Goal: Task Accomplishment & Management: Manage account settings

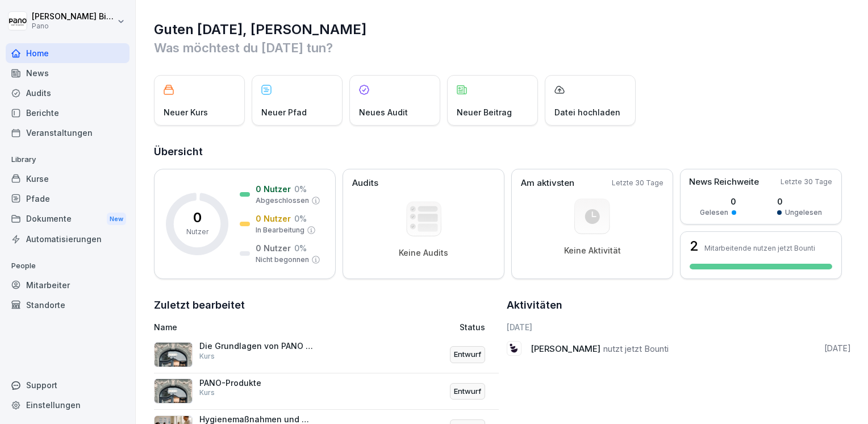
click at [190, 102] on div "Neuer Kurs" at bounding box center [199, 100] width 91 height 51
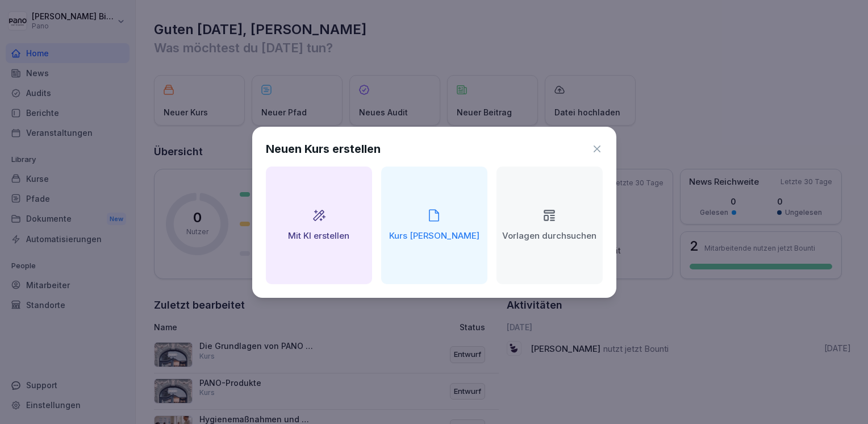
click at [549, 216] on icon at bounding box center [549, 215] width 15 height 15
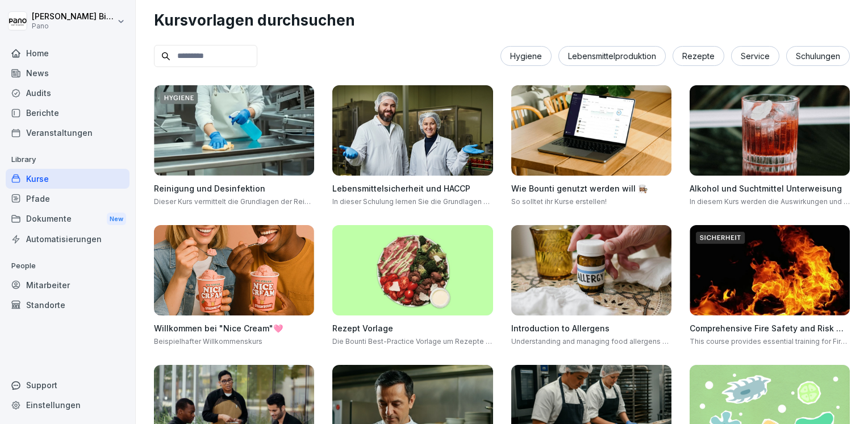
click at [739, 56] on div "Service" at bounding box center [755, 56] width 48 height 20
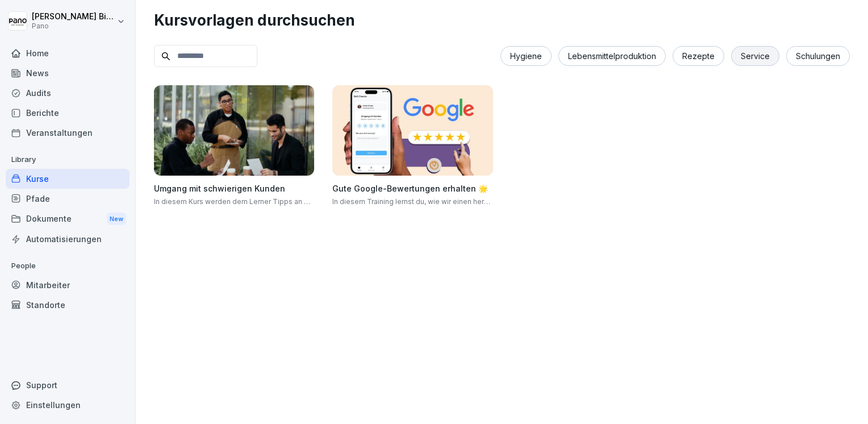
click at [679, 55] on div "Rezepte" at bounding box center [699, 56] width 52 height 20
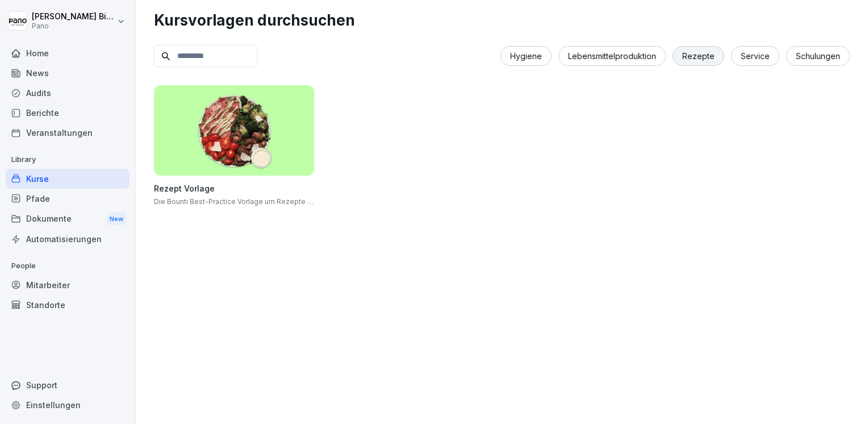
click at [641, 55] on div "Lebensmittelproduktion" at bounding box center [612, 56] width 107 height 20
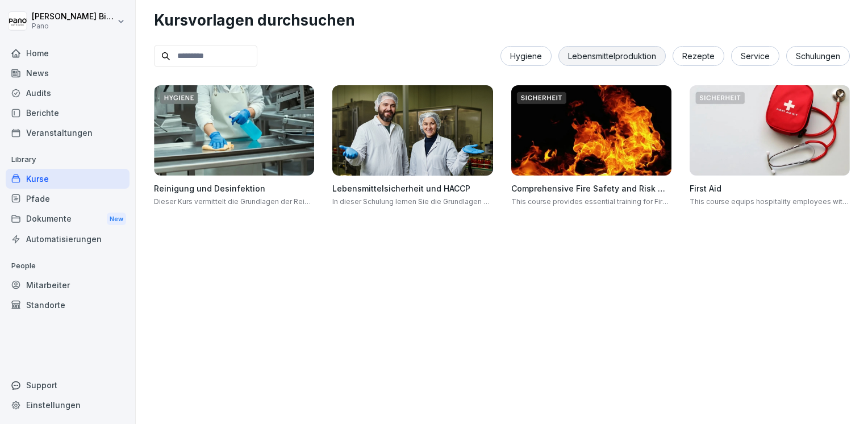
click at [521, 55] on div "Hygiene" at bounding box center [526, 56] width 51 height 20
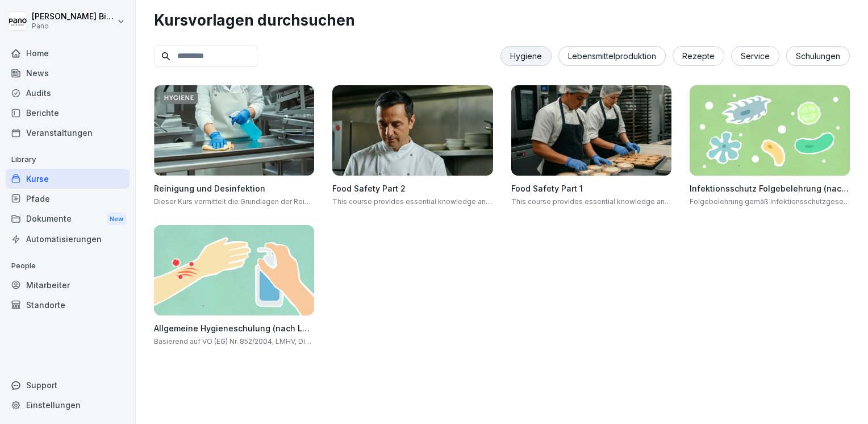
click at [798, 54] on div "Schulungen" at bounding box center [819, 56] width 64 height 20
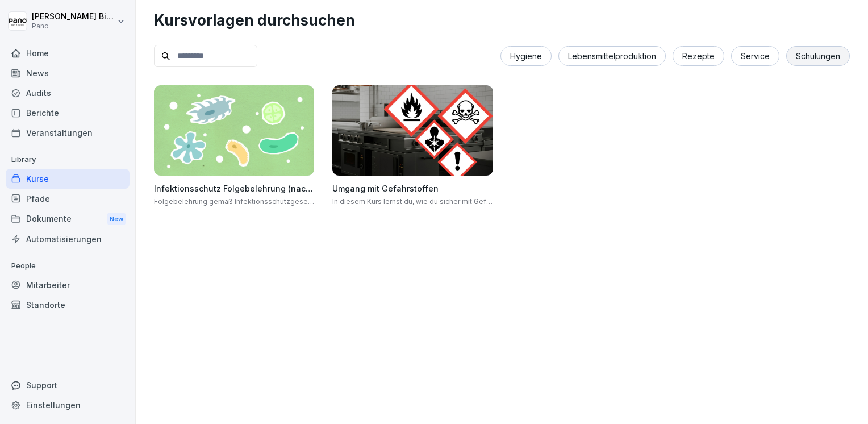
click at [45, 55] on div "Home" at bounding box center [68, 53] width 124 height 20
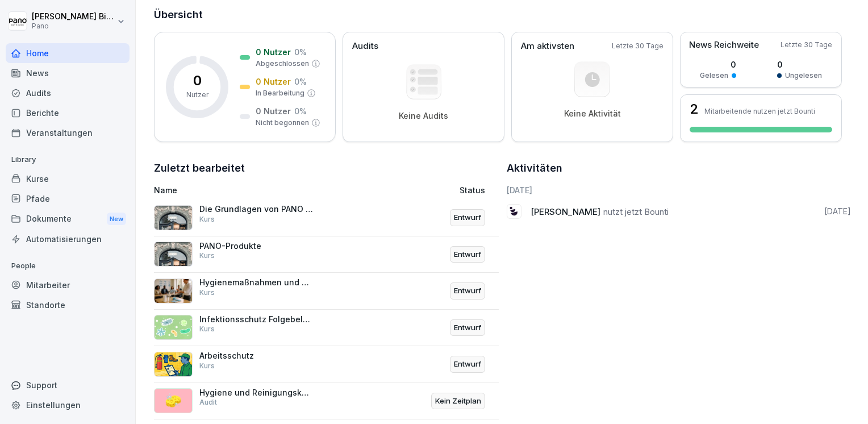
scroll to position [160, 0]
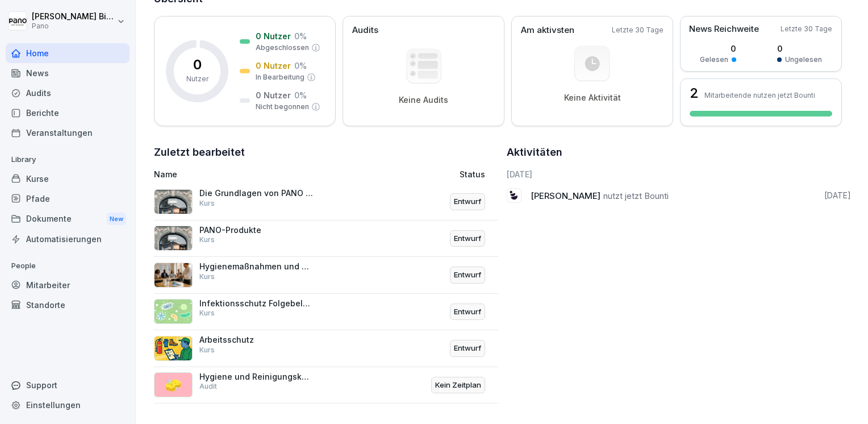
click at [272, 261] on p "Hygienemaßnahmen und Sicherheitsprotokolle bei PANO" at bounding box center [256, 266] width 114 height 10
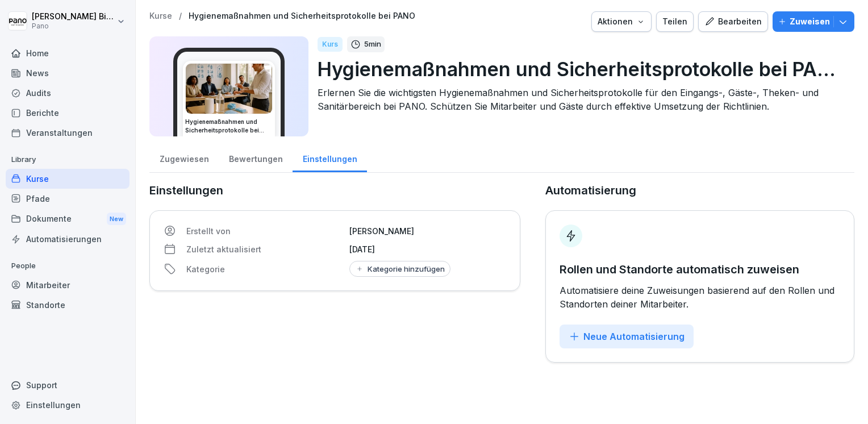
click at [55, 180] on div "Kurse" at bounding box center [68, 179] width 124 height 20
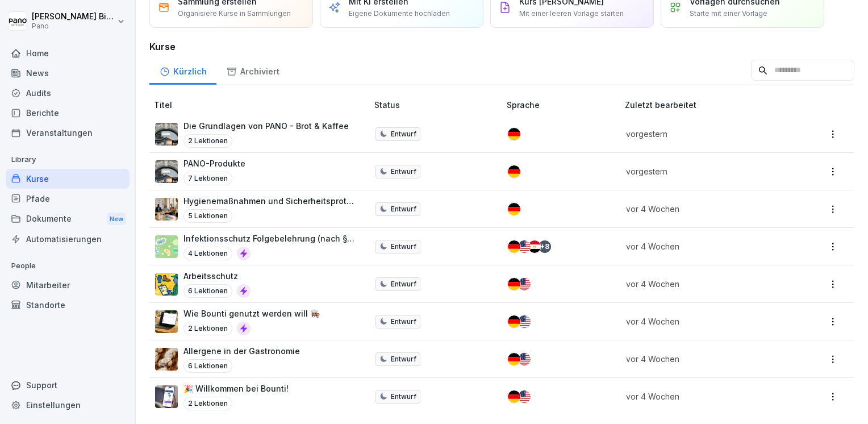
scroll to position [62, 0]
click at [246, 348] on p "Allergene in der Gastronomie" at bounding box center [242, 351] width 117 height 12
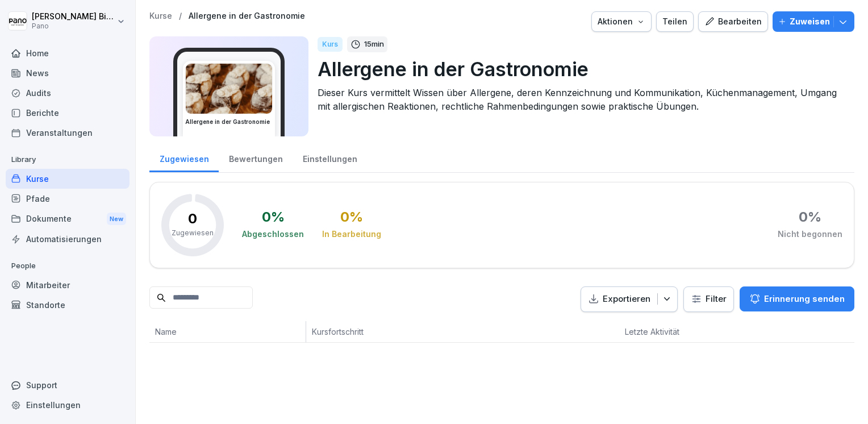
click at [741, 20] on div "Bearbeiten" at bounding box center [733, 21] width 57 height 13
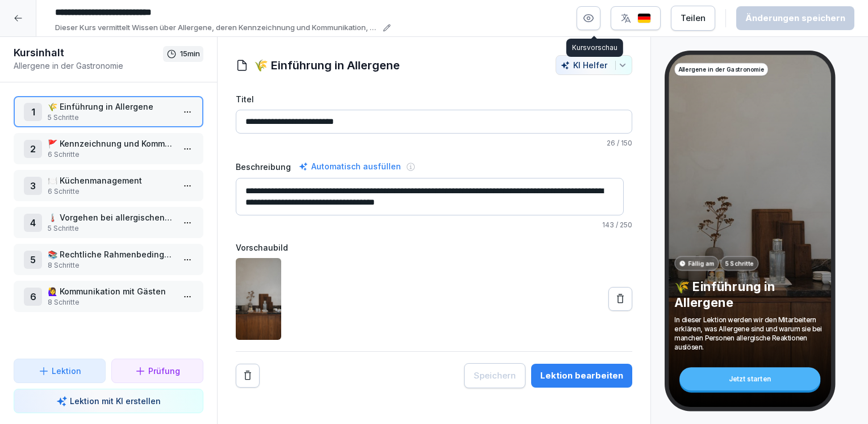
click at [591, 19] on icon "button" at bounding box center [589, 18] width 3 height 3
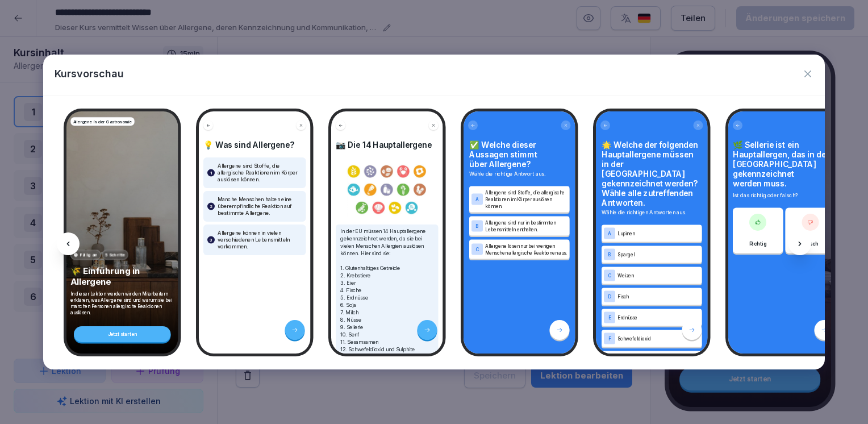
click at [809, 75] on icon "button" at bounding box center [808, 73] width 7 height 7
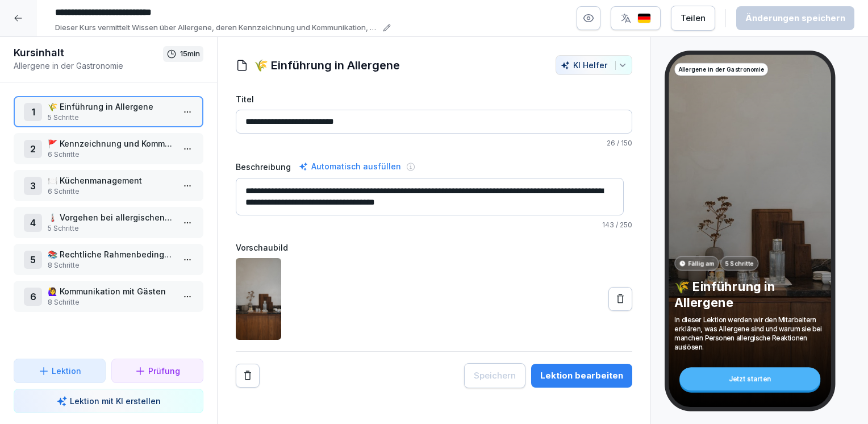
drag, startPoint x: 328, startPoint y: 191, endPoint x: 462, endPoint y: 188, distance: 133.6
click at [462, 188] on textarea "**********" at bounding box center [430, 197] width 388 height 38
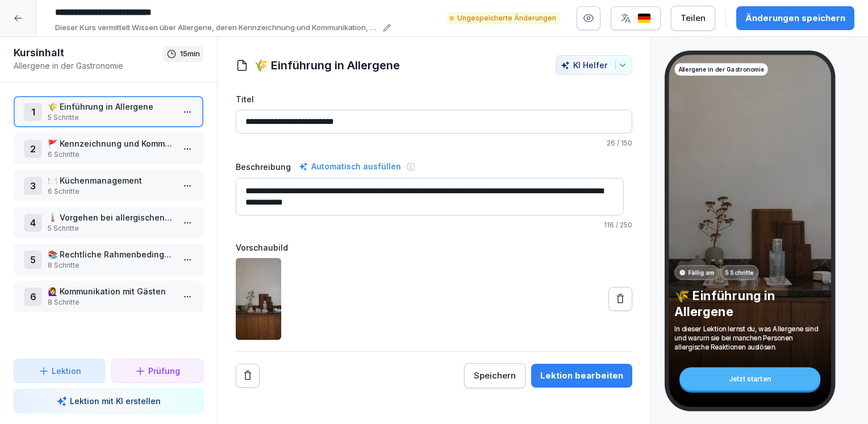
type textarea "**********"
click at [617, 299] on icon at bounding box center [620, 298] width 7 height 9
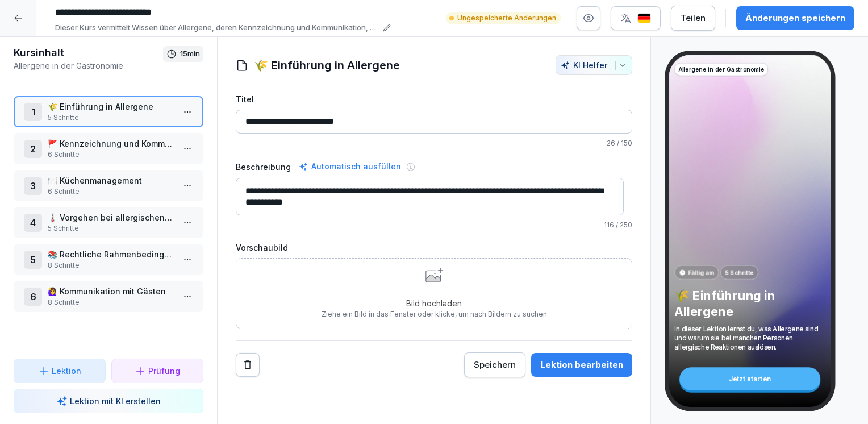
click at [462, 293] on div "Bild hochladen Ziehe ein Bild in das Fenster oder klicke, um nach Bildern zu su…" at bounding box center [435, 294] width 226 height 52
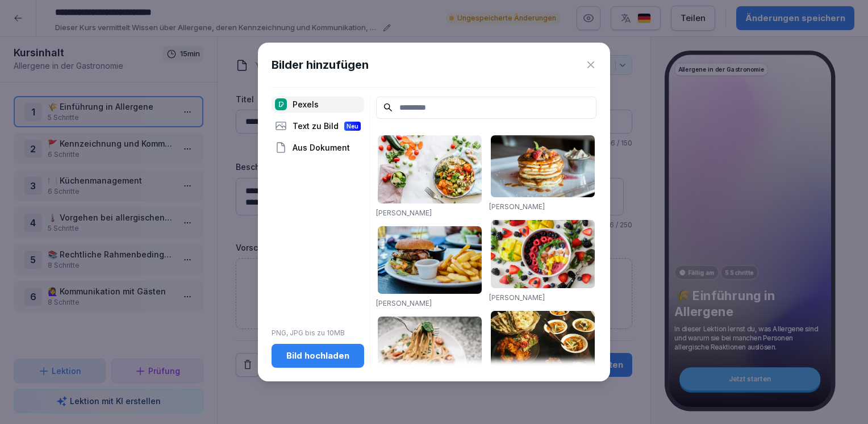
click at [315, 359] on div "Bild hochladen" at bounding box center [318, 356] width 74 height 13
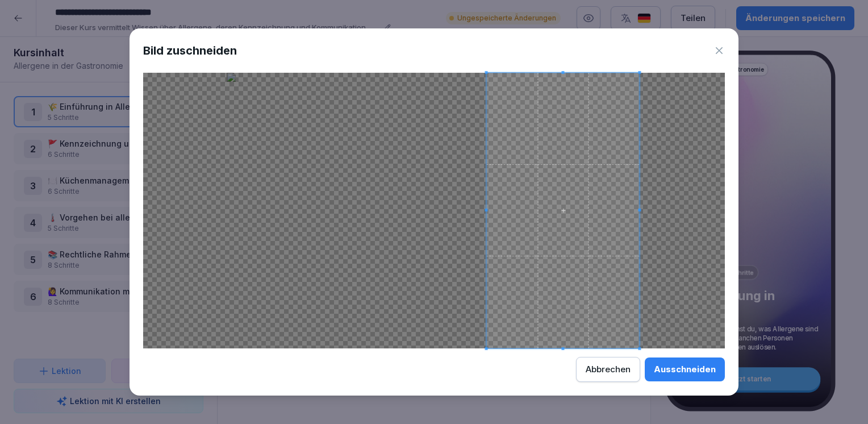
click at [547, 293] on span at bounding box center [563, 211] width 153 height 276
click at [689, 371] on div "Ausschneiden" at bounding box center [685, 369] width 62 height 13
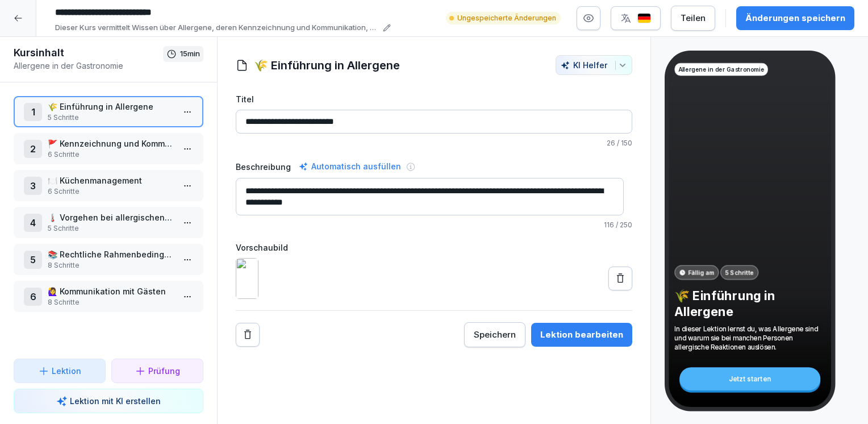
click at [503, 341] on div "Speichern" at bounding box center [495, 335] width 42 height 13
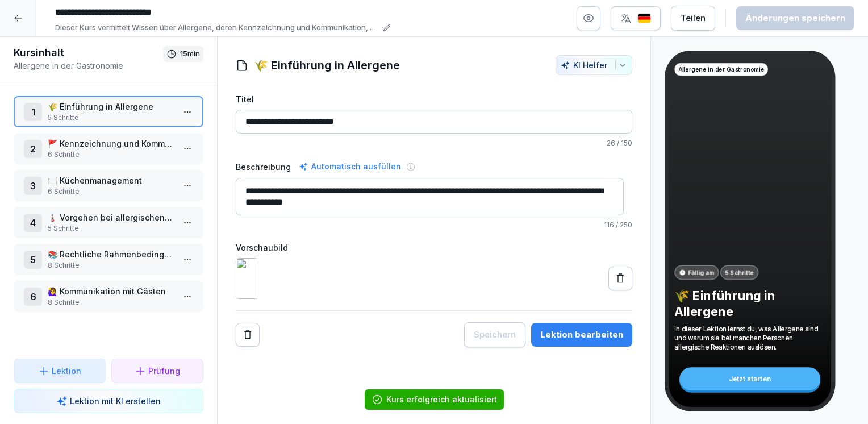
click at [135, 153] on p "6 Schritte" at bounding box center [111, 154] width 126 height 10
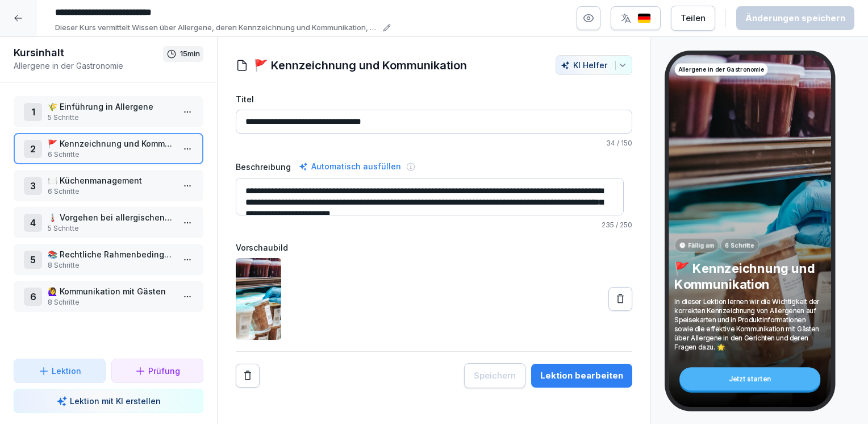
click at [127, 109] on p "🌾 Einführung in Allergene" at bounding box center [111, 107] width 126 height 12
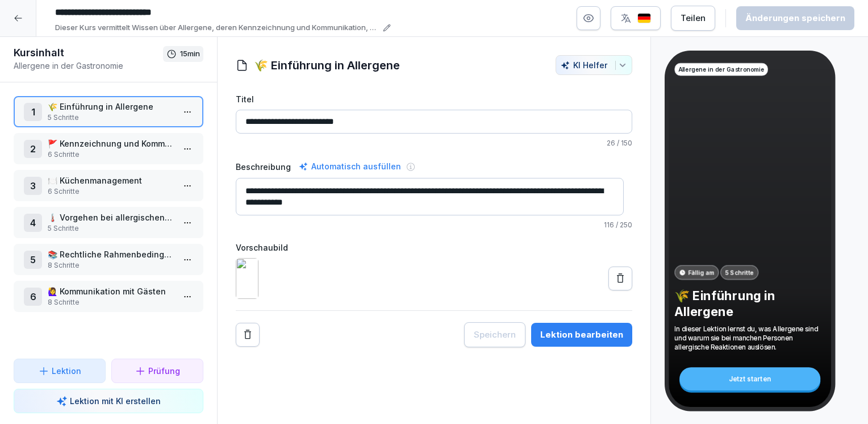
click at [177, 110] on html "**********" at bounding box center [434, 212] width 868 height 424
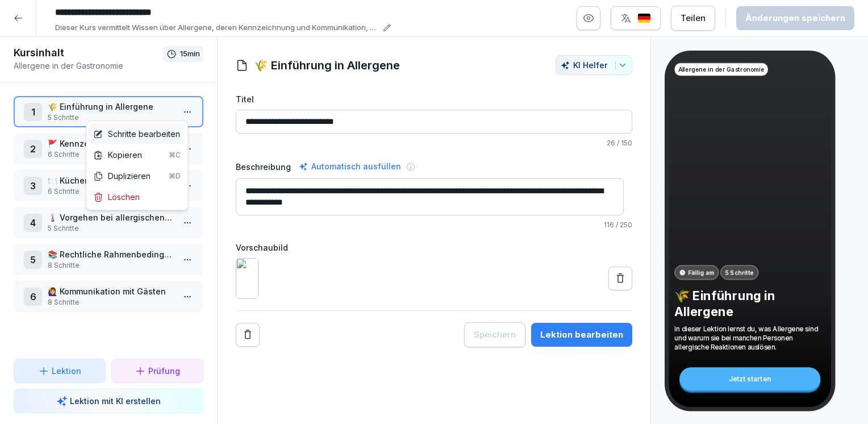
click at [135, 134] on div "Schritte bearbeiten" at bounding box center [136, 134] width 87 height 12
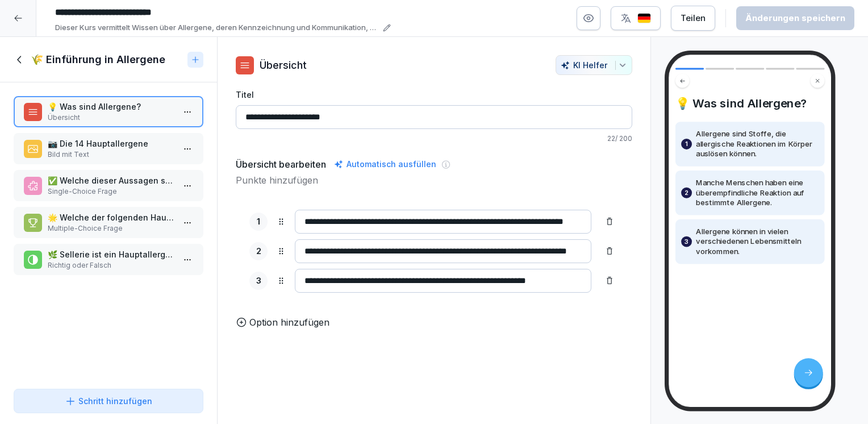
click at [95, 145] on p "📷 Die 14 Hauptallergene" at bounding box center [111, 144] width 126 height 12
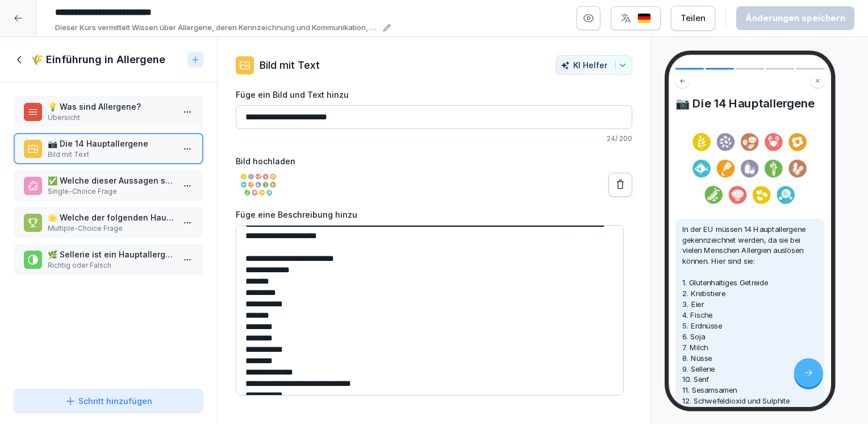
scroll to position [37, 0]
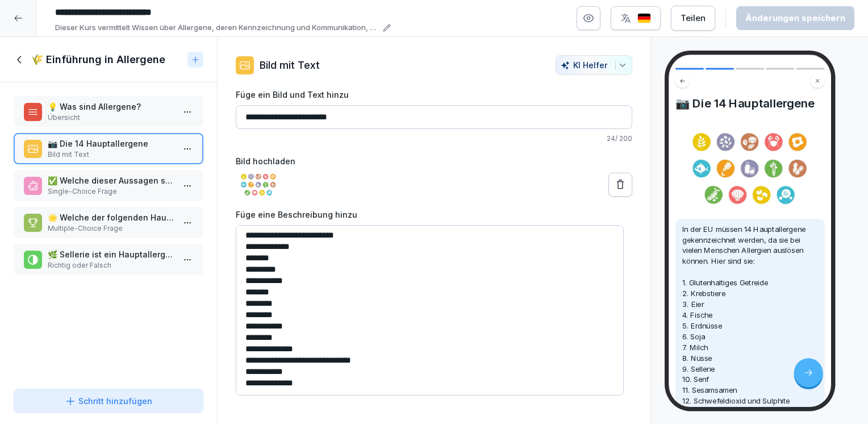
click at [109, 177] on p "✅ Welche dieser Aussagen stimmt über Allergene?" at bounding box center [111, 180] width 126 height 12
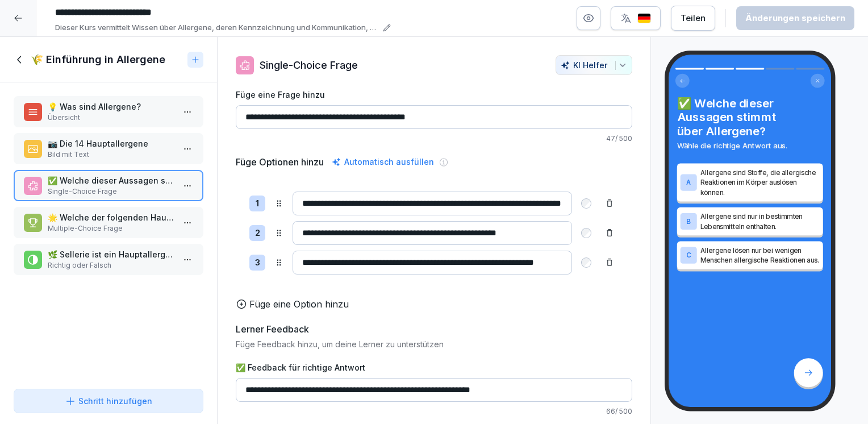
click at [88, 218] on p "🌟 Welche der folgenden Hauptallergene müssen in der EU gekennzeichnet werden? W…" at bounding box center [111, 217] width 126 height 12
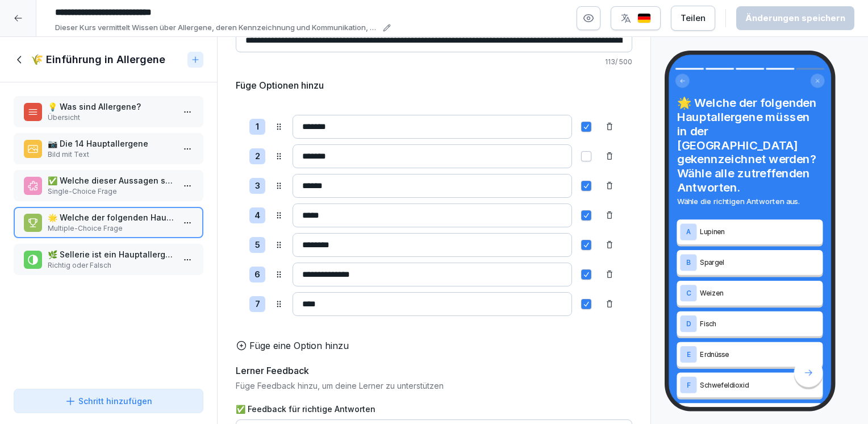
scroll to position [57, 0]
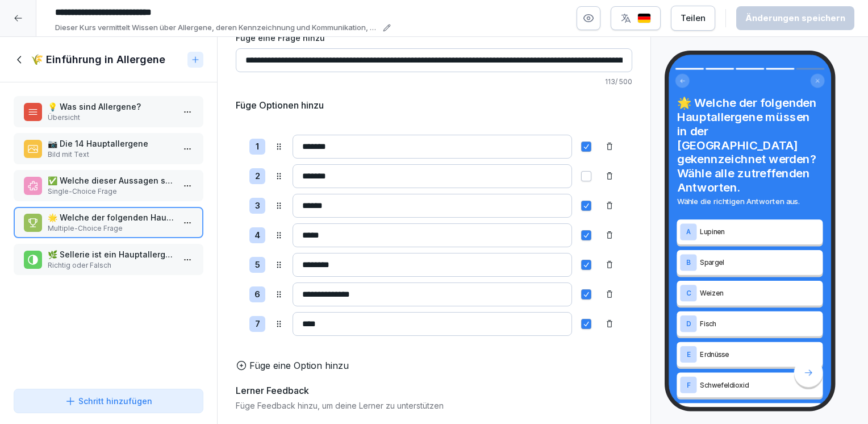
click at [96, 260] on p "Richtig oder Falsch" at bounding box center [111, 265] width 126 height 10
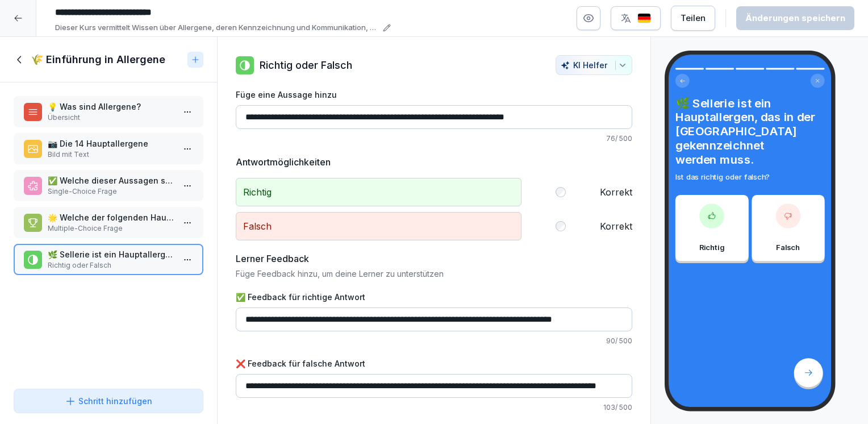
click at [86, 219] on p "🌟 Welche der folgenden Hauptallergene müssen in der EU gekennzeichnet werden? W…" at bounding box center [111, 217] width 126 height 12
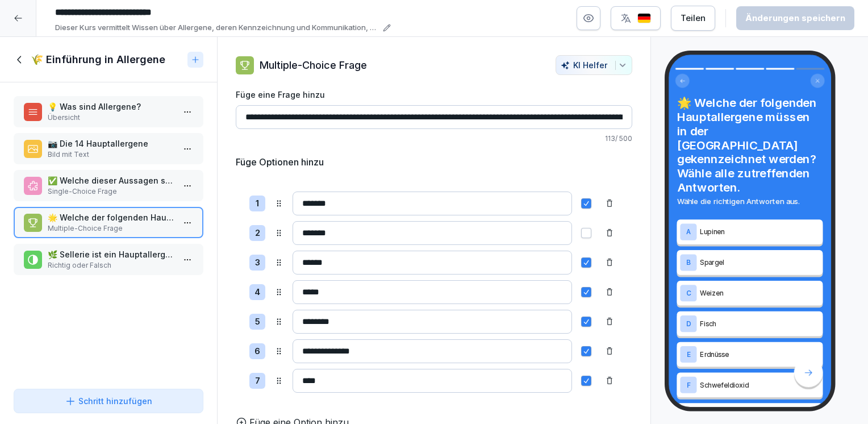
click at [89, 187] on p "Single-Choice Frage" at bounding box center [111, 191] width 126 height 10
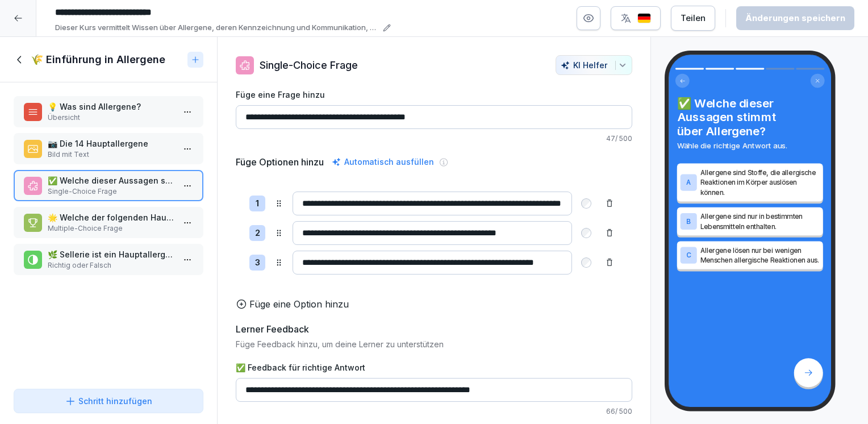
click at [18, 53] on icon at bounding box center [20, 59] width 13 height 13
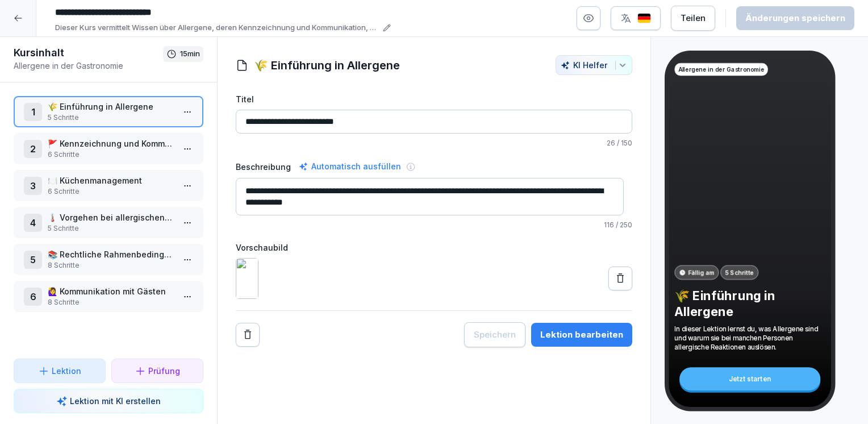
click at [85, 149] on p "6 Schritte" at bounding box center [111, 154] width 126 height 10
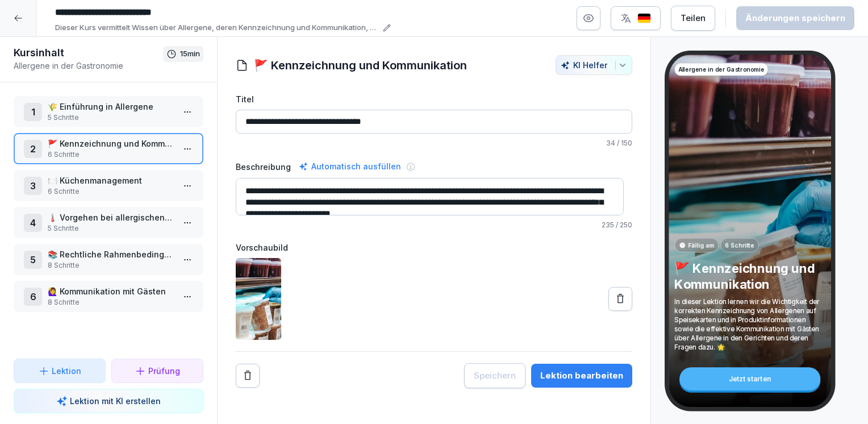
click at [180, 148] on html "**********" at bounding box center [434, 212] width 868 height 424
click at [132, 172] on div "Schritte bearbeiten" at bounding box center [136, 170] width 87 height 12
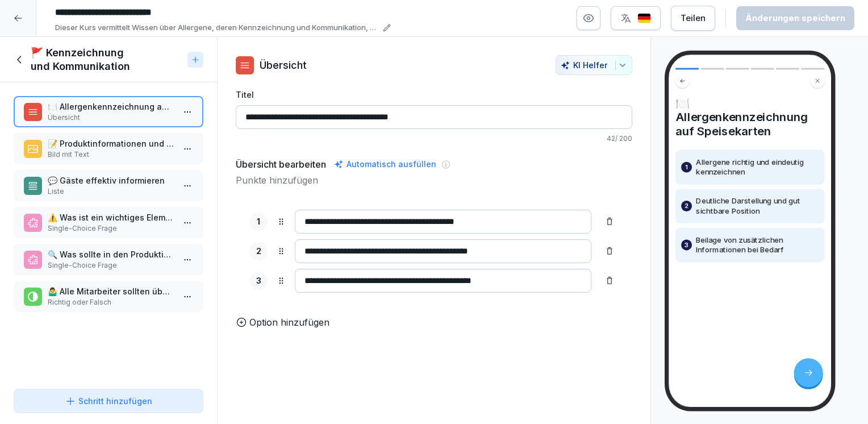
drag, startPoint x: 430, startPoint y: 115, endPoint x: 374, endPoint y: 114, distance: 55.7
click at [374, 114] on input "**********" at bounding box center [434, 117] width 397 height 24
click at [430, 115] on input "**********" at bounding box center [434, 117] width 397 height 24
click at [373, 117] on input "**********" at bounding box center [434, 117] width 397 height 24
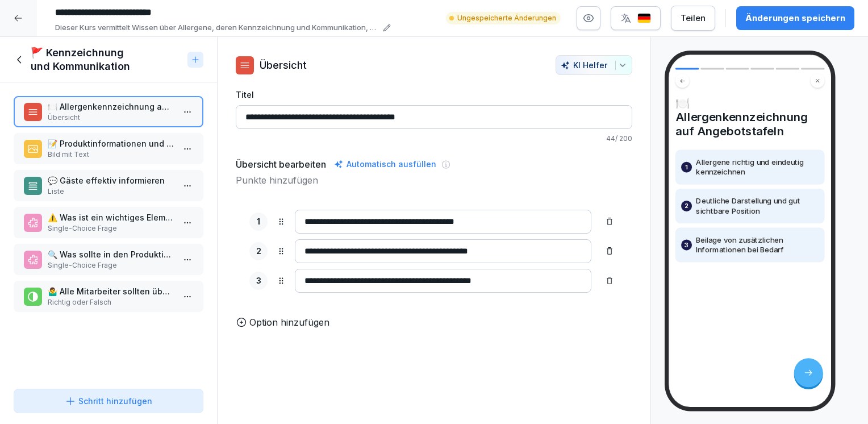
type input "**********"
click at [302, 219] on input "**********" at bounding box center [443, 222] width 297 height 24
click at [342, 221] on input "**********" at bounding box center [443, 222] width 297 height 24
type input "**********"
click at [98, 145] on p "📝 Produktinformationen und Allergene" at bounding box center [111, 144] width 126 height 12
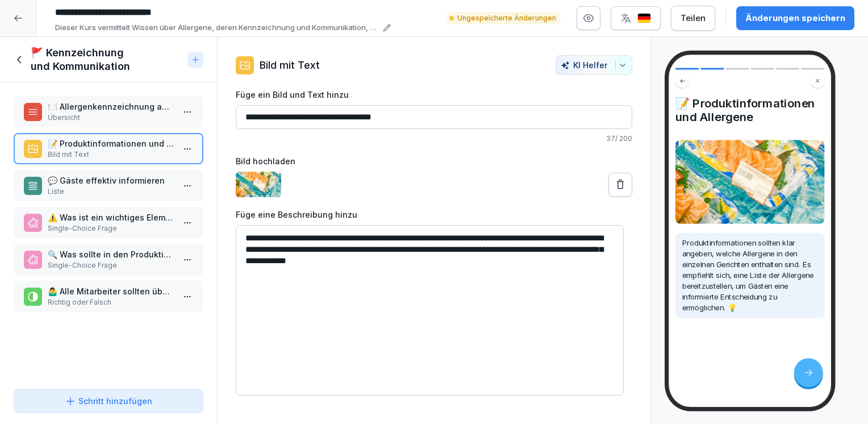
drag, startPoint x: 307, startPoint y: 250, endPoint x: 376, endPoint y: 250, distance: 68.8
click at [376, 250] on textarea "**********" at bounding box center [430, 310] width 388 height 171
click at [252, 260] on textarea "**********" at bounding box center [430, 310] width 388 height 171
click at [268, 260] on textarea "**********" at bounding box center [430, 310] width 388 height 171
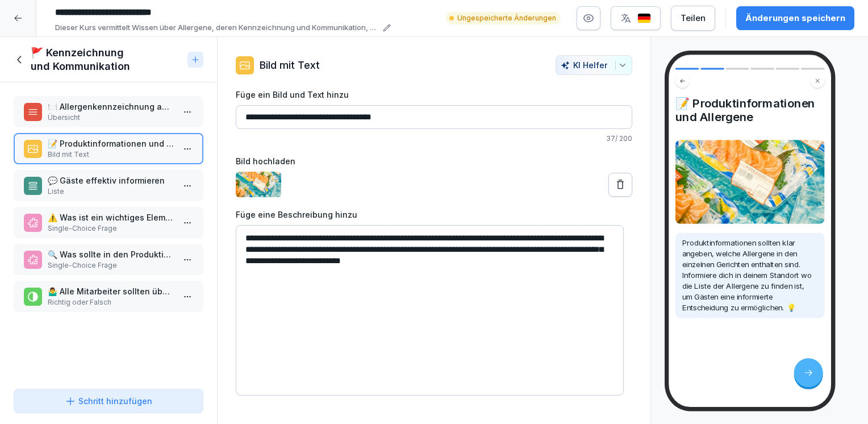
type textarea "**********"
click at [99, 180] on p "💬 Gäste effektiv informieren" at bounding box center [111, 180] width 126 height 12
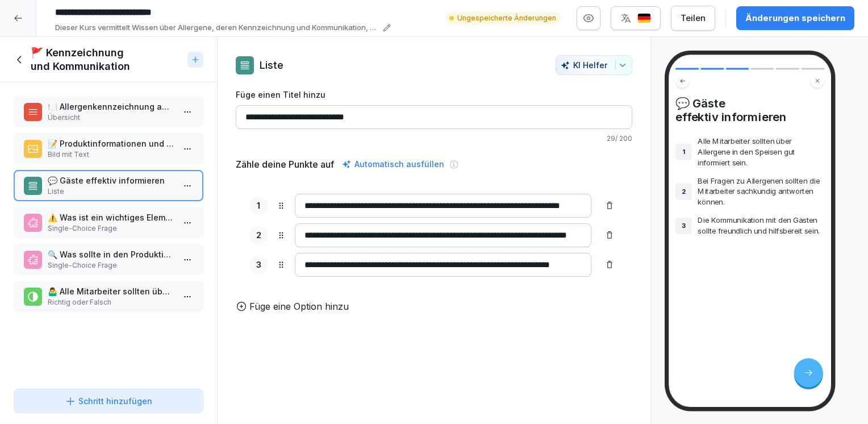
click at [95, 217] on p "⚠️ Was ist ein wichtiges Element bei der Kennzeichnung von Allergenen auf Speis…" at bounding box center [111, 217] width 126 height 12
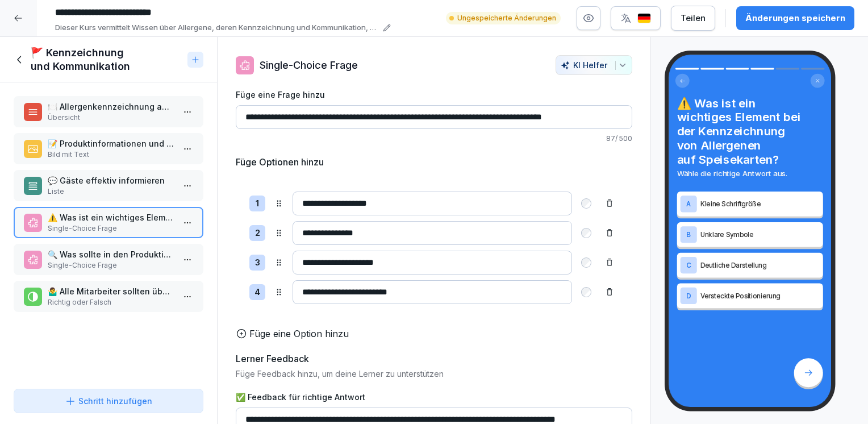
click at [107, 261] on p "Single-Choice Frage" at bounding box center [111, 265] width 126 height 10
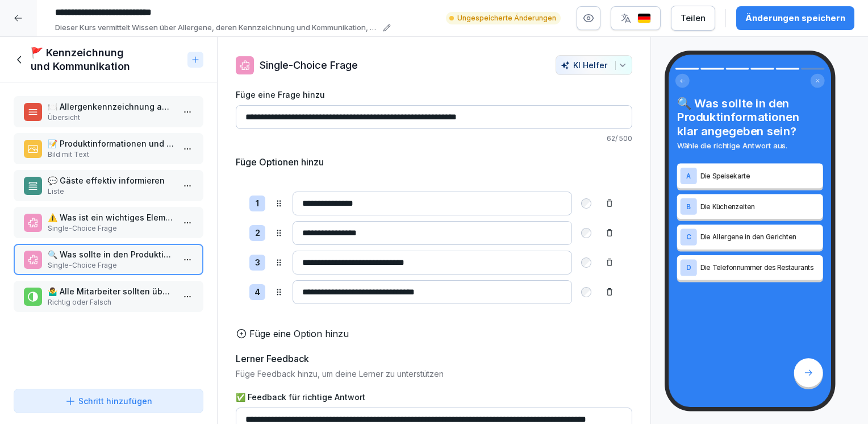
click at [98, 292] on p "🤷‍♂️ Alle Mitarbeiter sollten über Allergene in den Speisen gut informiert sein." at bounding box center [111, 291] width 126 height 12
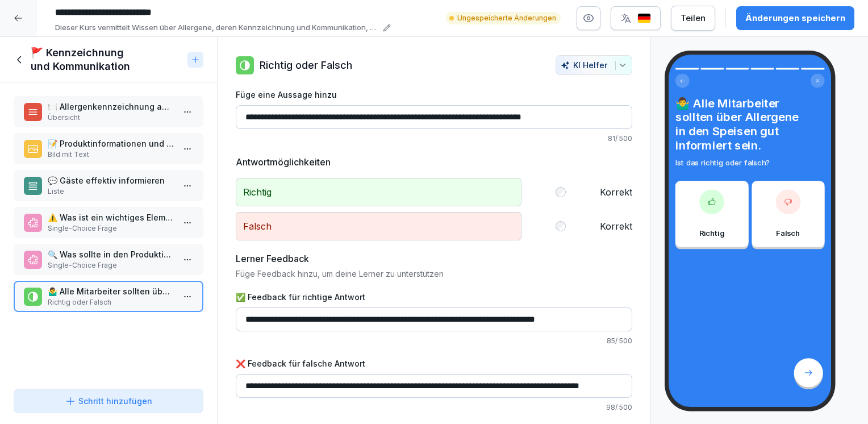
click at [18, 57] on icon at bounding box center [20, 59] width 13 height 13
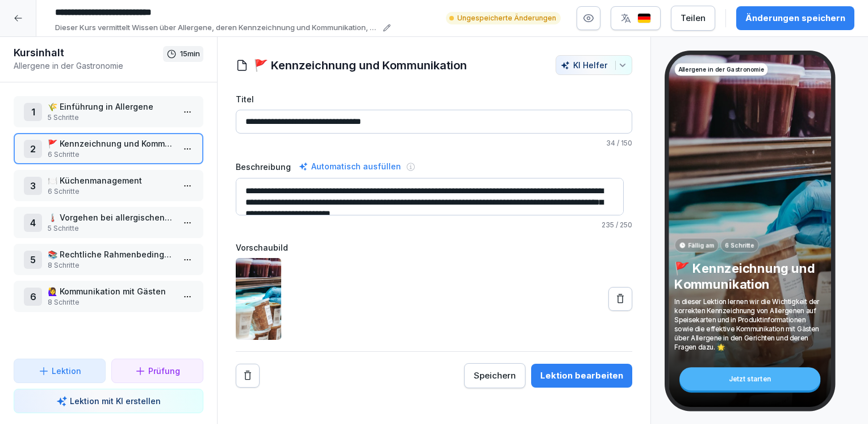
click at [115, 176] on p "🍽️ Küchenmanagement" at bounding box center [111, 180] width 126 height 12
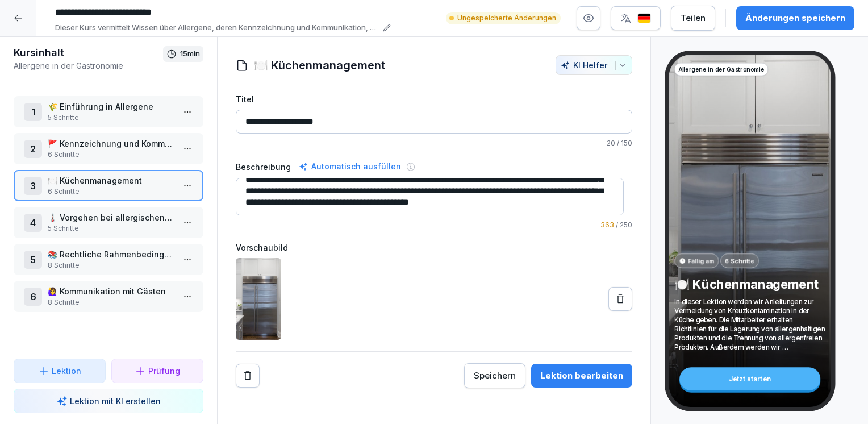
scroll to position [34, 0]
click at [172, 184] on html "**********" at bounding box center [434, 212] width 868 height 424
click at [148, 203] on div "Schritte bearbeiten" at bounding box center [136, 207] width 87 height 12
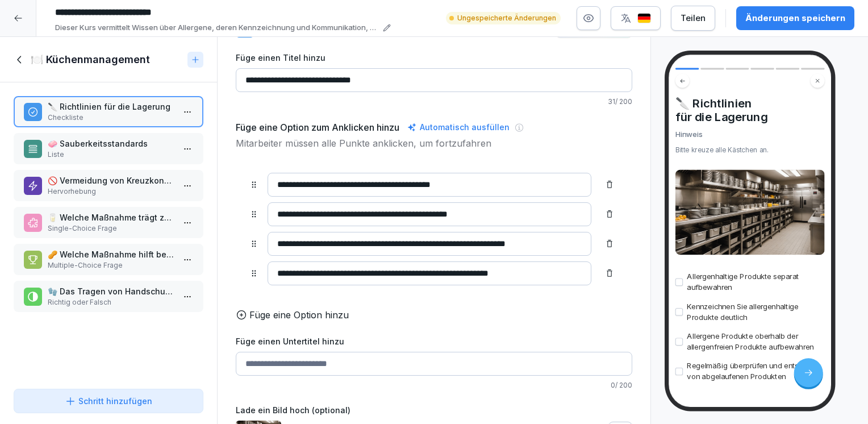
scroll to position [57, 0]
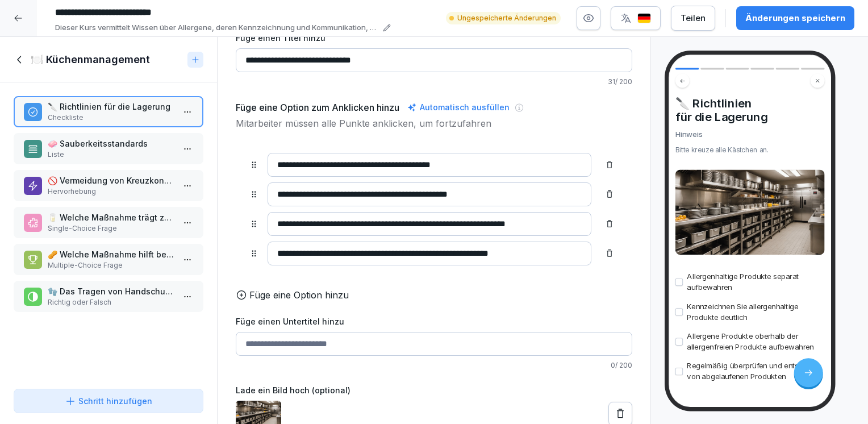
click at [493, 192] on input "**********" at bounding box center [430, 194] width 324 height 24
drag, startPoint x: 513, startPoint y: 188, endPoint x: 251, endPoint y: 207, distance: 262.7
click at [251, 207] on div "**********" at bounding box center [434, 209] width 397 height 140
type input "**********"
click at [79, 143] on p "🧼 Sauberkeitsstandards" at bounding box center [111, 144] width 126 height 12
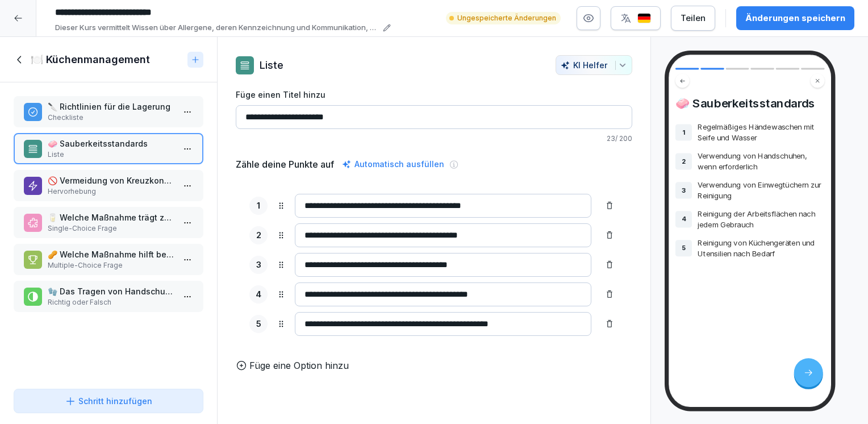
click at [498, 261] on input "**********" at bounding box center [443, 265] width 297 height 24
type input "**********"
click at [94, 190] on p "Hervorhebung" at bounding box center [111, 191] width 126 height 10
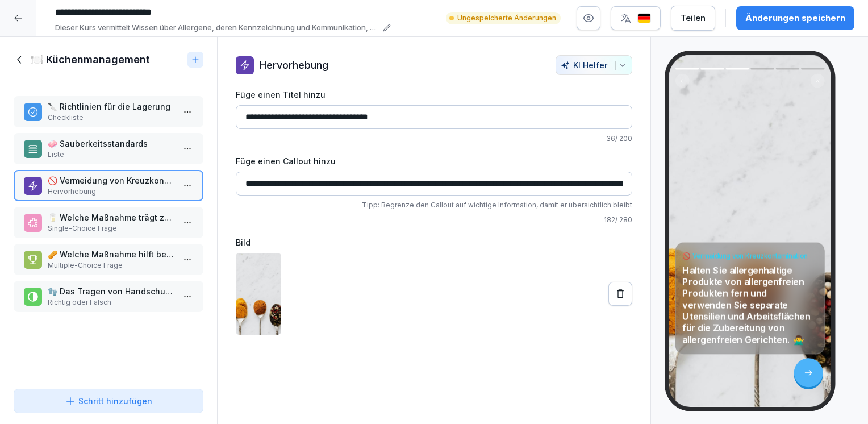
click at [107, 224] on p "Single-Choice Frage" at bounding box center [111, 228] width 126 height 10
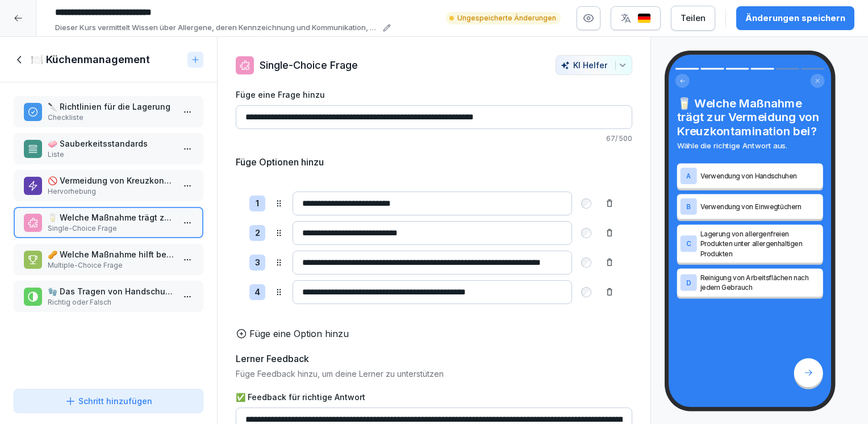
click at [114, 256] on p "🥜 Welche Maßnahme hilft bei der Lagerung von allergenhaltigen Produkten?" at bounding box center [111, 254] width 126 height 12
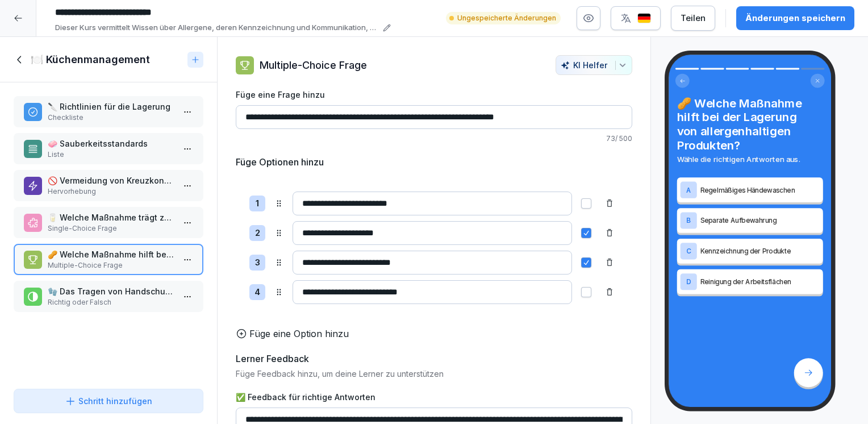
click at [118, 288] on p "🧤 Das Tragen von Handschuhen ist bei der Zubereitung von allergenfreien Gericht…" at bounding box center [111, 291] width 126 height 12
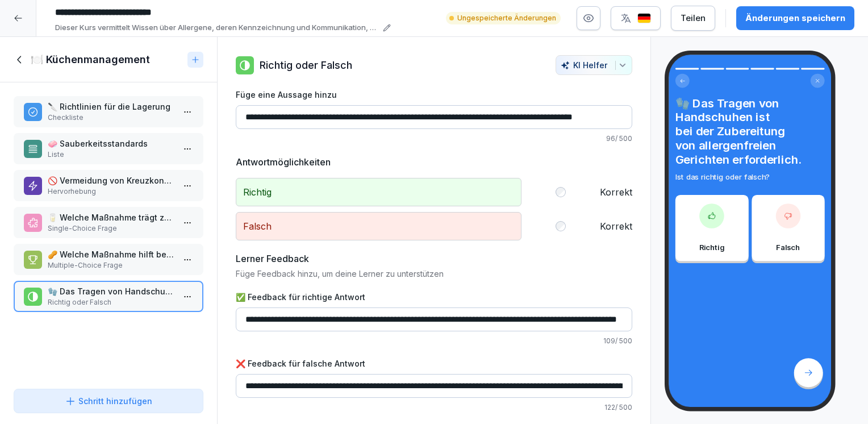
click at [105, 138] on p "🧼 Sauberkeitsstandards" at bounding box center [111, 144] width 126 height 12
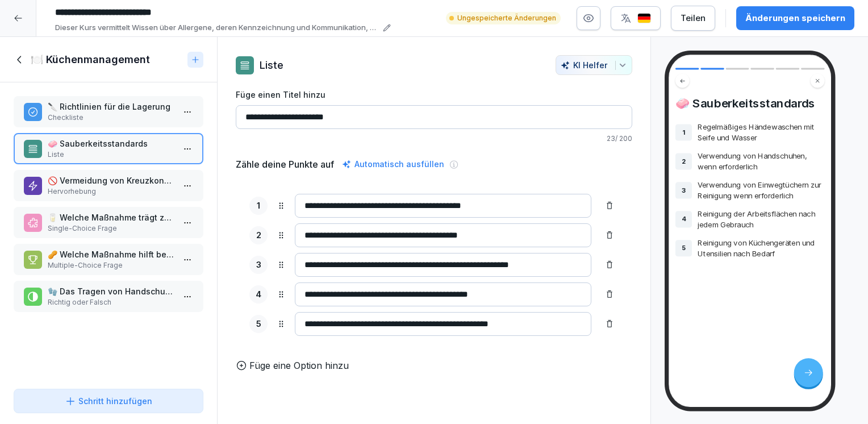
click at [100, 177] on p "🚫 Vermeidung von Kreuzkontamination" at bounding box center [111, 180] width 126 height 12
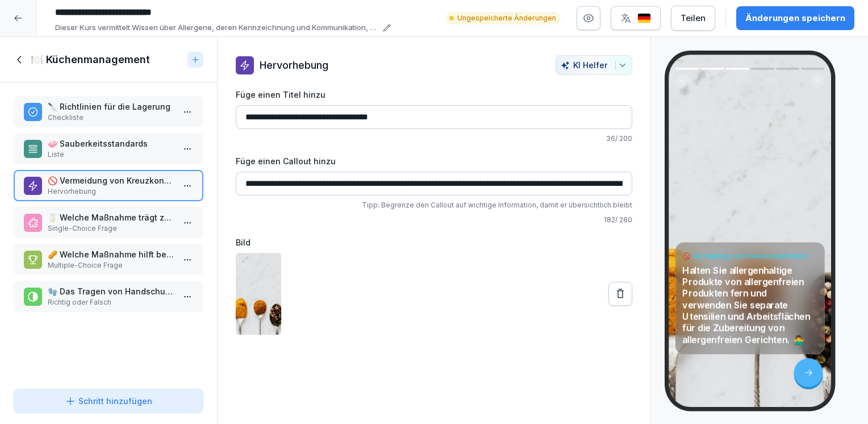
click at [95, 112] on p "🔪 Richtlinien für die Lagerung" at bounding box center [111, 107] width 126 height 12
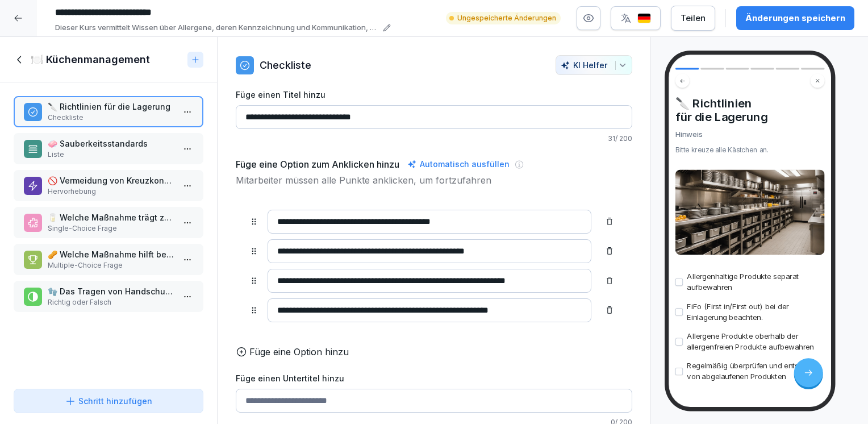
drag, startPoint x: 450, startPoint y: 250, endPoint x: 252, endPoint y: 257, distance: 197.4
click at [252, 257] on div "**********" at bounding box center [434, 251] width 369 height 24
type input "**********"
click at [111, 289] on p "🧤 Das Tragen von Handschuhen ist bei der Zubereitung von allergenfreien Gericht…" at bounding box center [111, 291] width 126 height 12
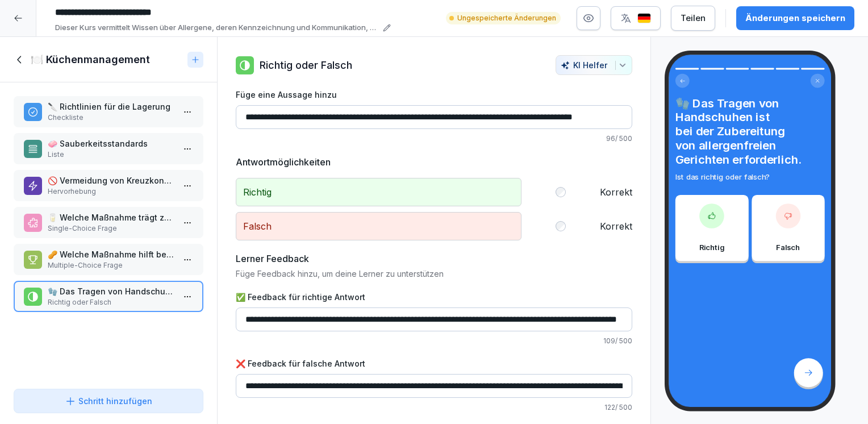
click at [182, 297] on html "**********" at bounding box center [434, 212] width 868 height 424
click at [123, 359] on div "Löschen" at bounding box center [116, 358] width 47 height 12
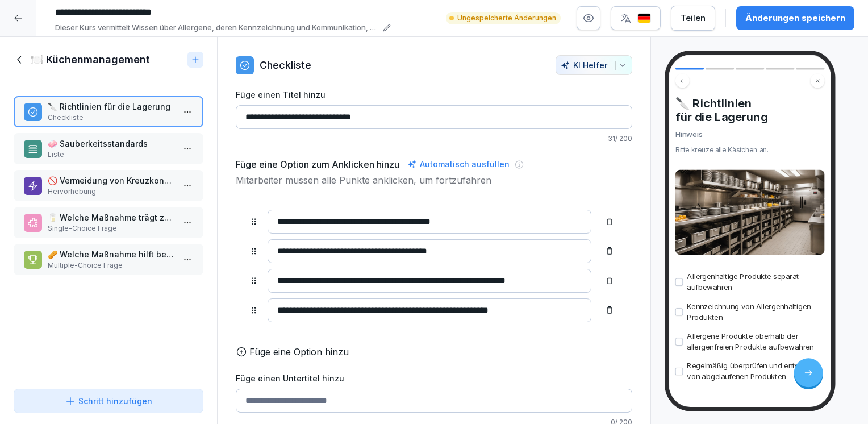
click at [775, 16] on div "Änderungen speichern" at bounding box center [796, 18] width 100 height 13
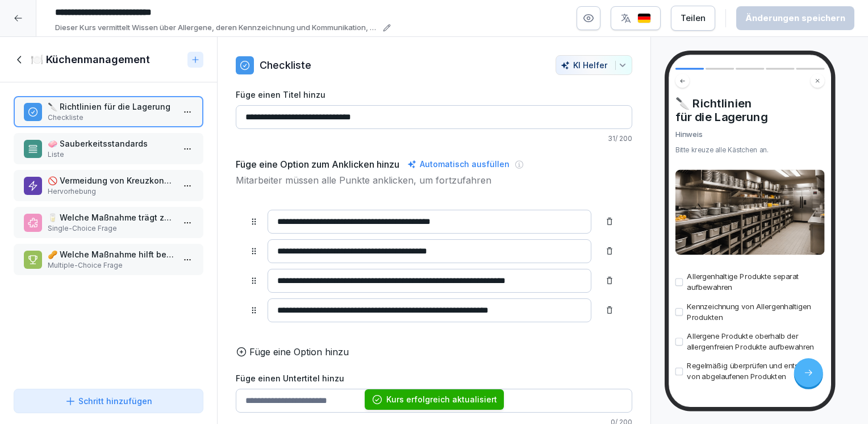
click at [18, 58] on icon at bounding box center [19, 59] width 4 height 7
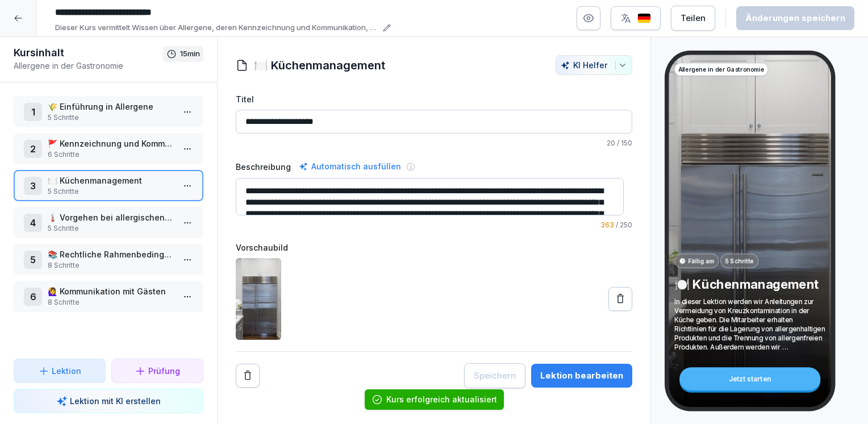
click at [105, 209] on div "4 🌡️ Vorgehen bei allergischen Reaktionen 5 Schritte" at bounding box center [109, 222] width 190 height 31
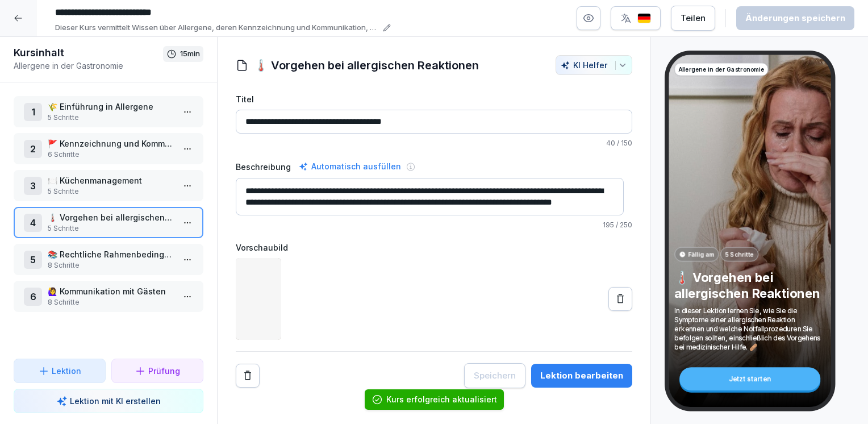
click at [176, 217] on html "**********" at bounding box center [434, 212] width 868 height 424
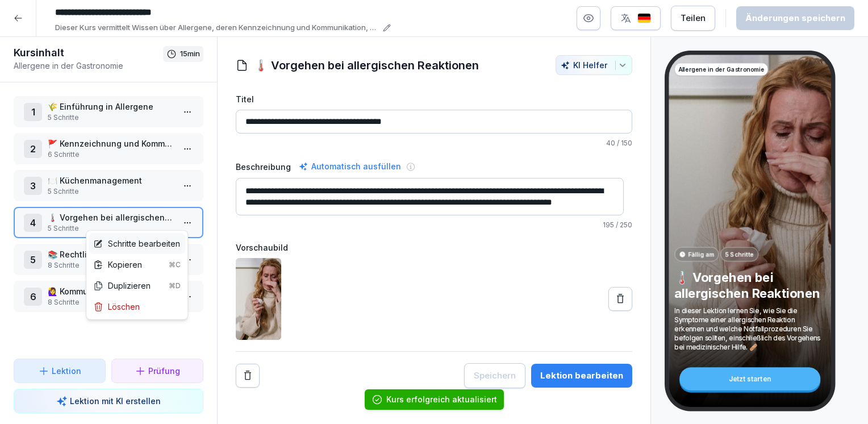
click at [153, 246] on div "Schritte bearbeiten" at bounding box center [136, 244] width 87 height 12
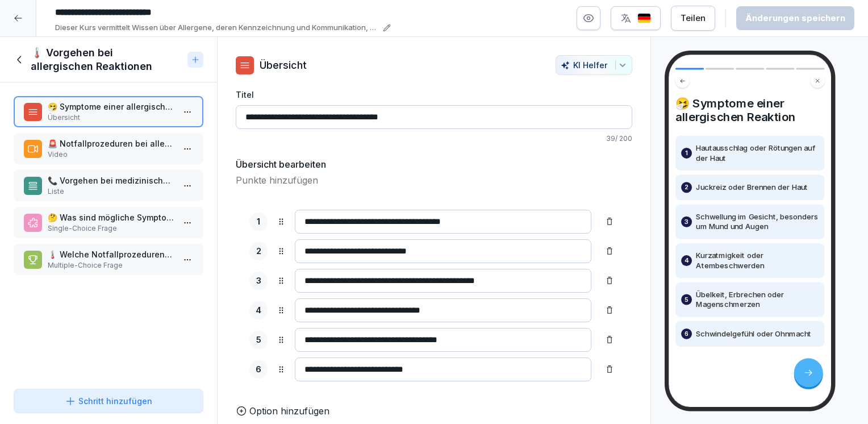
scroll to position [9, 0]
click at [142, 155] on p "Video" at bounding box center [111, 154] width 126 height 10
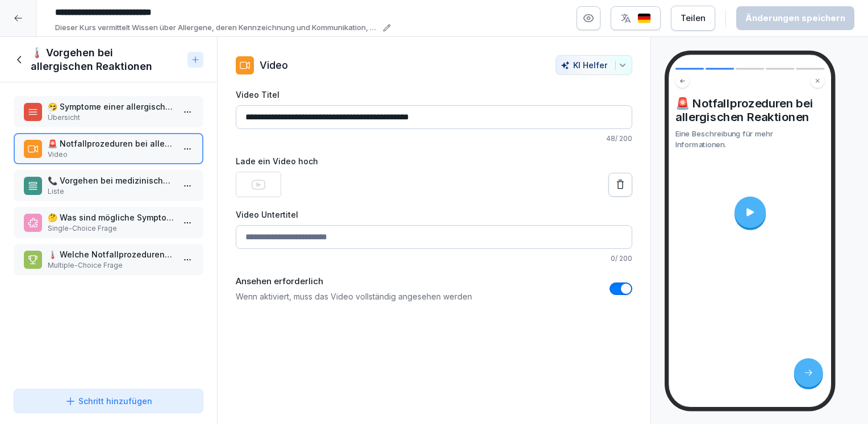
click at [258, 185] on icon at bounding box center [259, 185] width 14 height 10
click at [744, 210] on div at bounding box center [750, 212] width 31 height 31
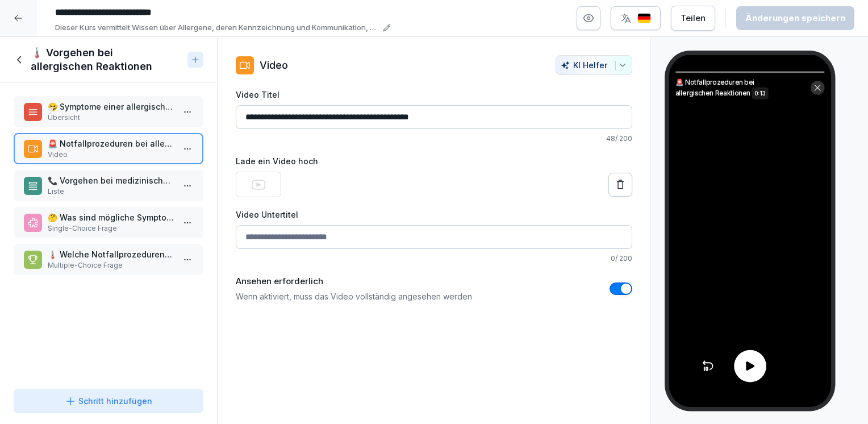
click at [755, 368] on icon at bounding box center [750, 365] width 13 height 13
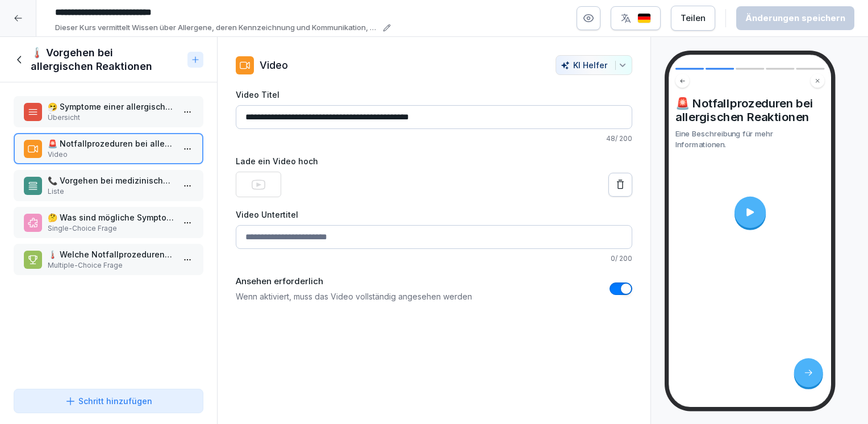
click at [93, 189] on p "Liste" at bounding box center [111, 191] width 126 height 10
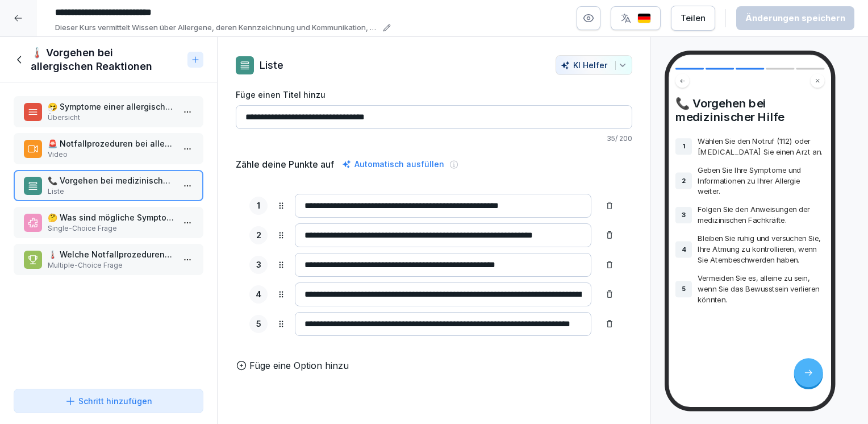
click at [76, 226] on p "Single-Choice Frage" at bounding box center [111, 228] width 126 height 10
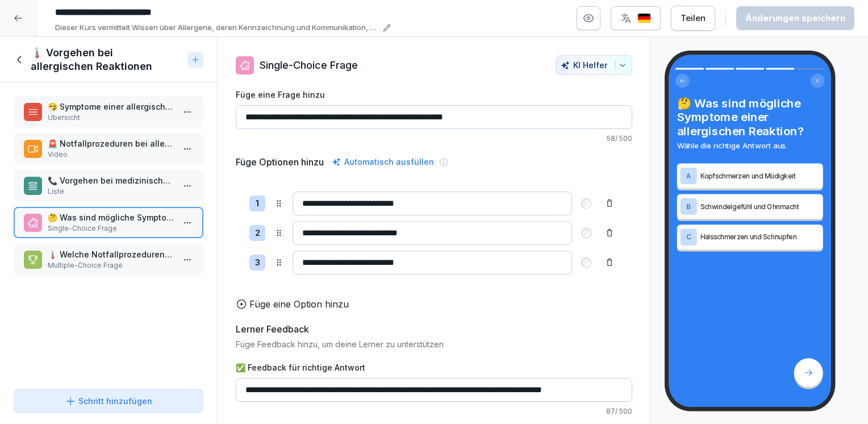
click at [111, 250] on p "🌡️ Welche Notfallprozeduren sollten Sie bei einer allergischen Reaktion befolge…" at bounding box center [111, 254] width 126 height 12
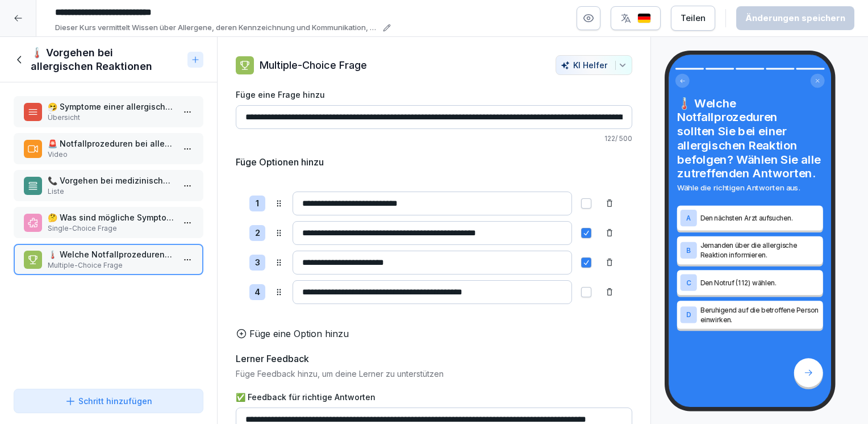
click at [17, 63] on icon at bounding box center [20, 59] width 13 height 13
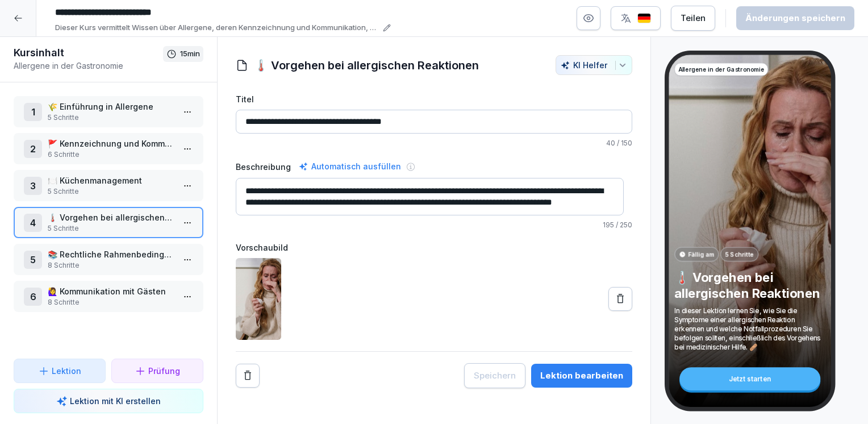
click at [120, 249] on p "📚 Rechtliche Rahmenbedingungen" at bounding box center [111, 254] width 126 height 12
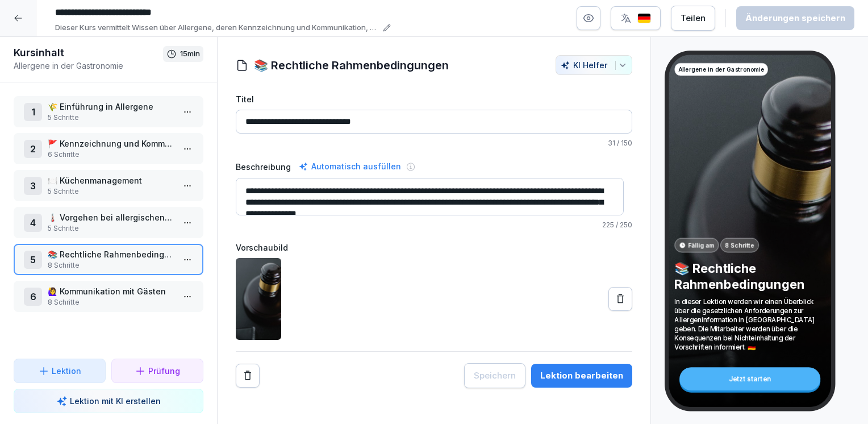
click at [550, 199] on textarea "**********" at bounding box center [430, 197] width 388 height 38
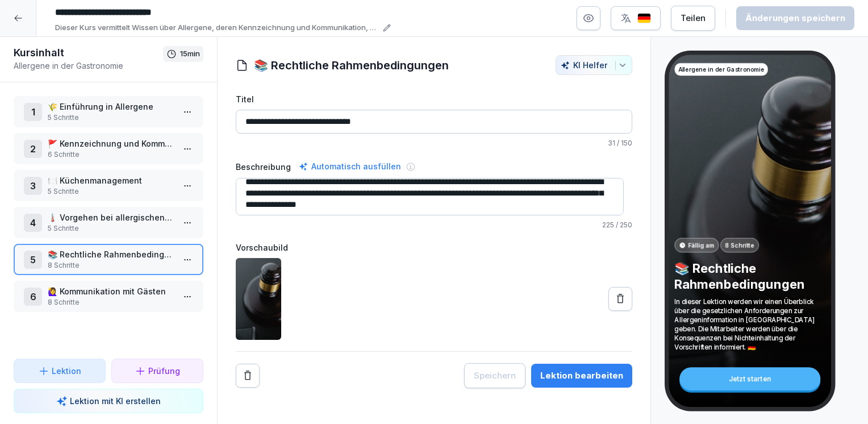
scroll to position [11, 0]
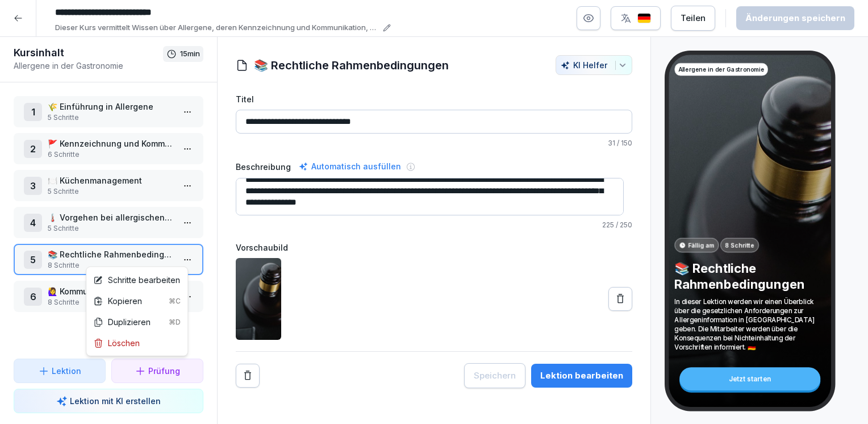
click at [185, 258] on html "**********" at bounding box center [434, 212] width 868 height 424
click at [139, 278] on div "Schritte bearbeiten" at bounding box center [136, 280] width 87 height 12
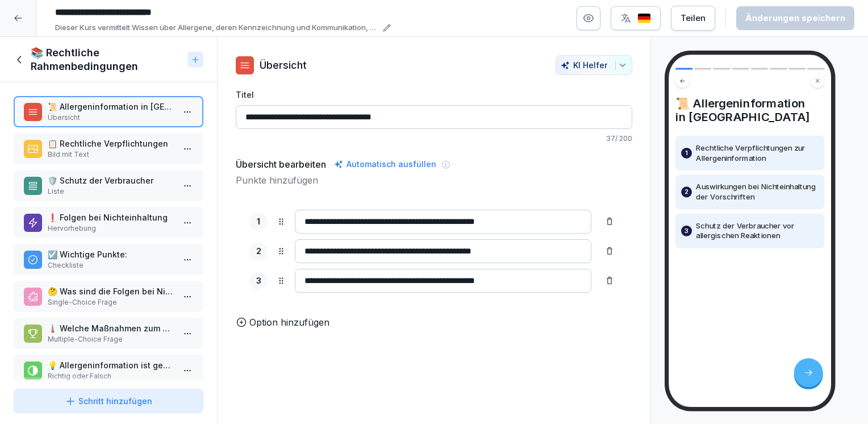
click at [90, 142] on p "📋 Rechtliche Verpflichtungen" at bounding box center [111, 144] width 126 height 12
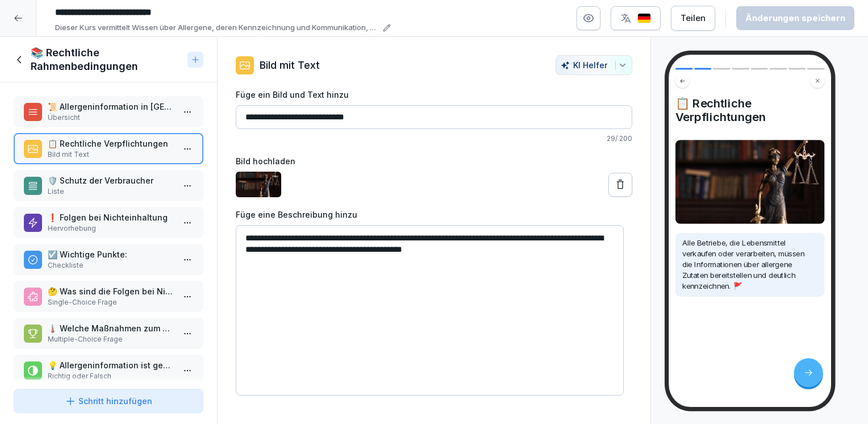
click at [91, 184] on p "🛡️ Schutz der Verbraucher" at bounding box center [111, 180] width 126 height 12
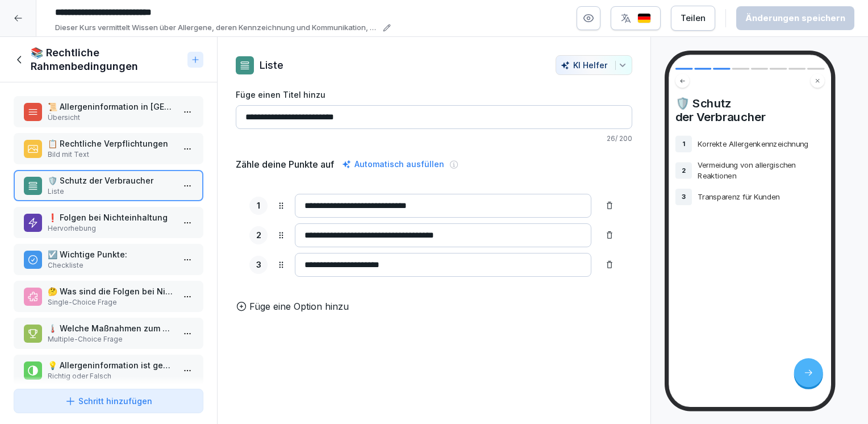
click at [92, 214] on p "❗️ Folgen bei Nichteinhaltung" at bounding box center [111, 217] width 126 height 12
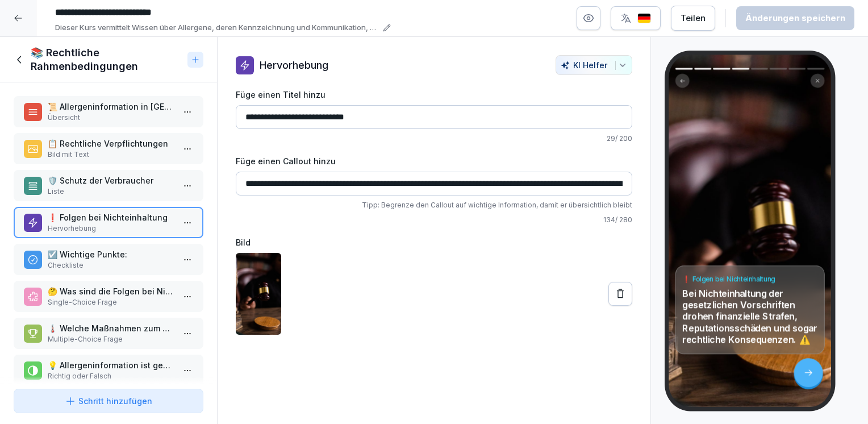
click at [93, 253] on p "☑️ Wichtige Punkte:" at bounding box center [111, 254] width 126 height 12
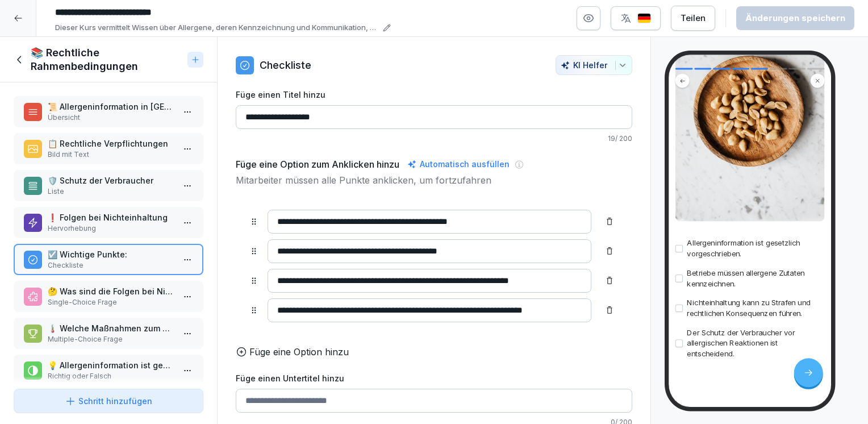
scroll to position [225, 0]
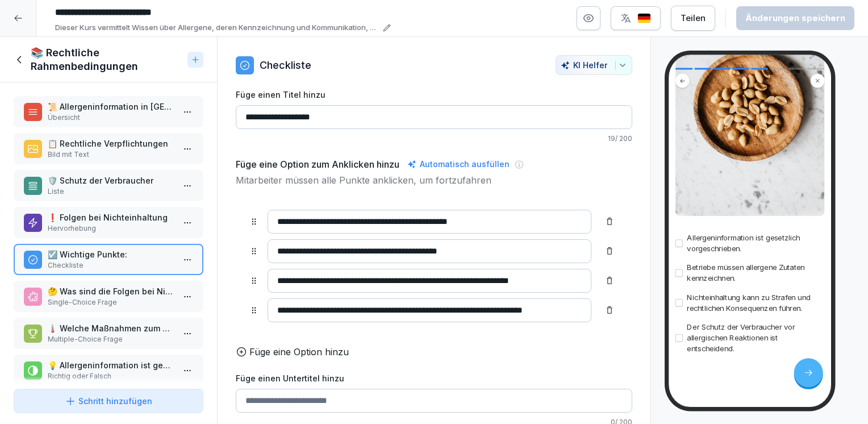
click at [111, 305] on div "🤔 Was sind die Folgen bei Nichteinhaltung der gesetzlichen Vorschriften? Single…" at bounding box center [109, 296] width 190 height 31
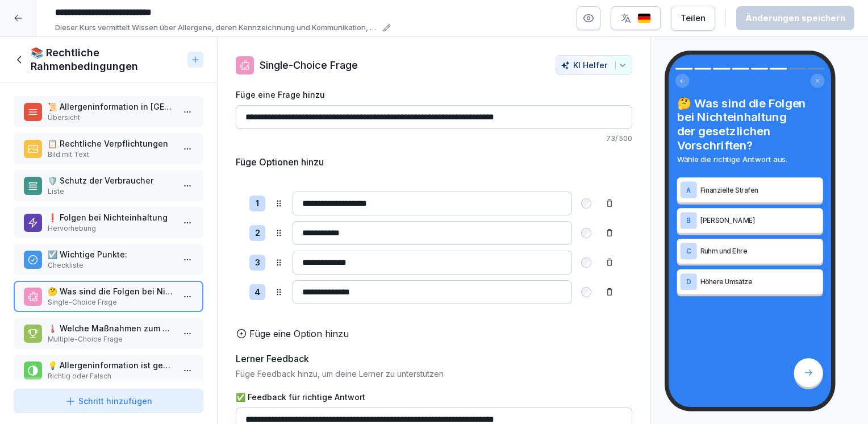
scroll to position [20, 0]
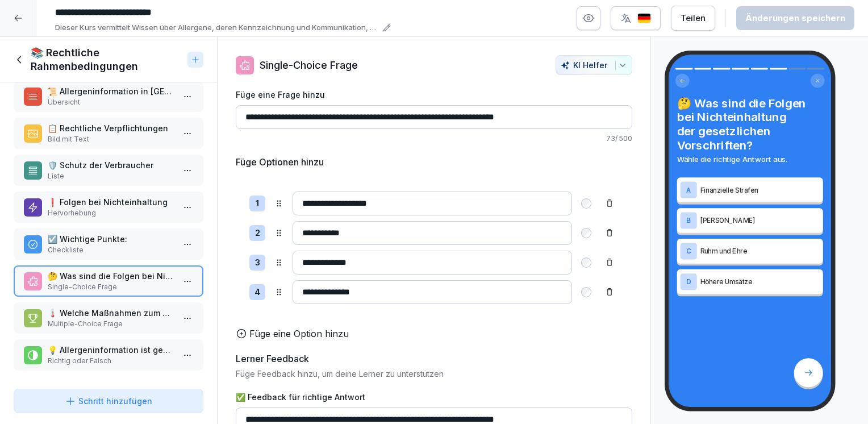
click at [103, 307] on p "🌡️ Welche Maßnahmen zum Schutz der Verbraucher sind wichtig? Wählen Sie alle zu…" at bounding box center [111, 313] width 126 height 12
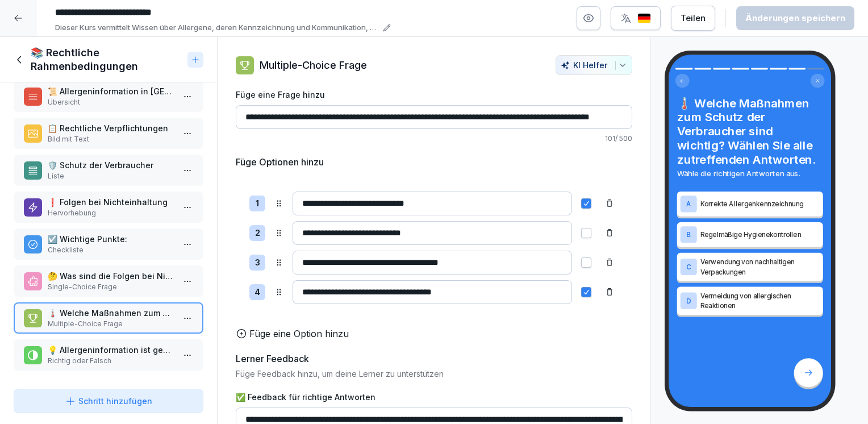
click at [96, 356] on p "Richtig oder Falsch" at bounding box center [111, 361] width 126 height 10
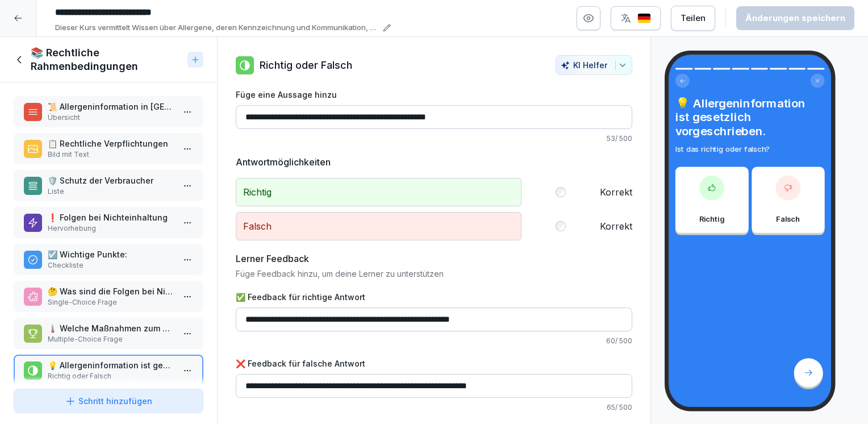
click at [24, 60] on icon at bounding box center [20, 59] width 13 height 13
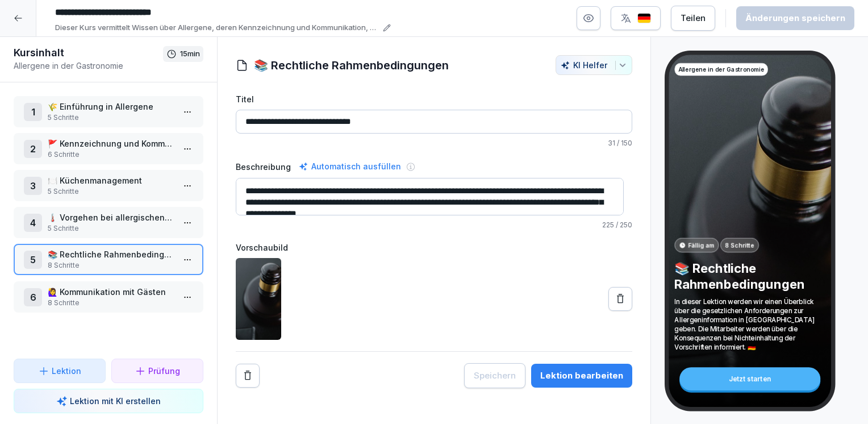
click at [75, 292] on p "🙋‍♀️ Kommunikation mit Gästen" at bounding box center [111, 292] width 126 height 12
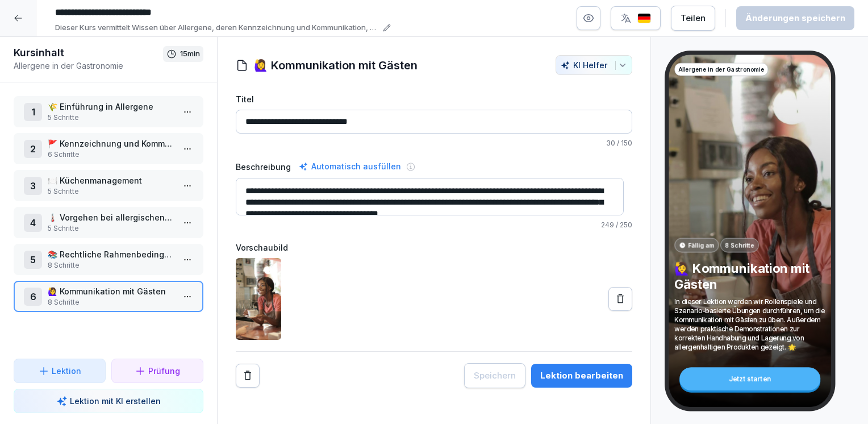
click at [185, 294] on html "**********" at bounding box center [434, 212] width 868 height 424
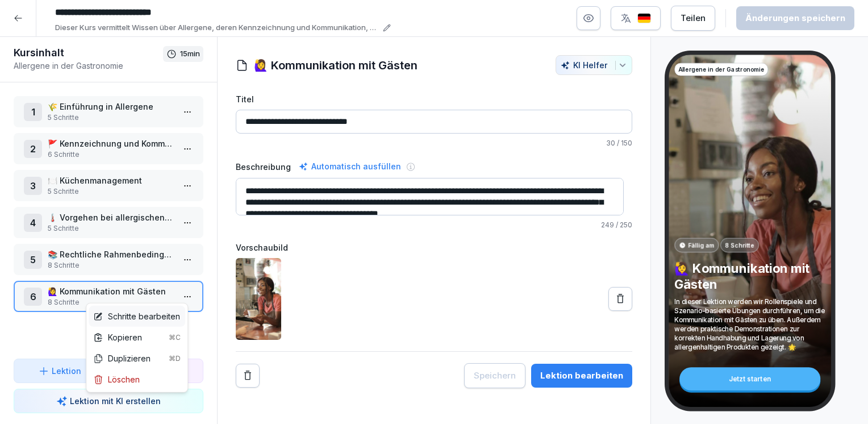
click at [120, 320] on div "Schritte bearbeiten" at bounding box center [136, 316] width 87 height 12
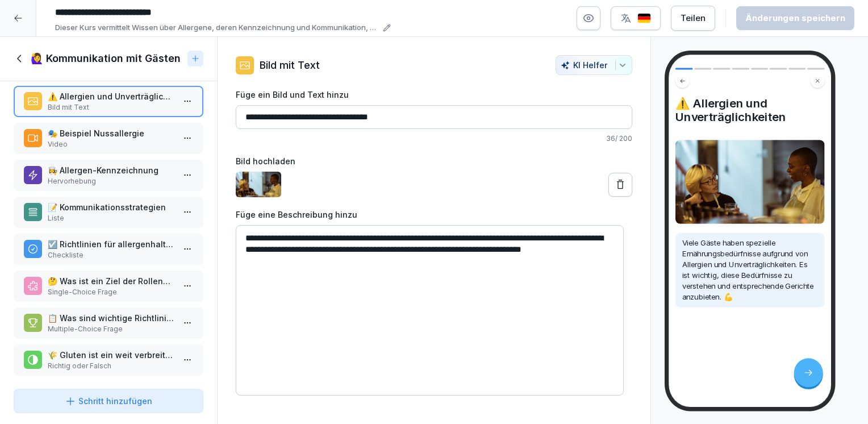
scroll to position [18, 0]
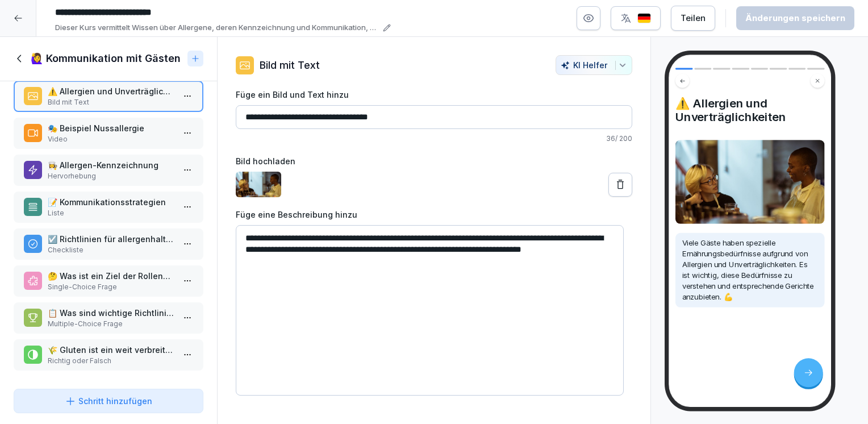
click at [120, 134] on p "Video" at bounding box center [111, 139] width 126 height 10
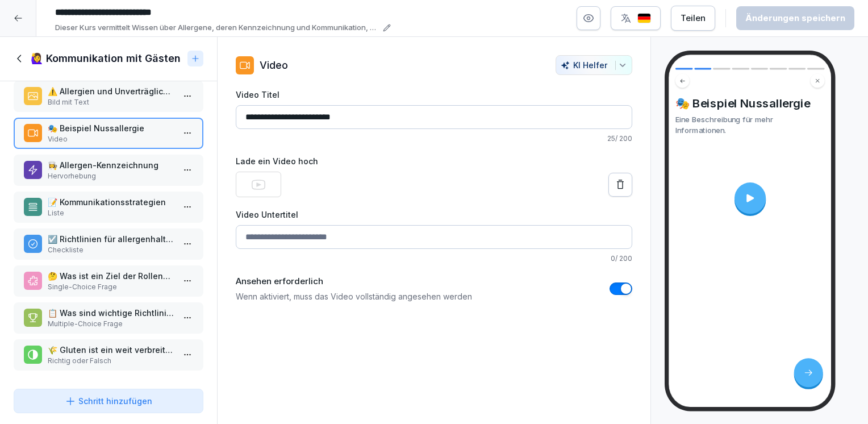
click at [752, 195] on icon at bounding box center [750, 197] width 11 height 11
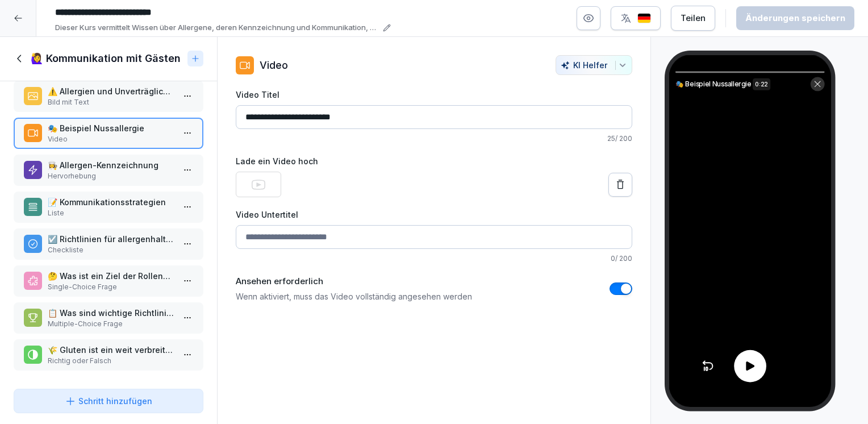
click at [745, 371] on icon at bounding box center [750, 365] width 13 height 13
click at [102, 164] on p "👩‍🍳 Allergen-Kennzeichnung" at bounding box center [111, 165] width 126 height 12
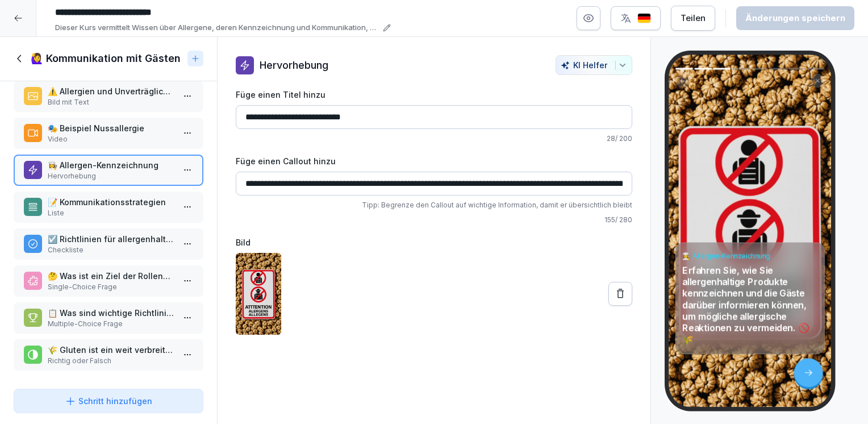
click at [102, 199] on p "📝 Kommunikationsstrategien" at bounding box center [111, 202] width 126 height 12
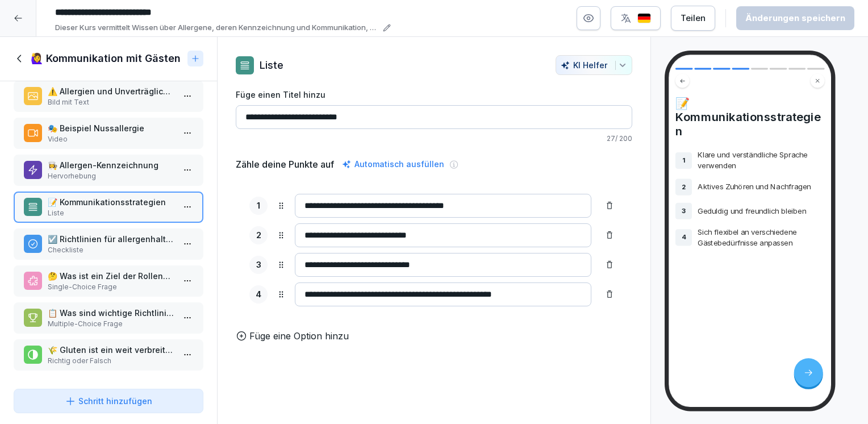
click at [105, 245] on p "Checkliste" at bounding box center [111, 250] width 126 height 10
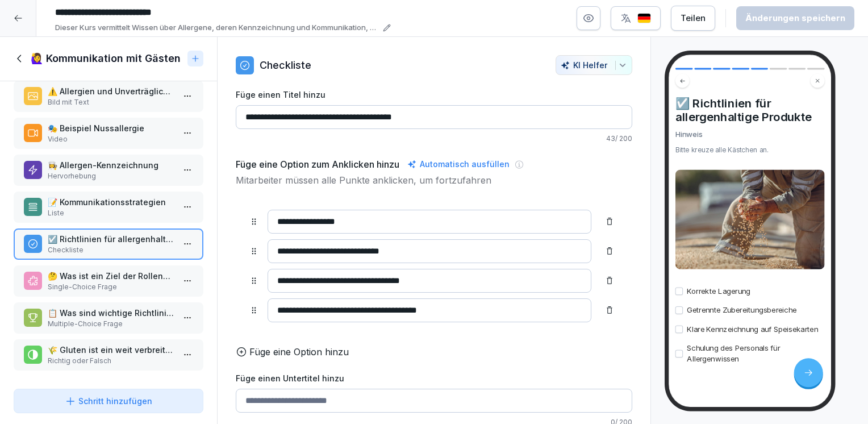
scroll to position [14, 0]
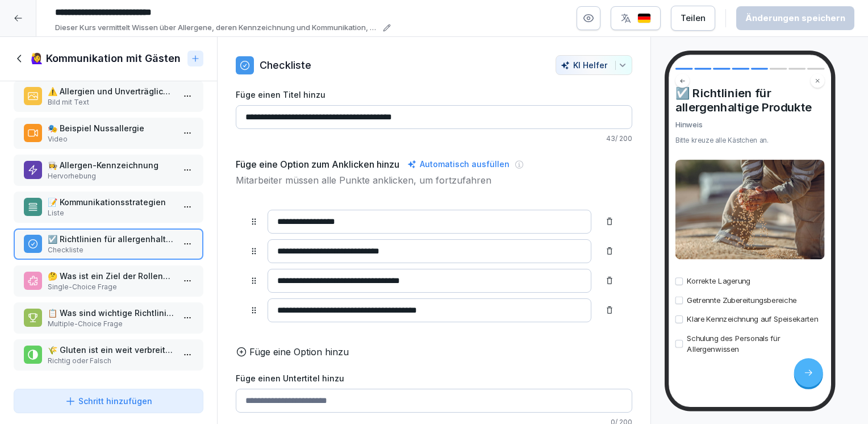
click at [94, 282] on p "Single-Choice Frage" at bounding box center [111, 287] width 126 height 10
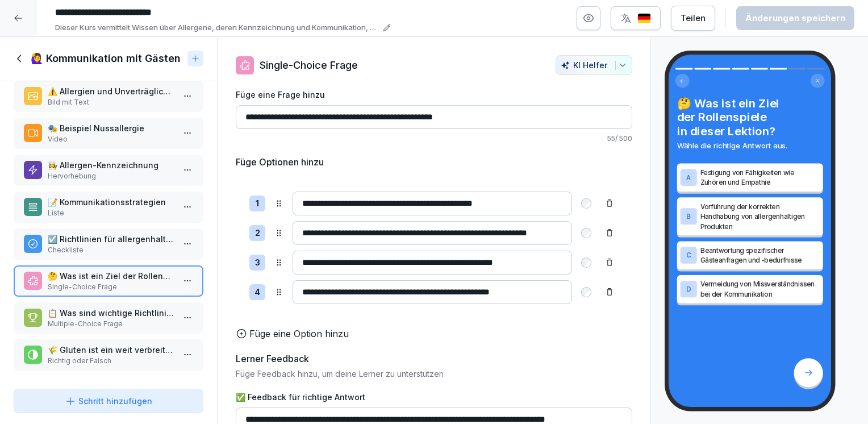
click at [100, 236] on p "☑️ Richtlinien für allergenhaltige Produkte" at bounding box center [111, 239] width 126 height 12
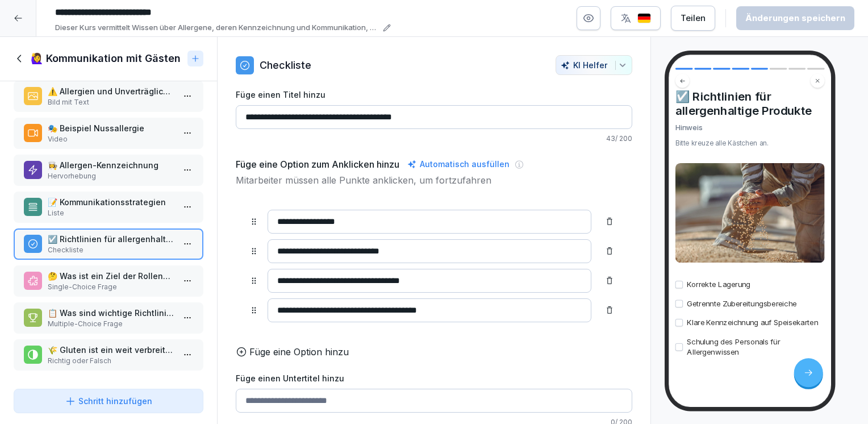
scroll to position [14, 0]
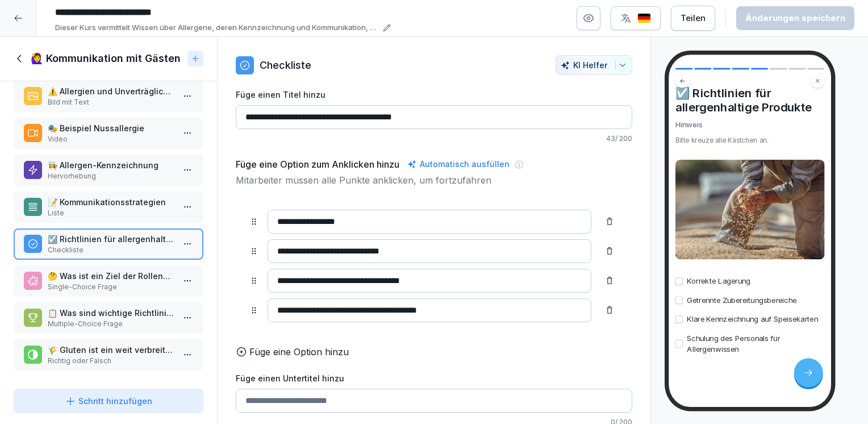
click at [96, 282] on p "Single-Choice Frage" at bounding box center [111, 287] width 126 height 10
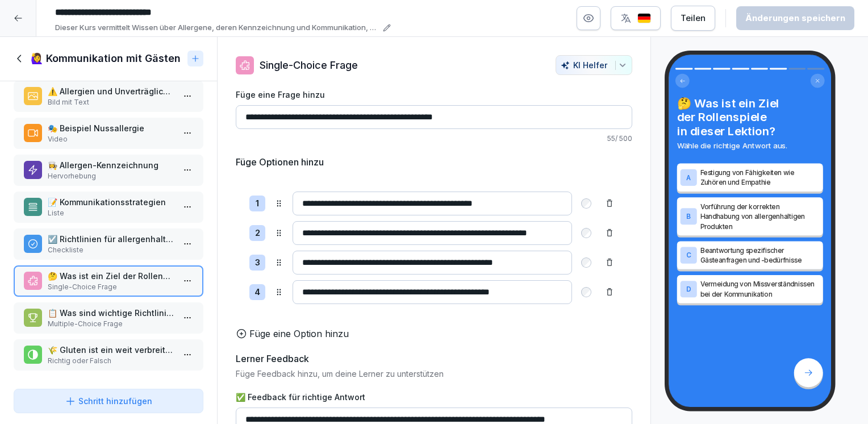
click at [183, 272] on html "**********" at bounding box center [434, 212] width 868 height 424
click at [127, 340] on div "Löschen" at bounding box center [116, 338] width 47 height 12
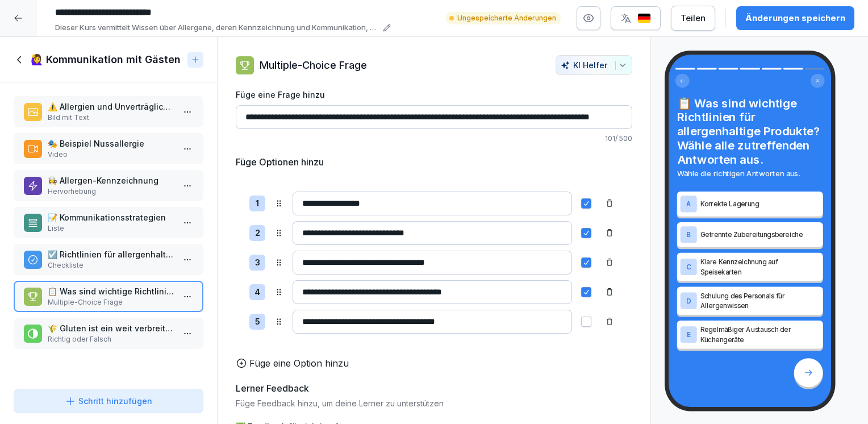
click at [102, 334] on p "Richtig oder Falsch" at bounding box center [111, 339] width 126 height 10
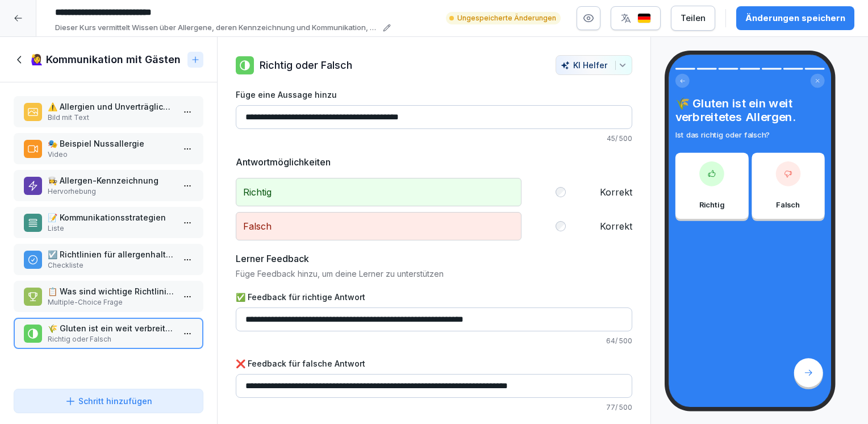
click at [23, 61] on icon at bounding box center [20, 59] width 13 height 13
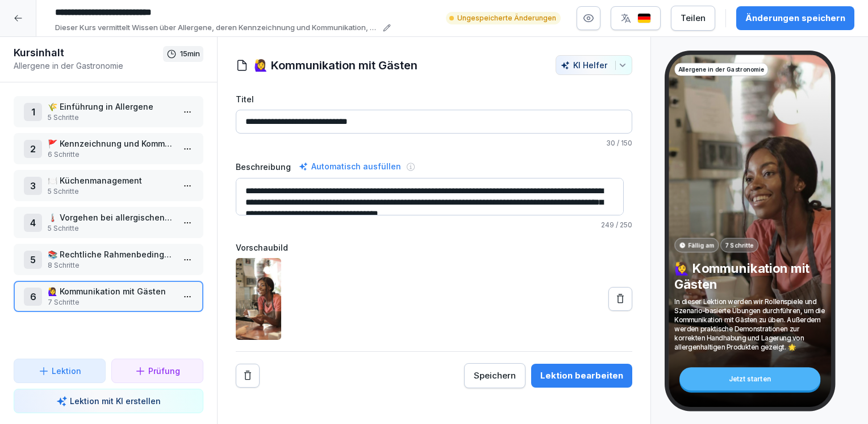
click at [818, 15] on div "Änderungen speichern" at bounding box center [796, 18] width 100 height 13
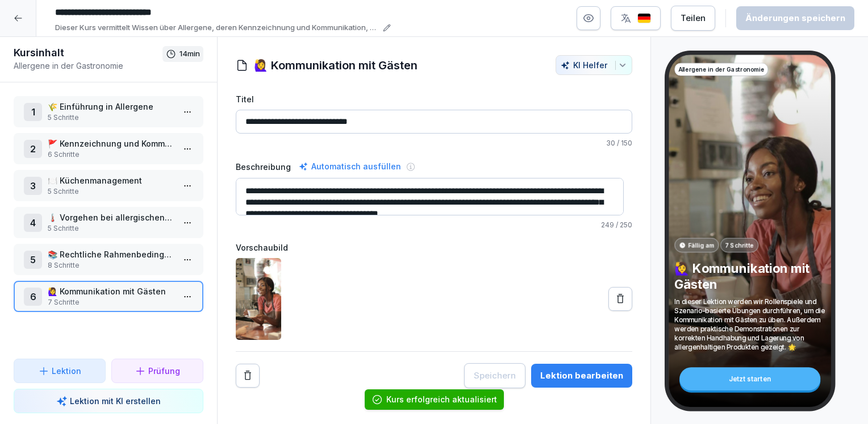
click at [20, 19] on icon at bounding box center [18, 18] width 9 height 9
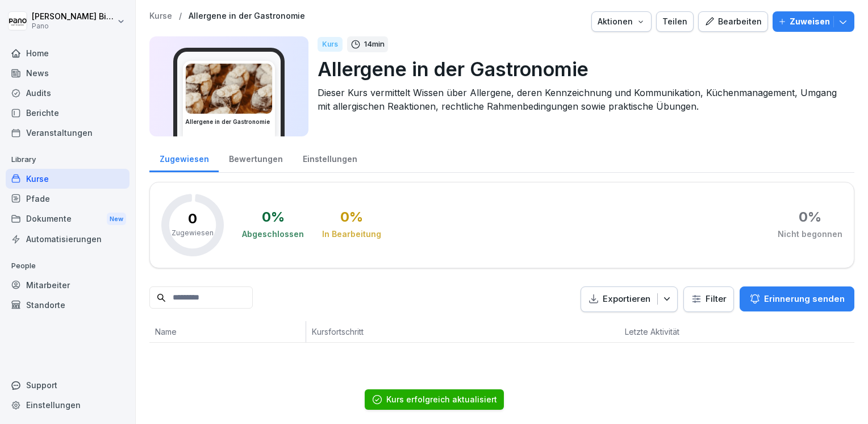
click at [46, 182] on div "Kurse" at bounding box center [68, 179] width 124 height 20
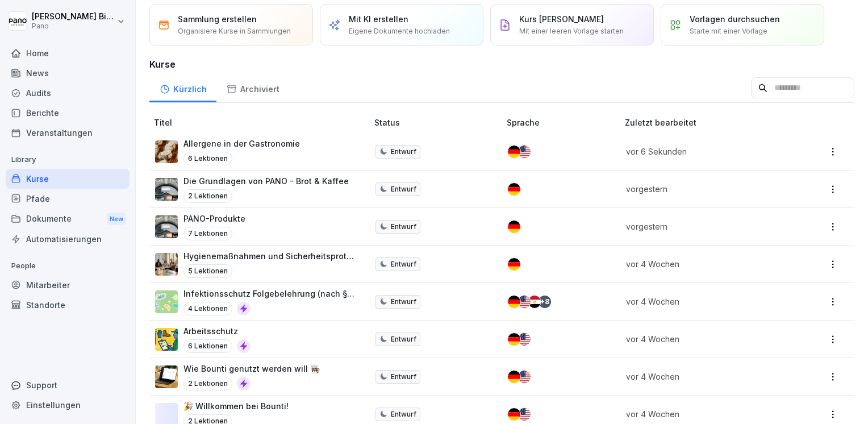
scroll to position [62, 0]
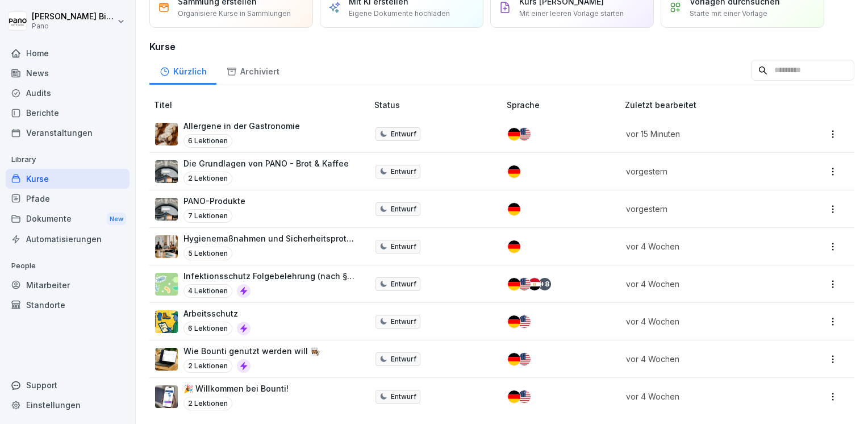
click at [58, 195] on div "Pfade" at bounding box center [68, 199] width 124 height 20
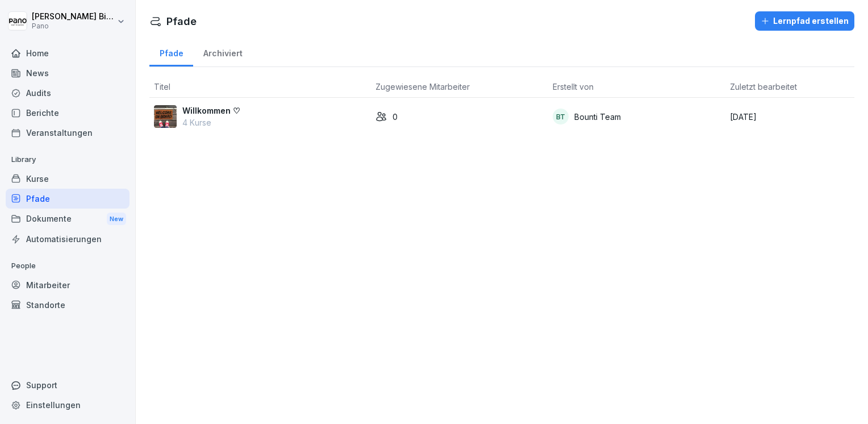
click at [194, 112] on p "Willkommen ♡" at bounding box center [211, 111] width 58 height 12
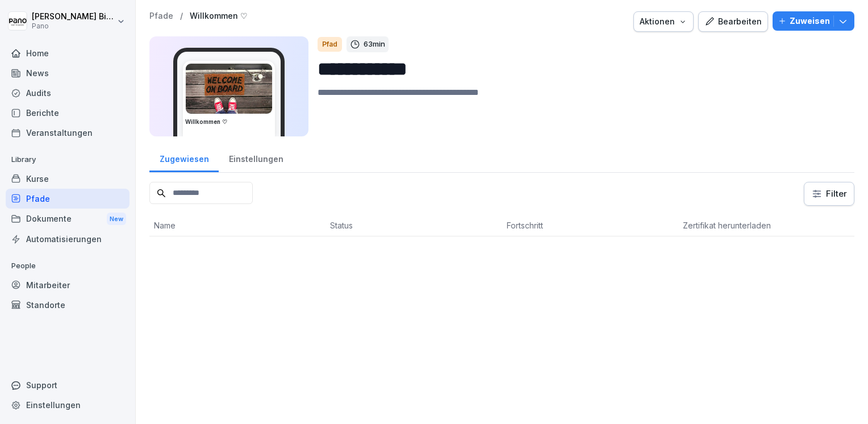
click at [732, 23] on div "Bearbeiten" at bounding box center [733, 21] width 57 height 13
click at [62, 181] on div "Kurse" at bounding box center [68, 179] width 124 height 20
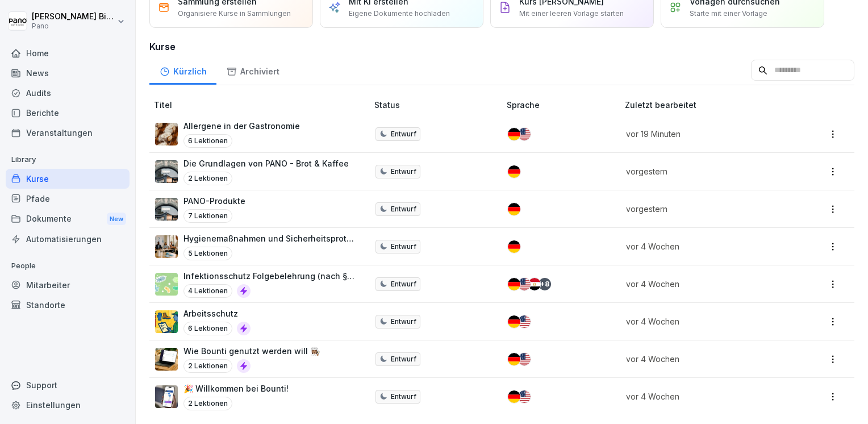
scroll to position [62, 0]
click at [264, 359] on div "2 Lektionen" at bounding box center [252, 366] width 136 height 14
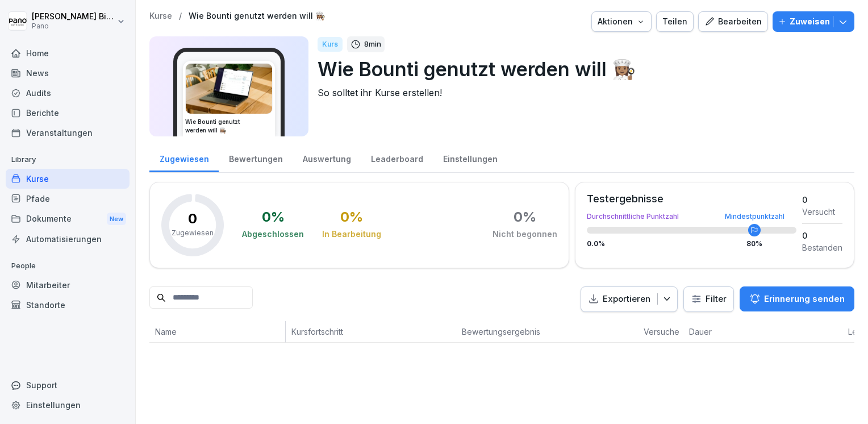
click at [732, 24] on div "Bearbeiten" at bounding box center [733, 21] width 57 height 13
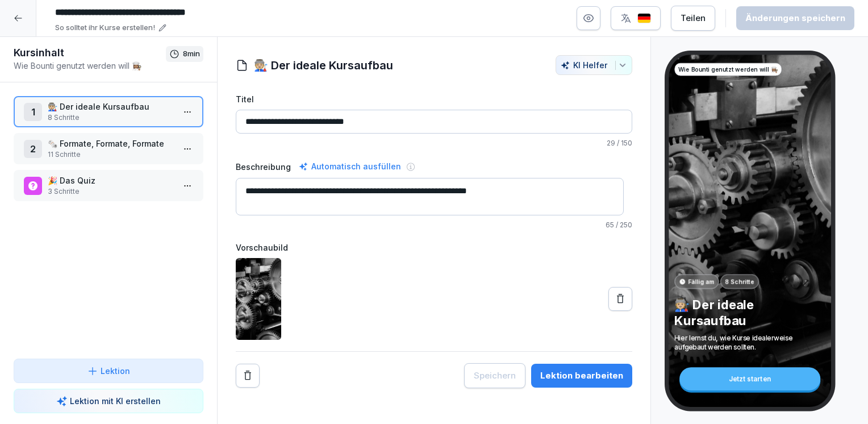
click at [182, 113] on html "**********" at bounding box center [434, 212] width 868 height 424
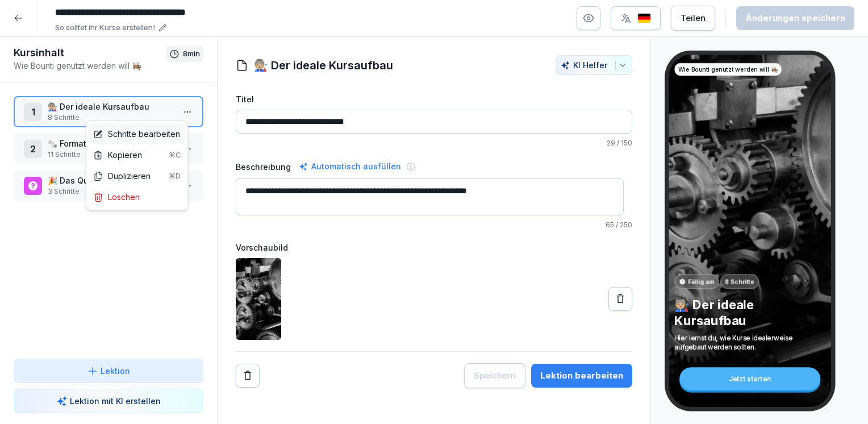
click at [121, 138] on div "Schritte bearbeiten" at bounding box center [136, 134] width 87 height 12
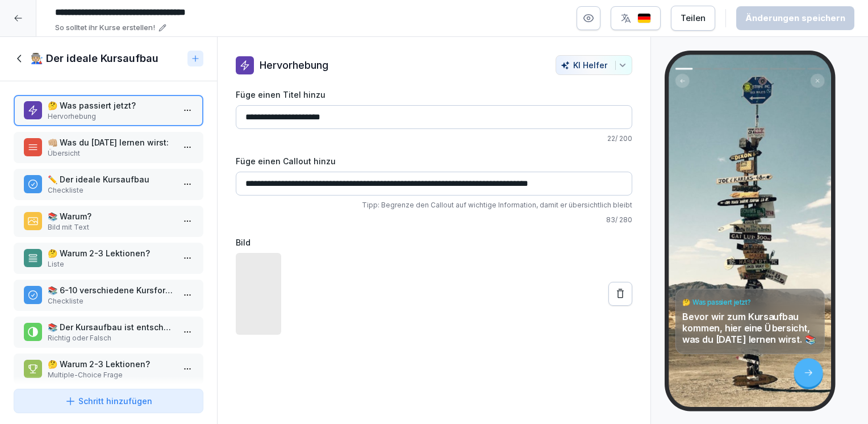
click at [113, 190] on p "Checkliste" at bounding box center [111, 190] width 126 height 10
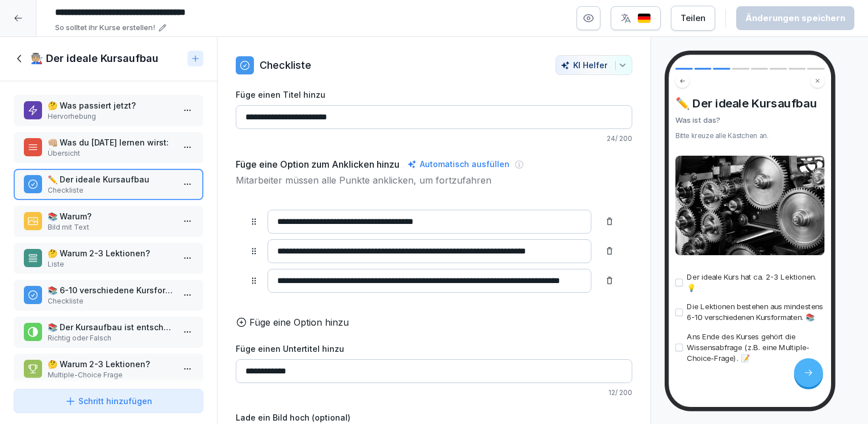
click at [20, 9] on div at bounding box center [18, 18] width 36 height 36
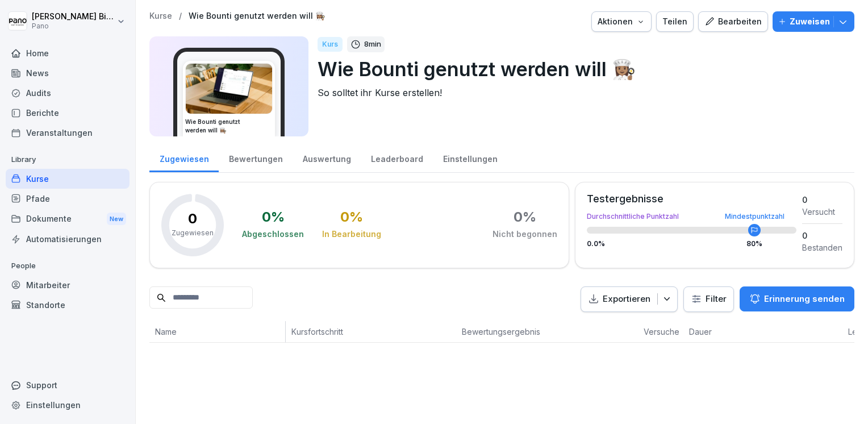
click at [40, 199] on div "Pfade" at bounding box center [68, 199] width 124 height 20
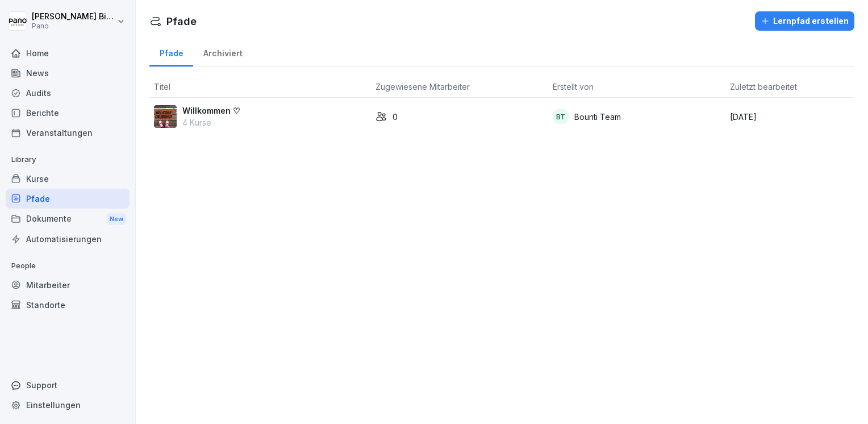
click at [207, 113] on p "Willkommen ♡" at bounding box center [211, 111] width 58 height 12
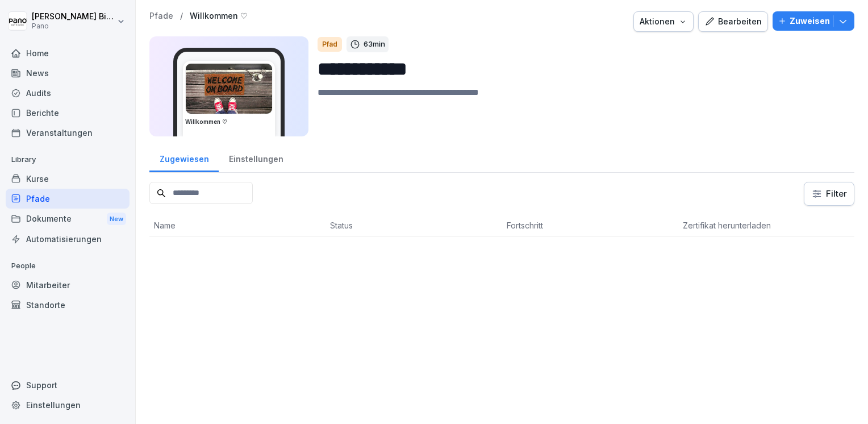
click at [380, 64] on input "**********" at bounding box center [582, 69] width 528 height 29
click at [427, 65] on input "**********" at bounding box center [582, 69] width 528 height 29
type input "**********"
click at [489, 96] on textarea at bounding box center [582, 111] width 528 height 51
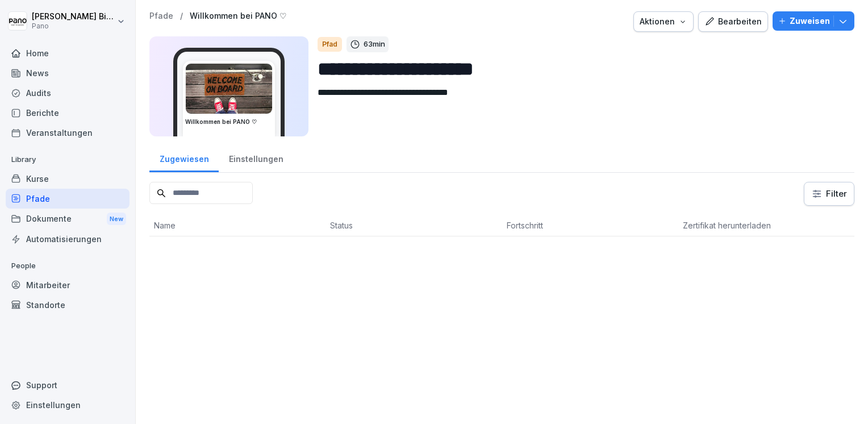
type textarea "**********"
click at [727, 14] on button "Bearbeiten" at bounding box center [734, 21] width 70 height 20
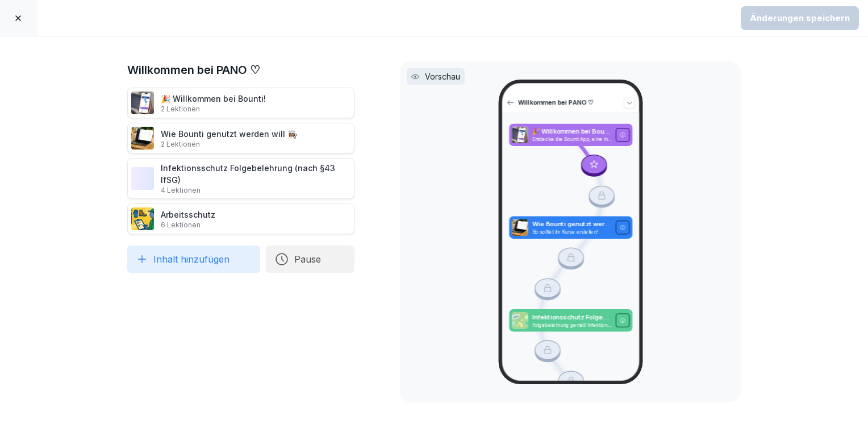
click at [364, 136] on icon at bounding box center [367, 137] width 6 height 7
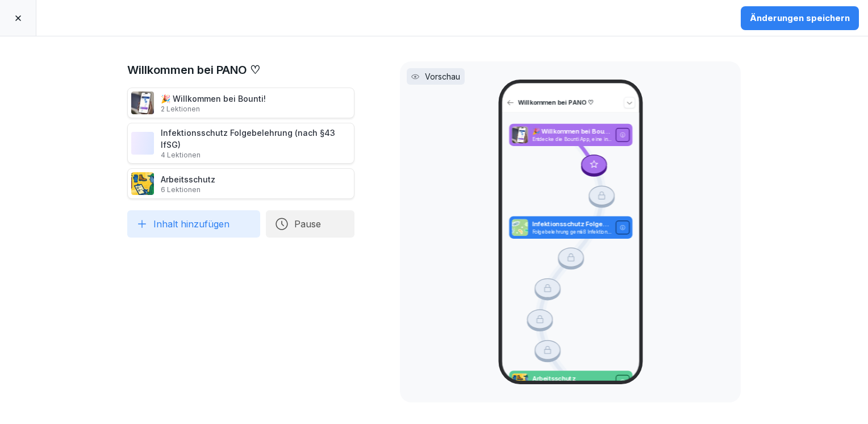
click at [211, 210] on button "Inhalt hinzufügen" at bounding box center [193, 223] width 133 height 27
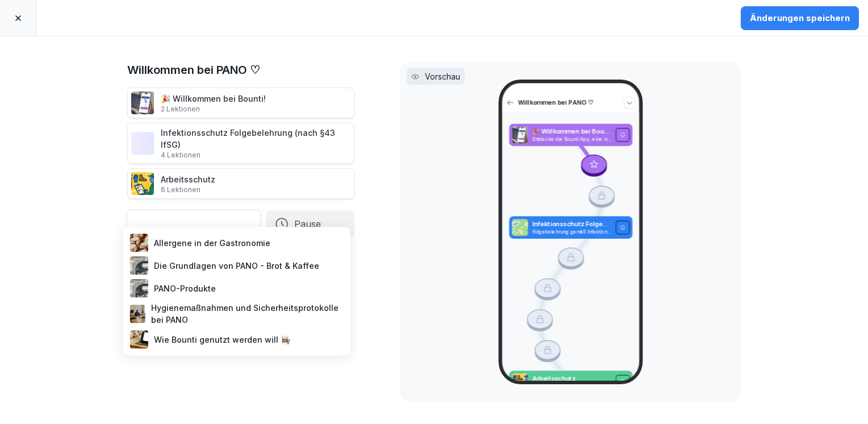
click at [235, 267] on div "Die Grundlagen von PANO - Brot & Kaffee" at bounding box center [237, 265] width 218 height 23
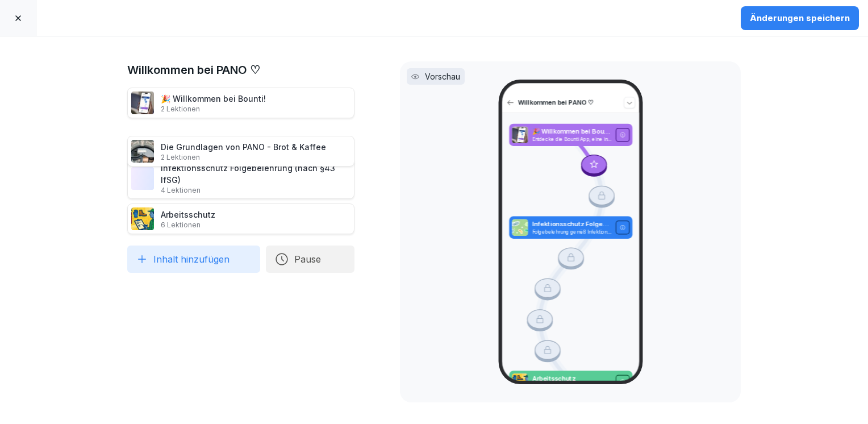
drag, startPoint x: 221, startPoint y: 202, endPoint x: 218, endPoint y: 134, distance: 67.7
click at [218, 141] on div "Die Grundlagen von PANO - Brot & Kaffee 2 Lektionen" at bounding box center [243, 151] width 165 height 21
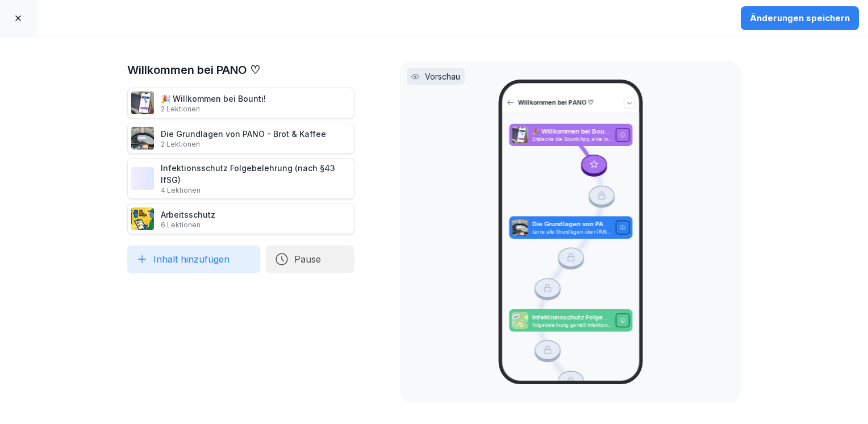
click at [364, 174] on icon at bounding box center [367, 177] width 6 height 7
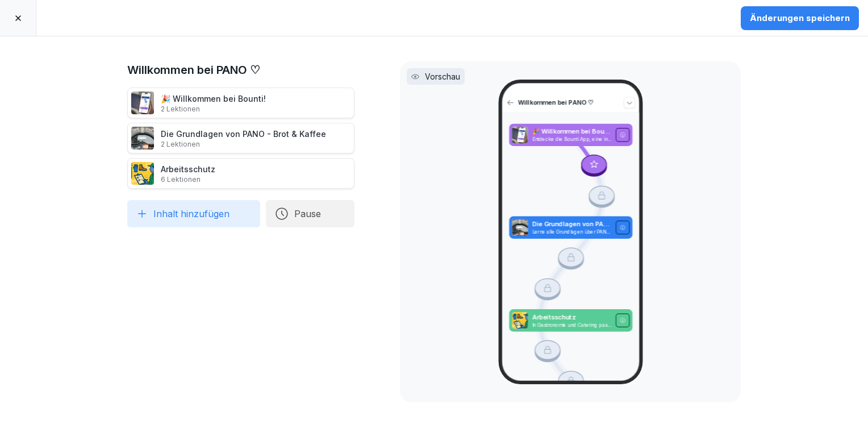
click at [182, 215] on button "Inhalt hinzufügen" at bounding box center [193, 213] width 133 height 27
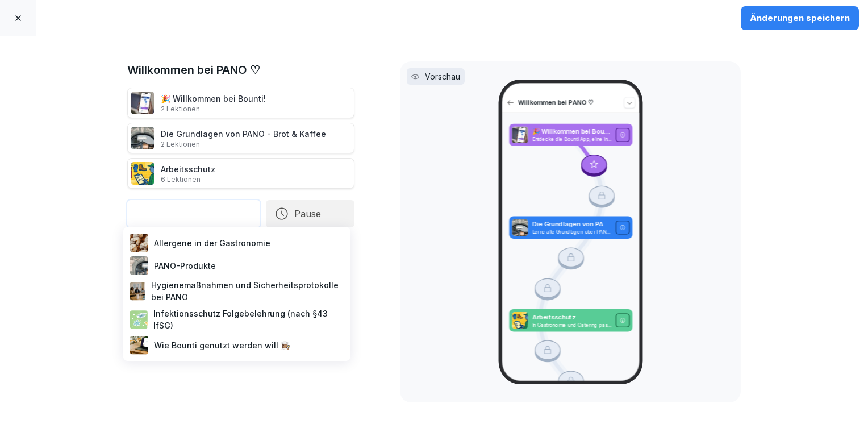
click at [188, 265] on div "PANO-Produkte" at bounding box center [237, 265] width 218 height 23
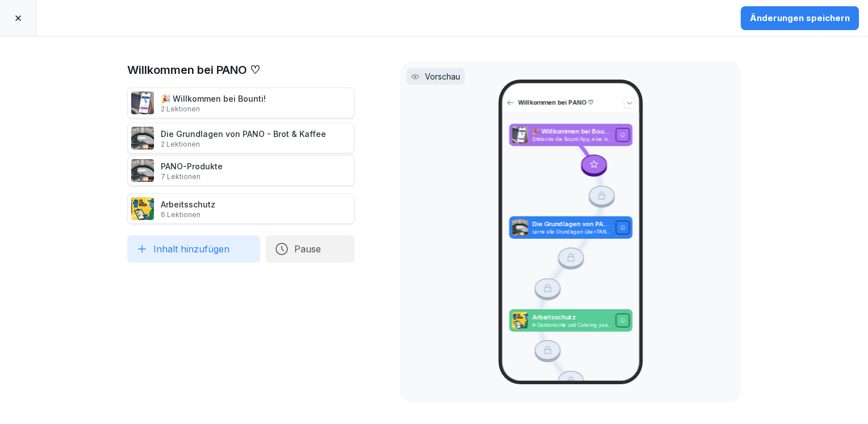
drag, startPoint x: 178, startPoint y: 200, endPoint x: 182, endPoint y: 162, distance: 38.4
click at [182, 162] on div "PANO-Produkte 7 Lektionen" at bounding box center [192, 170] width 62 height 21
click at [199, 254] on button "Inhalt hinzufügen" at bounding box center [193, 248] width 133 height 27
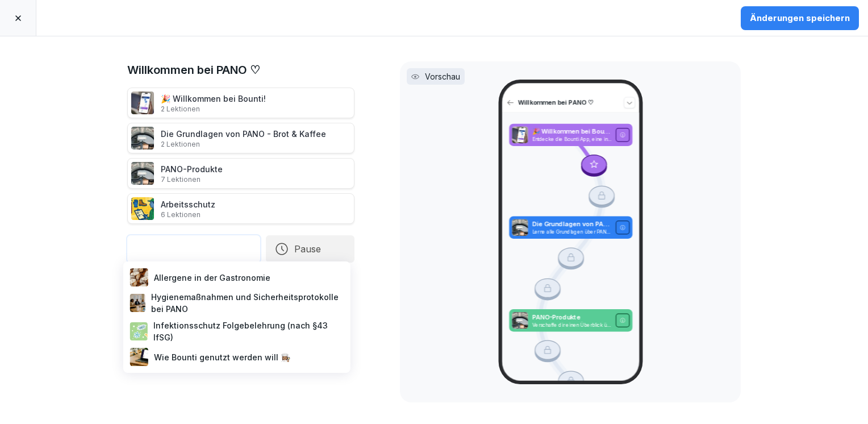
click at [243, 280] on div "Allergene in der Gastronomie" at bounding box center [237, 277] width 218 height 23
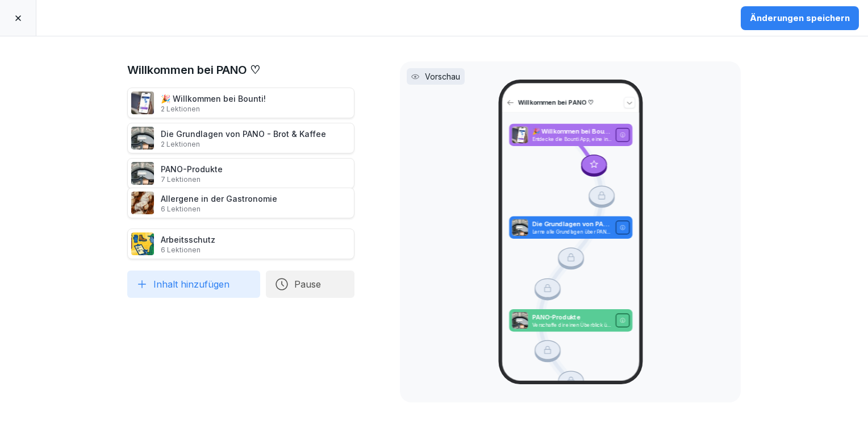
drag, startPoint x: 205, startPoint y: 248, endPoint x: 201, endPoint y: 207, distance: 41.1
click at [201, 207] on p "6 Lektionen" at bounding box center [219, 209] width 117 height 9
click at [181, 285] on button "Inhalt hinzufügen" at bounding box center [193, 284] width 133 height 27
click at [99, 305] on div "Willkommen bei PANO ♡ 🎉 Willkommen bei Bounti! 2 Lektionen Die Grundlagen von P…" at bounding box center [434, 230] width 868 height 388
click at [803, 18] on div "Änderungen speichern" at bounding box center [800, 18] width 100 height 13
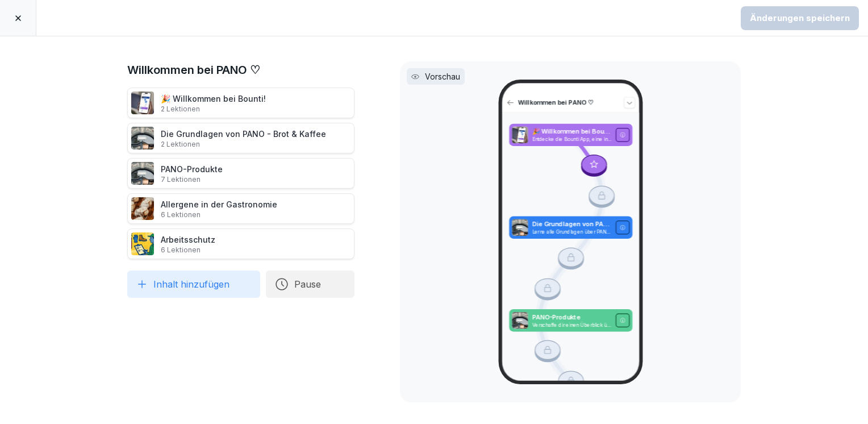
click at [17, 17] on icon at bounding box center [18, 18] width 9 height 9
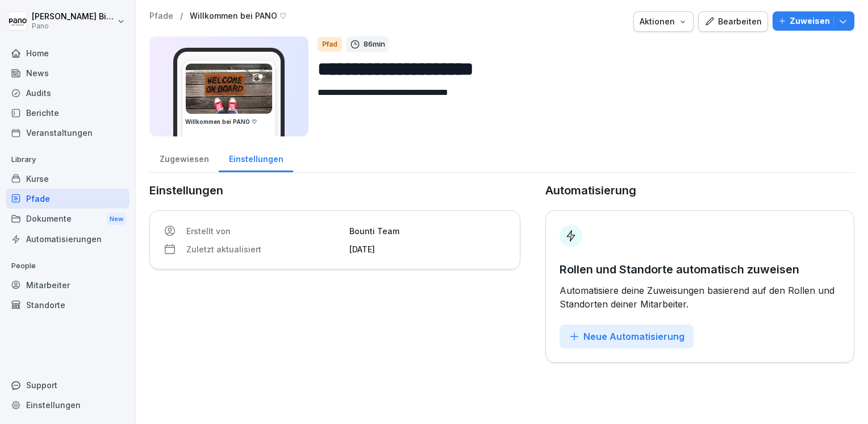
click at [45, 178] on div "Kurse" at bounding box center [68, 179] width 124 height 20
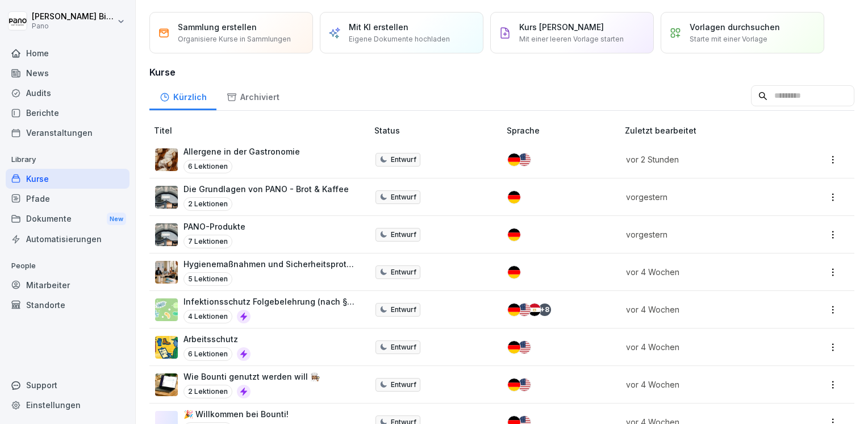
scroll to position [62, 0]
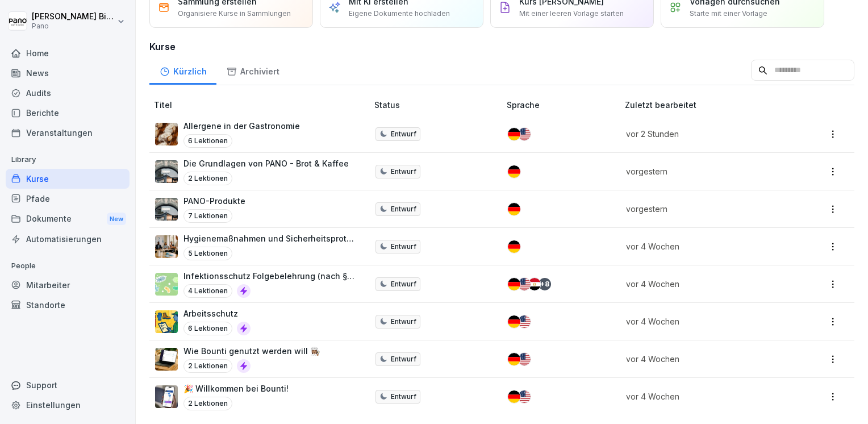
click at [282, 237] on div "Hygienemaßnahmen und Sicherheitsprotokolle bei PANO 5 Lektionen" at bounding box center [270, 246] width 173 height 28
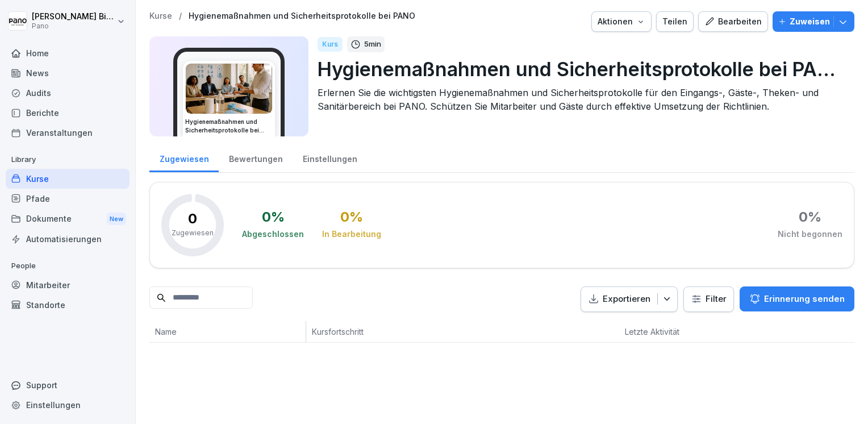
click at [716, 26] on div "Bearbeiten" at bounding box center [733, 21] width 57 height 13
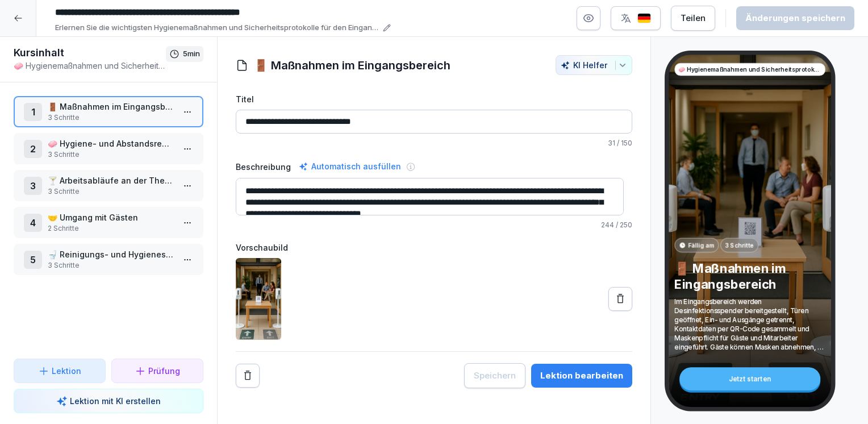
click at [108, 148] on p "🧼 Hygiene- und Abstandsregeln im Gästebereich" at bounding box center [111, 144] width 126 height 12
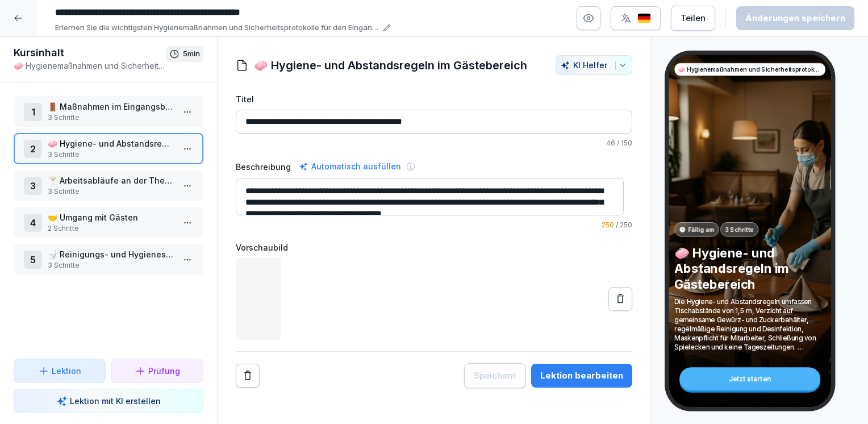
click at [86, 188] on p "3 Schritte" at bounding box center [111, 191] width 126 height 10
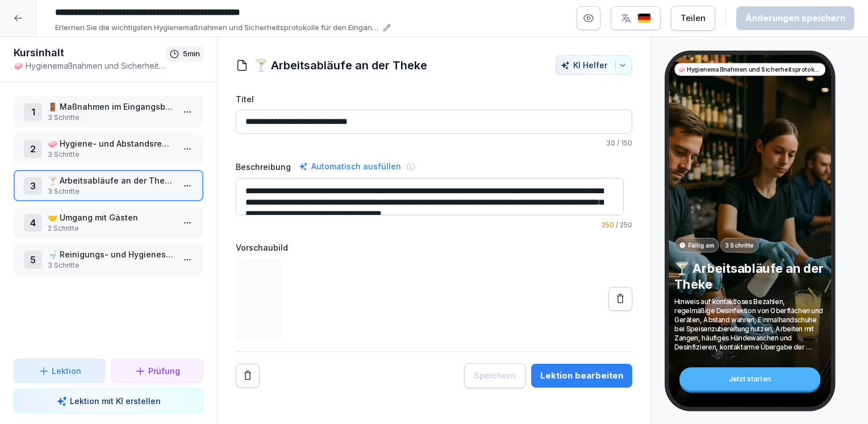
click at [82, 110] on p "🚪 Maßnahmen im Eingangsbereich" at bounding box center [111, 107] width 126 height 12
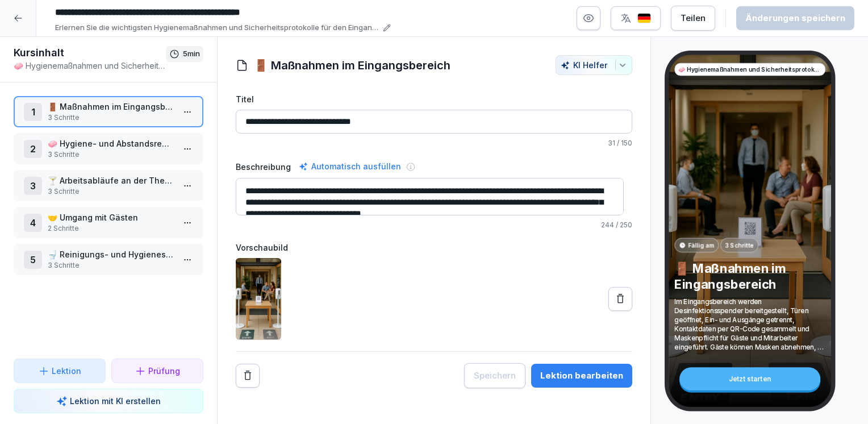
click at [16, 21] on icon at bounding box center [18, 18] width 9 height 9
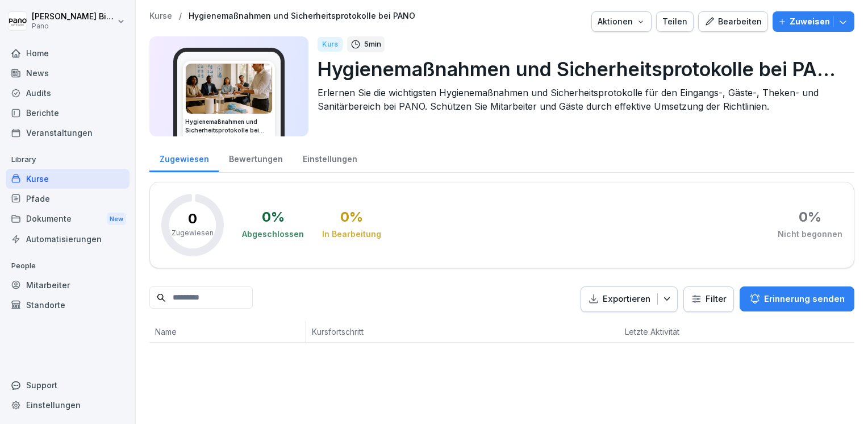
click at [60, 183] on div "Kurse" at bounding box center [68, 179] width 124 height 20
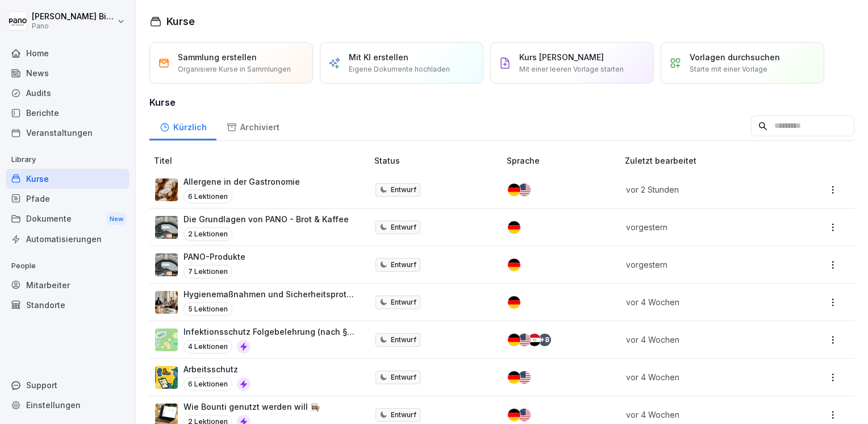
scroll to position [57, 0]
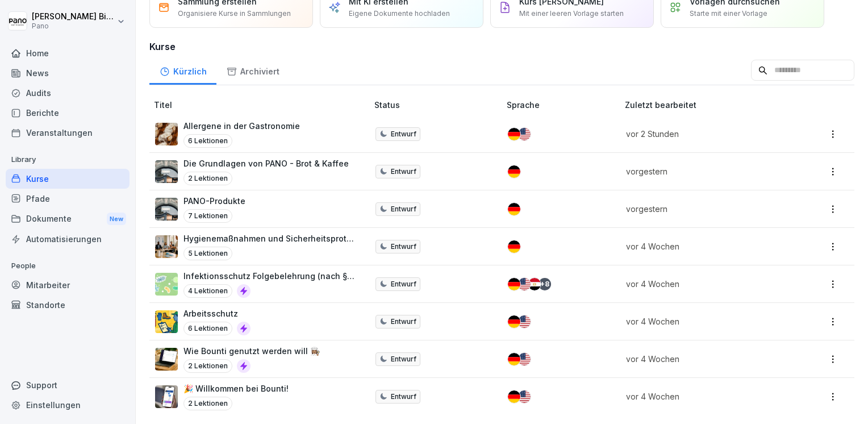
click at [300, 247] on div "5 Lektionen" at bounding box center [270, 254] width 173 height 14
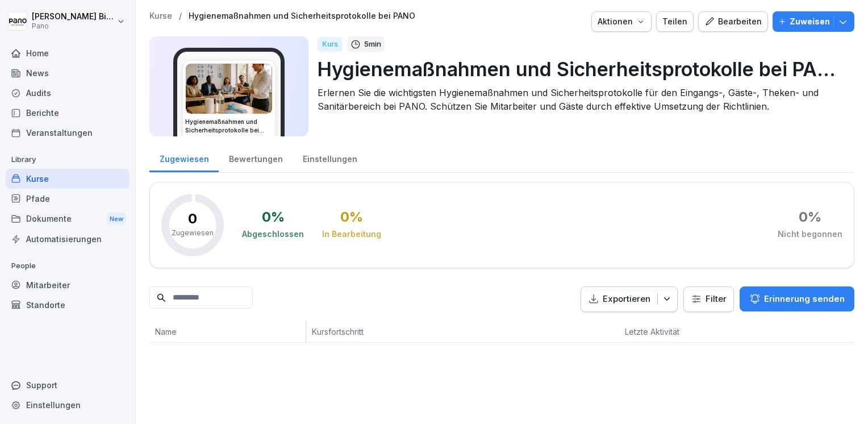
click at [755, 23] on div "Bearbeiten" at bounding box center [733, 21] width 57 height 13
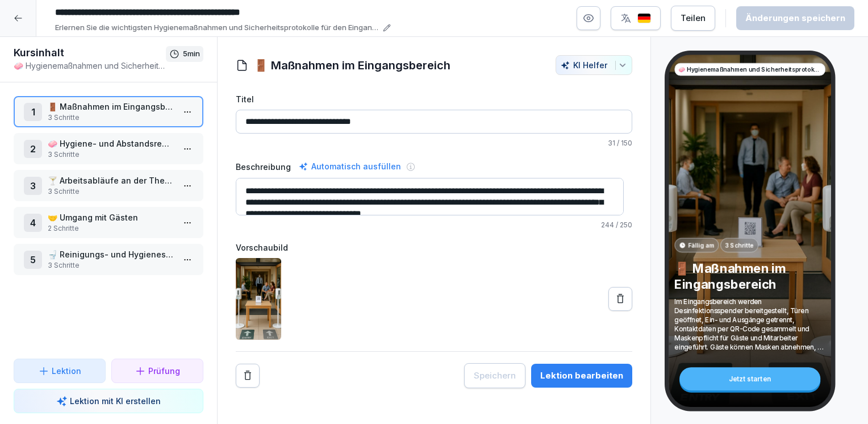
click at [88, 257] on p "🚽 Reinigungs- und Hygienestandards in den Sanitärräumen" at bounding box center [111, 254] width 126 height 12
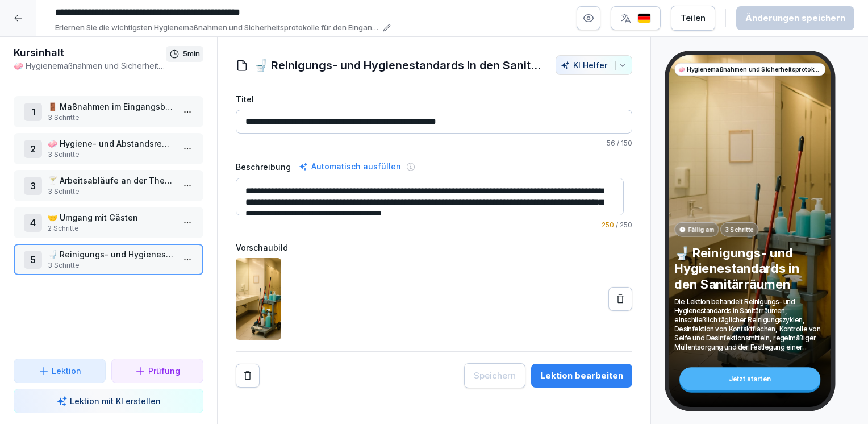
click at [97, 214] on p "🤝 Umgang mit Gästen" at bounding box center [111, 217] width 126 height 12
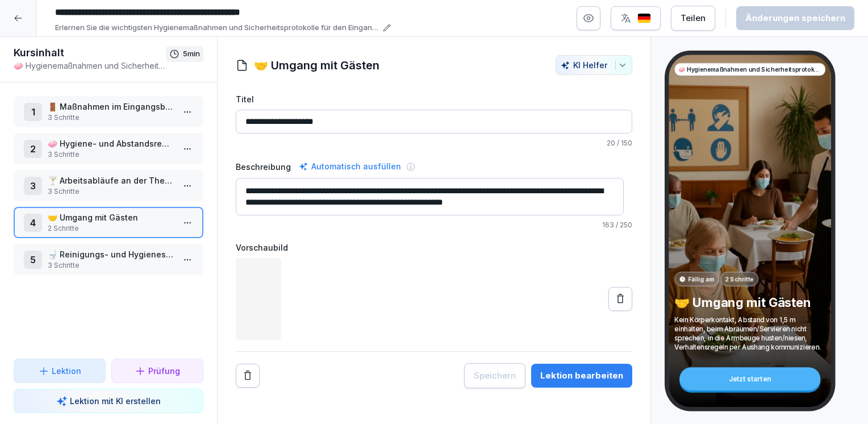
click at [14, 18] on icon at bounding box center [18, 18] width 9 height 9
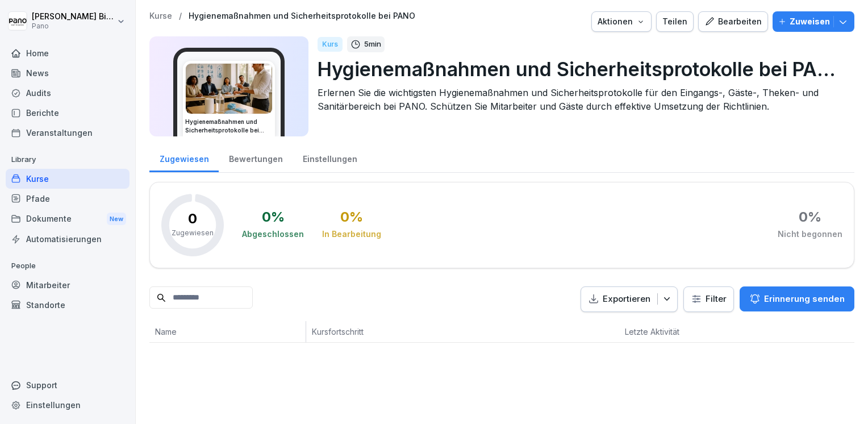
click at [74, 178] on div "Kurse" at bounding box center [68, 179] width 124 height 20
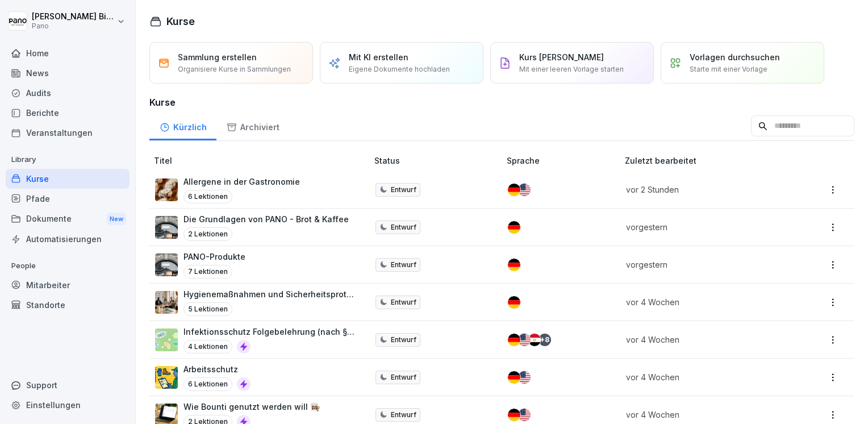
click at [682, 58] on div "Vorlagen durchsuchen Starte mit einer Vorlage" at bounding box center [743, 62] width 164 height 41
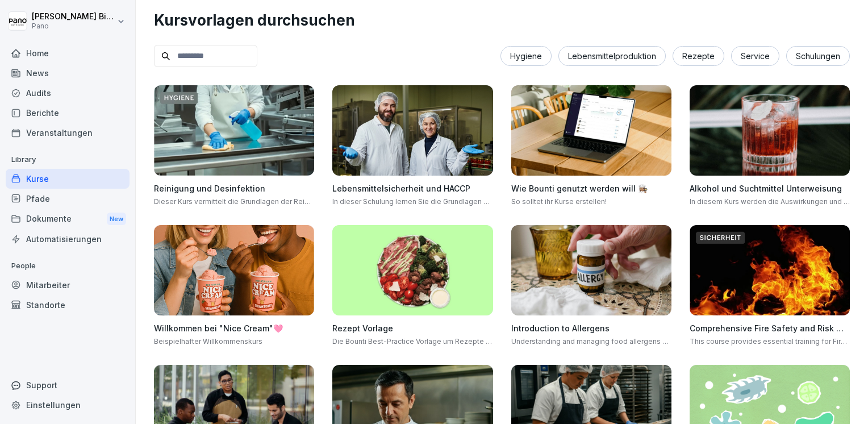
click at [525, 60] on div "Hygiene" at bounding box center [526, 56] width 51 height 20
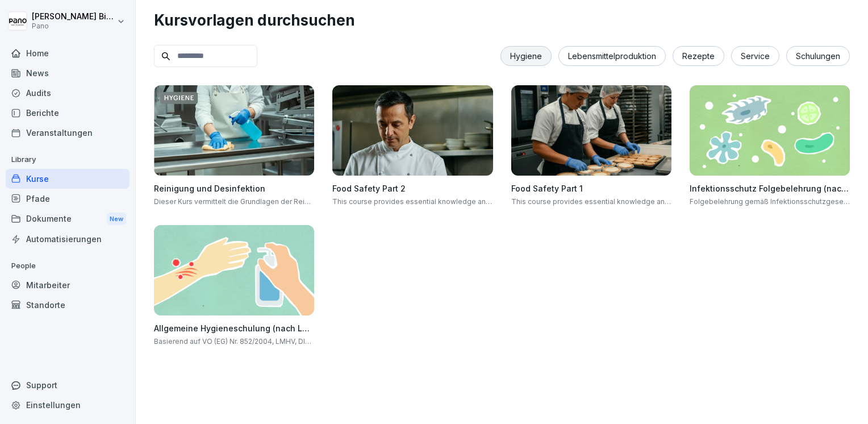
click at [236, 285] on img at bounding box center [234, 270] width 160 height 90
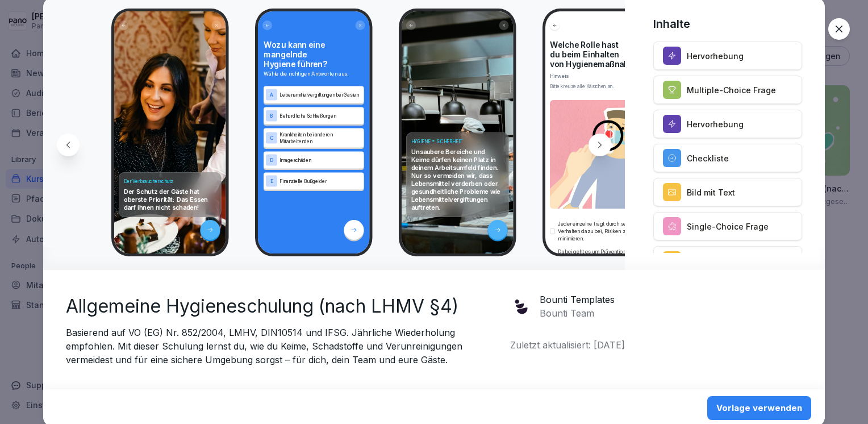
click at [838, 28] on icon at bounding box center [839, 29] width 7 height 7
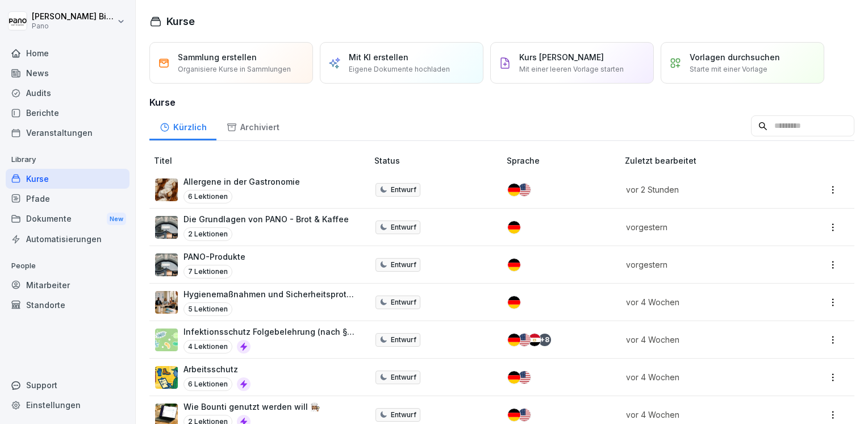
click at [401, 69] on p "Eigene Dokumente hochladen" at bounding box center [399, 69] width 101 height 10
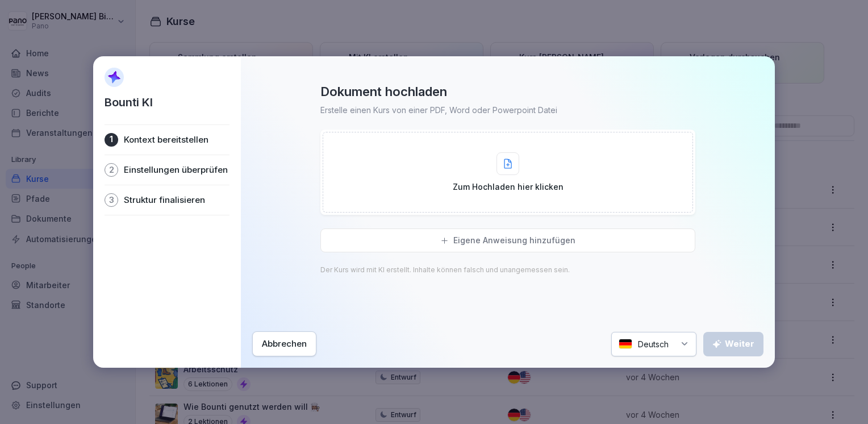
click at [516, 171] on div at bounding box center [508, 163] width 23 height 23
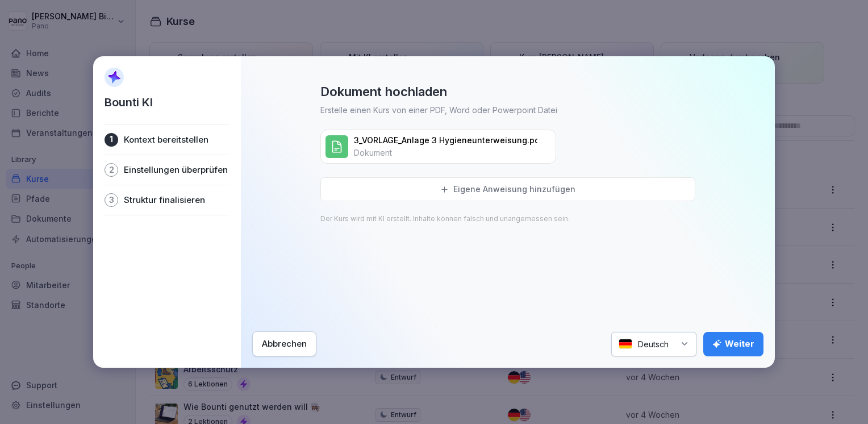
click at [729, 342] on div "Weiter" at bounding box center [734, 344] width 42 height 13
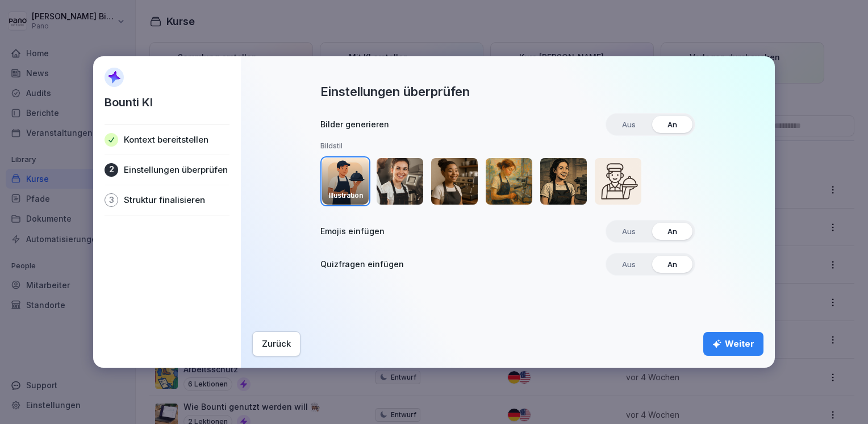
click at [402, 184] on img "button" at bounding box center [400, 181] width 47 height 47
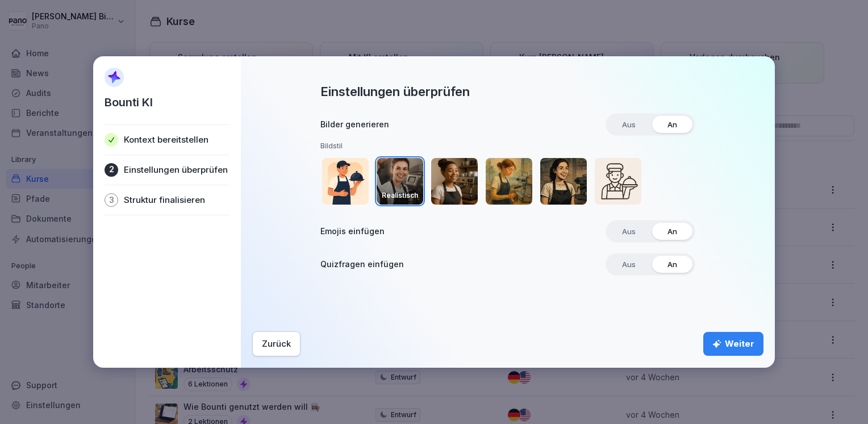
click at [724, 346] on div "Weiter" at bounding box center [734, 344] width 42 height 13
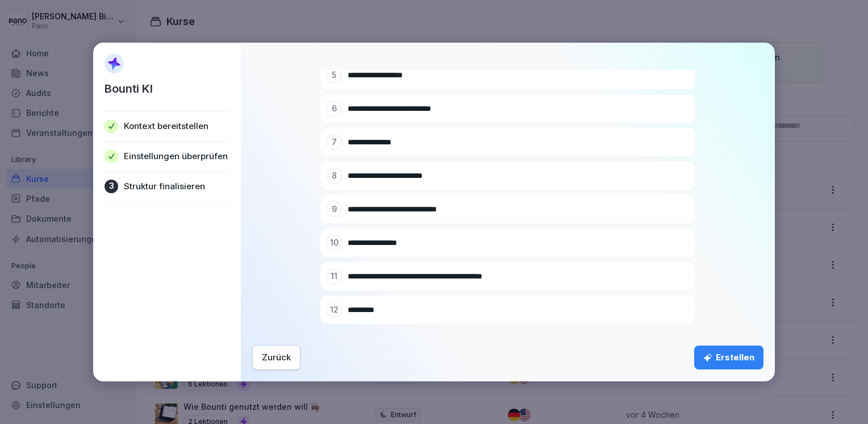
scroll to position [218, 0]
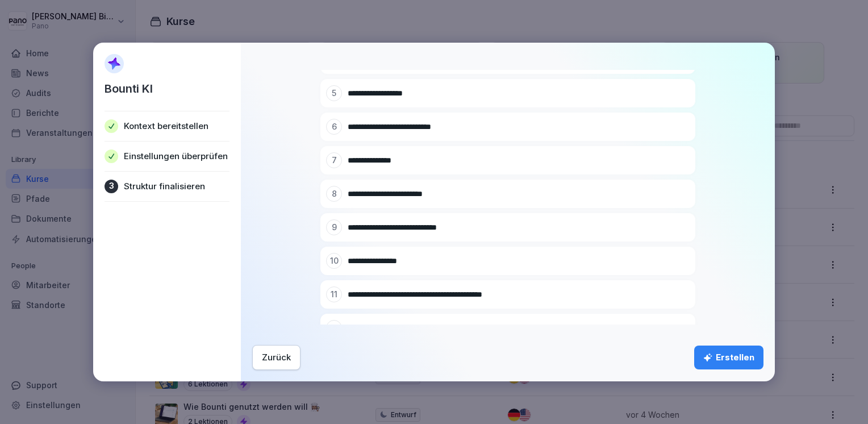
click at [660, 228] on icon at bounding box center [664, 227] width 8 height 8
drag, startPoint x: 380, startPoint y: 230, endPoint x: 382, endPoint y: 202, distance: 28.5
click at [381, 202] on div "**********" at bounding box center [508, 163] width 375 height 436
click at [614, 191] on div "**********" at bounding box center [508, 163] width 375 height 436
click at [732, 354] on div "Erstellen" at bounding box center [729, 357] width 51 height 13
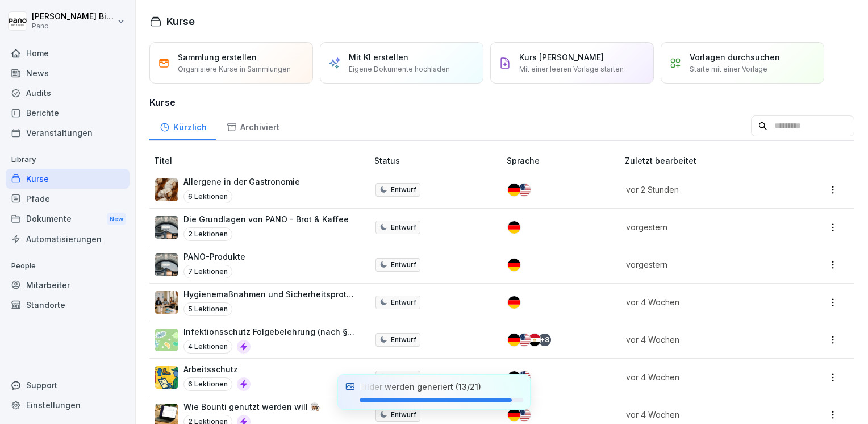
click at [59, 202] on div "Pfade" at bounding box center [68, 199] width 124 height 20
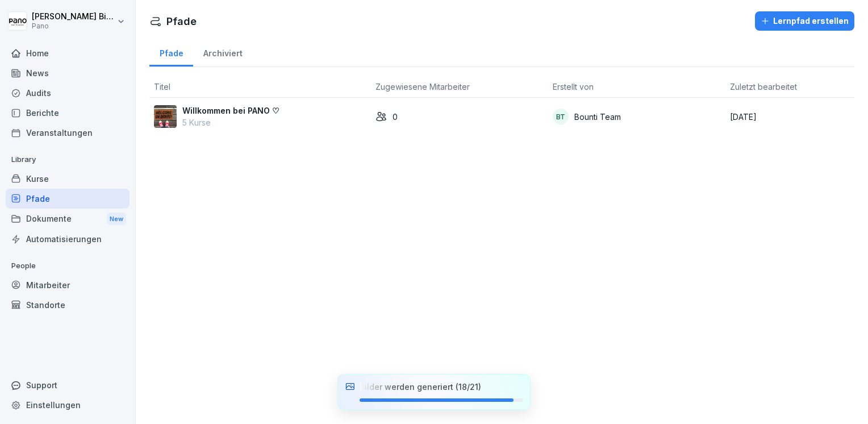
click at [249, 109] on p "Willkommen bei PANO ♡" at bounding box center [230, 111] width 97 height 12
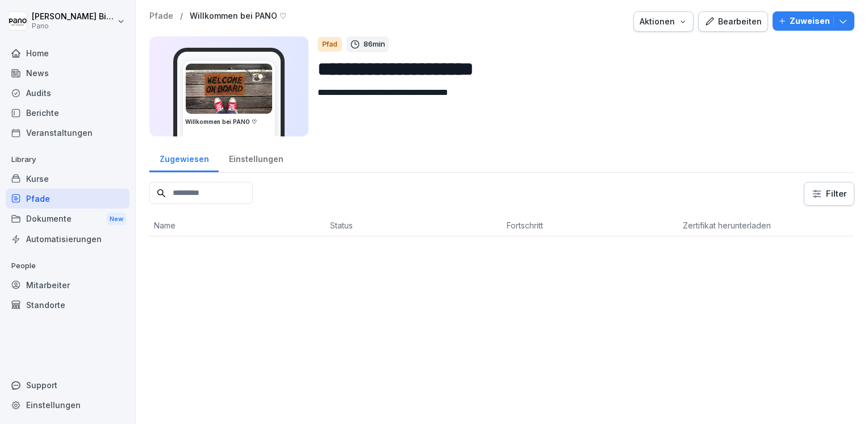
click at [730, 24] on div "Bearbeiten" at bounding box center [733, 21] width 57 height 13
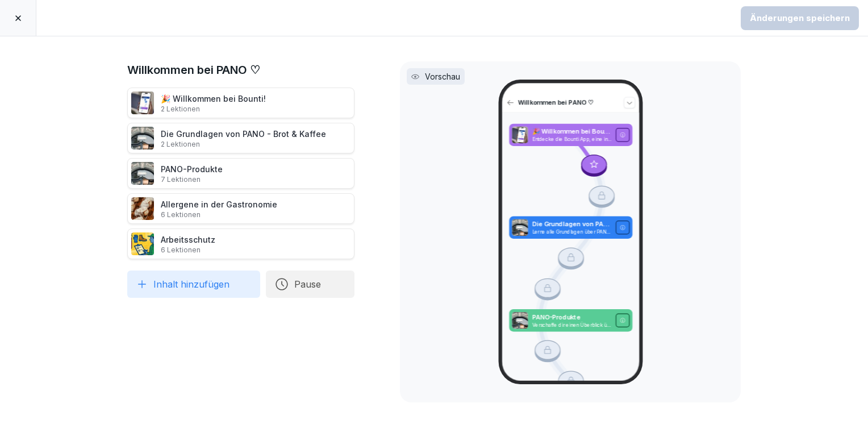
click at [20, 18] on icon at bounding box center [18, 18] width 9 height 9
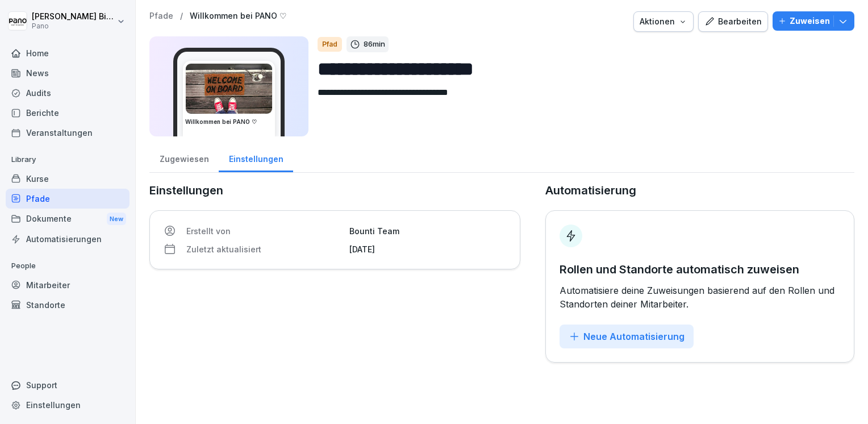
click at [38, 180] on div "Kurse" at bounding box center [68, 179] width 124 height 20
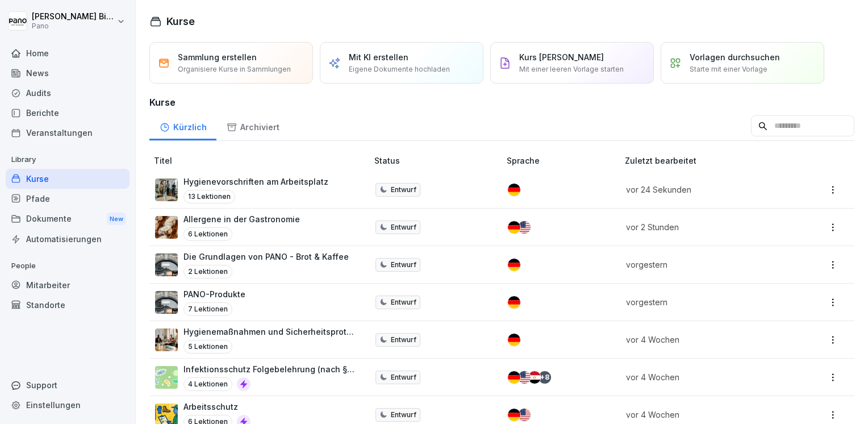
click at [288, 183] on p "Hygienevorschriften am Arbeitsplatz" at bounding box center [256, 182] width 145 height 12
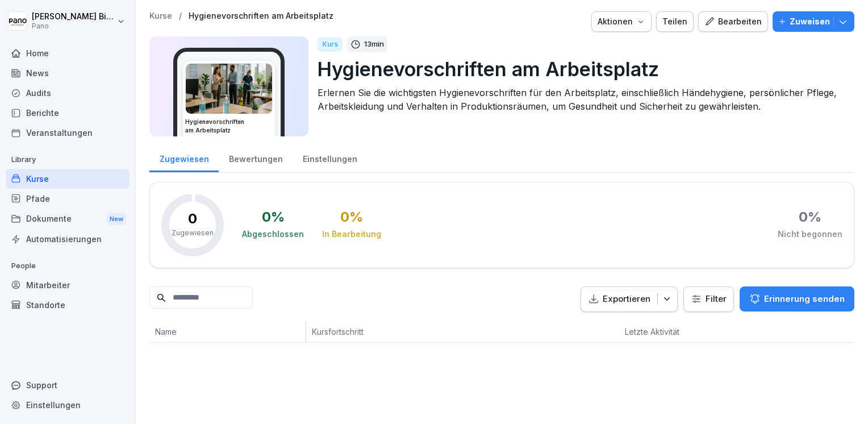
click at [38, 202] on div "Pfade" at bounding box center [68, 199] width 124 height 20
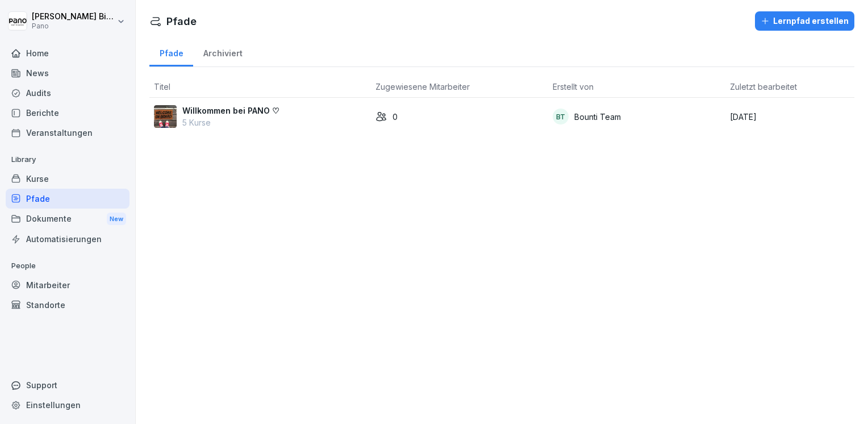
click at [234, 111] on p "Willkommen bei PANO ♡" at bounding box center [230, 111] width 97 height 12
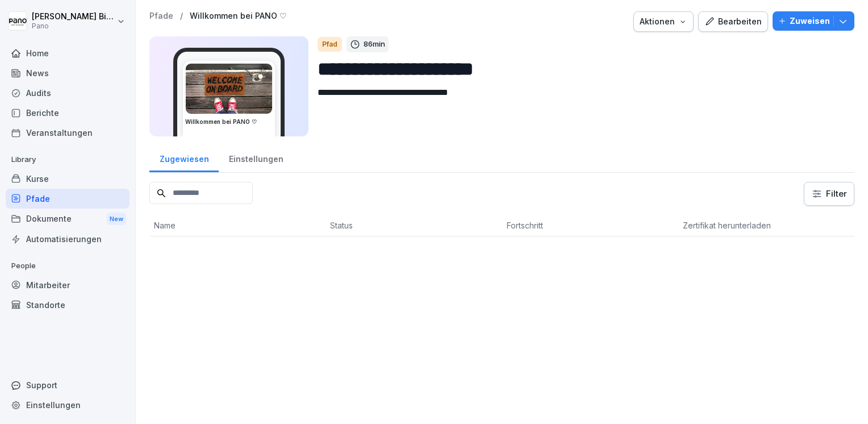
click at [746, 26] on div "Bearbeiten" at bounding box center [733, 21] width 57 height 13
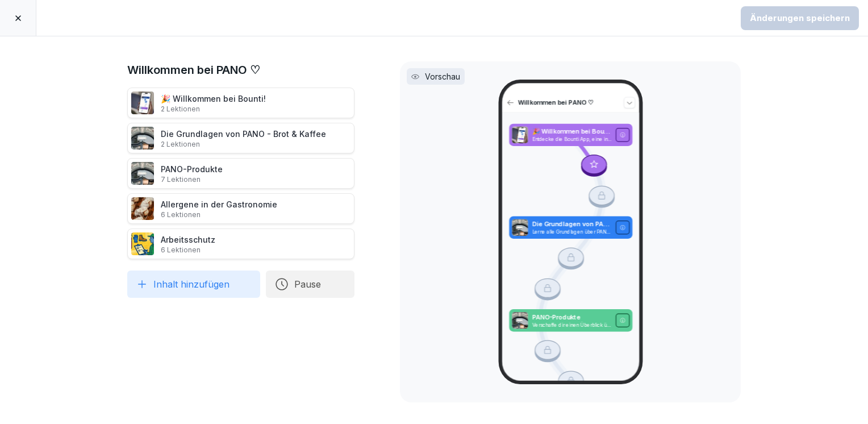
click at [188, 285] on button "Inhalt hinzufügen" at bounding box center [193, 284] width 133 height 27
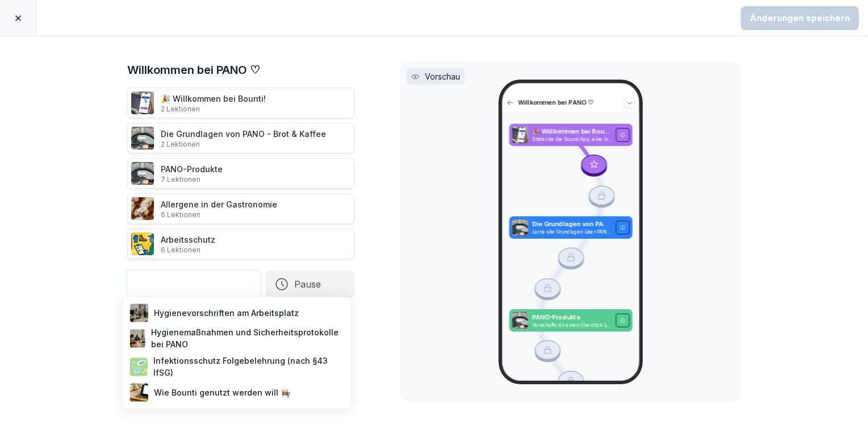
click at [191, 314] on div "Hygienevorschriften am Arbeitsplatz" at bounding box center [237, 312] width 218 height 23
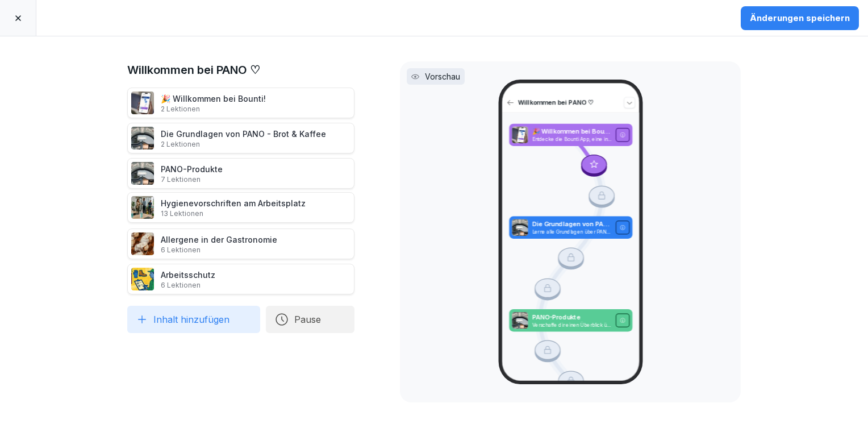
drag, startPoint x: 194, startPoint y: 276, endPoint x: 191, endPoint y: 205, distance: 71.1
click at [191, 205] on div "Hygienevorschriften am Arbeitsplatz 13 Lektionen" at bounding box center [233, 207] width 145 height 21
click at [17, 20] on icon at bounding box center [18, 18] width 9 height 9
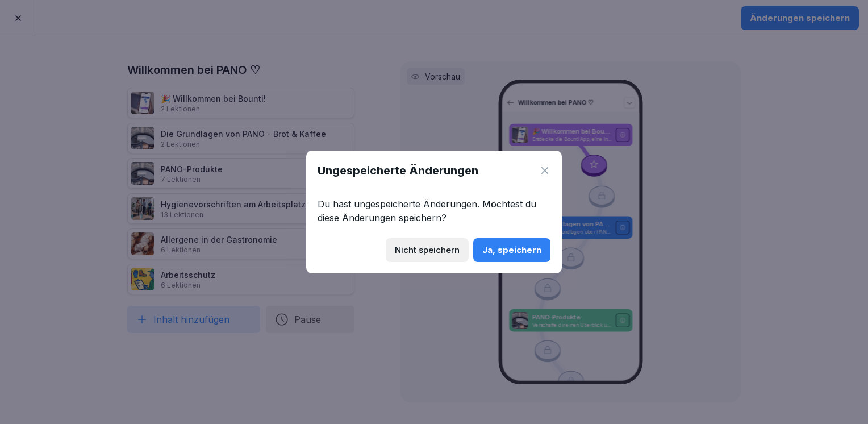
click at [525, 250] on div "Ja, speichern" at bounding box center [512, 250] width 59 height 13
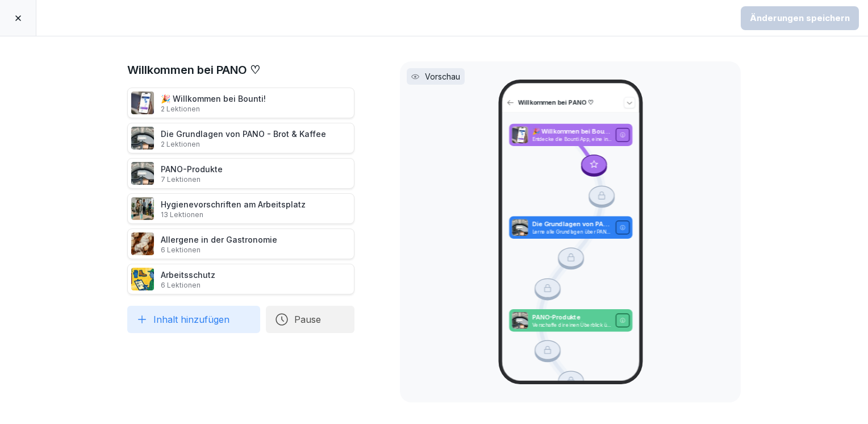
click at [19, 17] on icon at bounding box center [18, 18] width 9 height 9
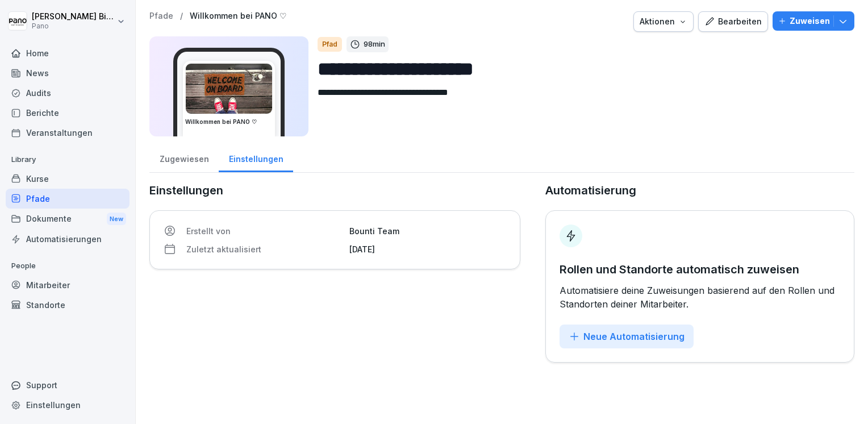
click at [50, 181] on div "Kurse" at bounding box center [68, 179] width 124 height 20
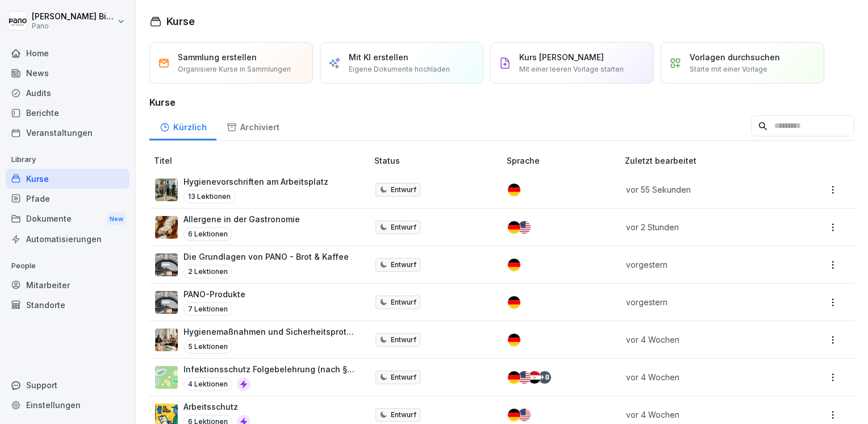
click at [255, 185] on p "Hygienevorschriften am Arbeitsplatz" at bounding box center [256, 182] width 145 height 12
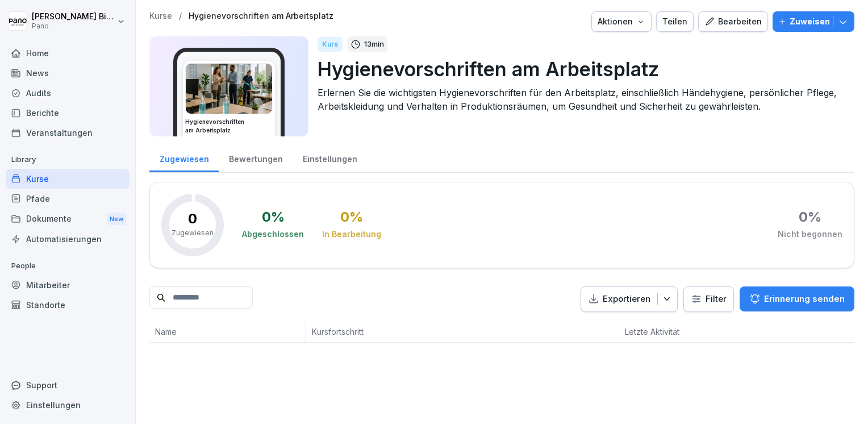
click at [728, 22] on div "Bearbeiten" at bounding box center [733, 21] width 57 height 13
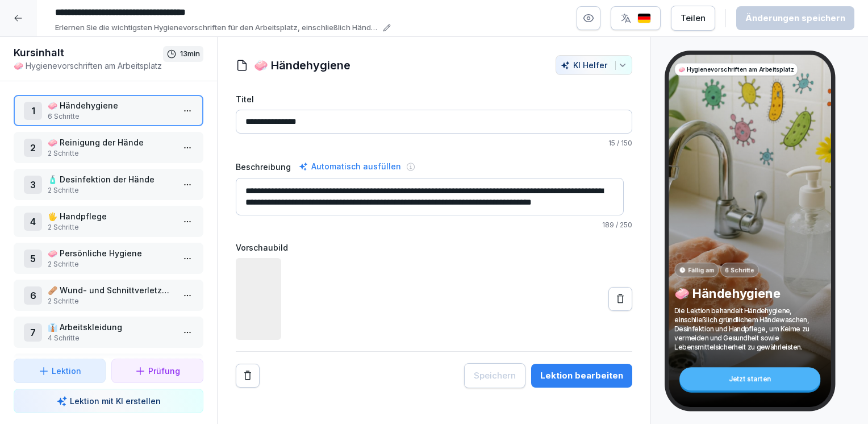
click at [117, 149] on p "2 Schritte" at bounding box center [111, 153] width 126 height 10
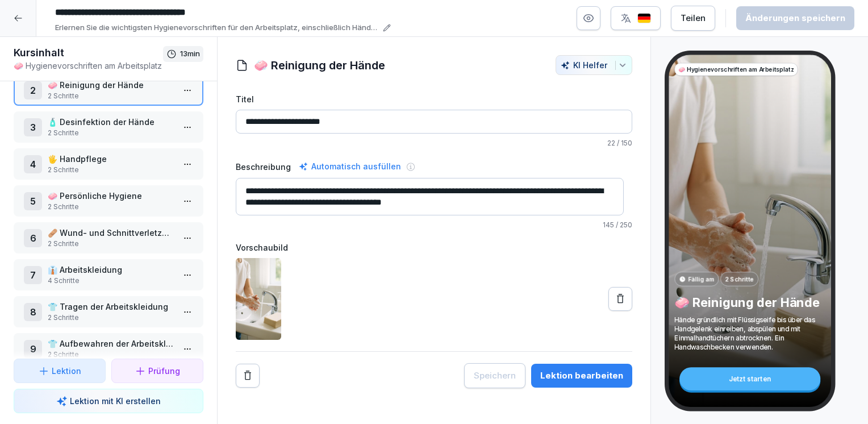
scroll to position [114, 0]
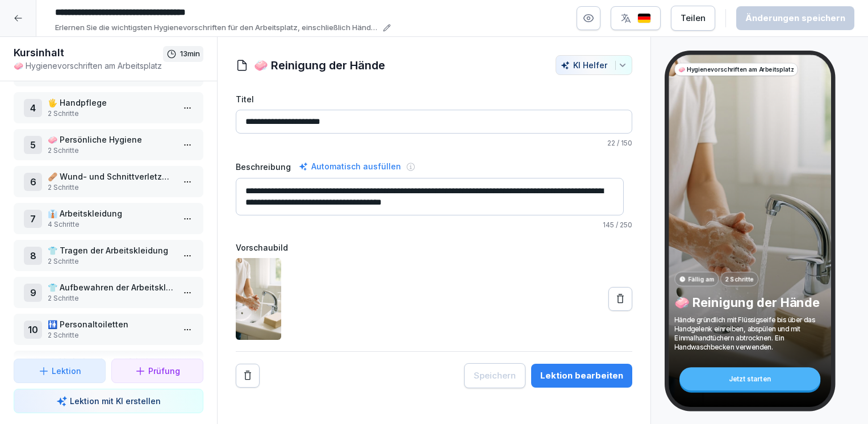
click at [108, 219] on p "4 Schritte" at bounding box center [111, 224] width 126 height 10
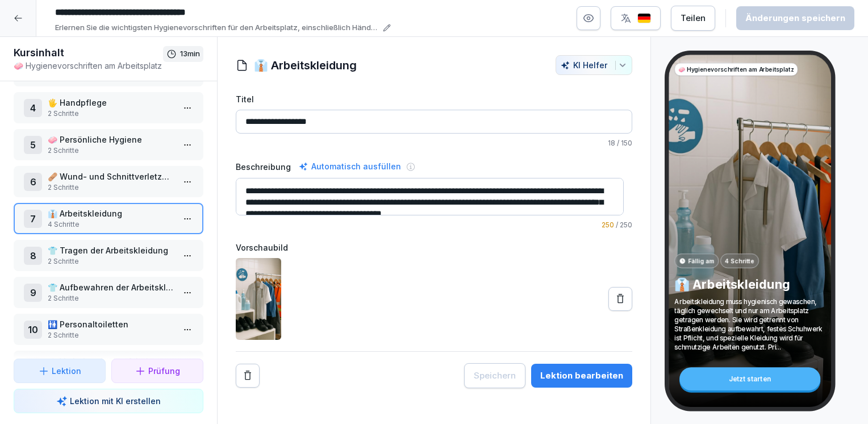
click at [102, 251] on p "👕 Tragen der Arbeitskleidung" at bounding box center [111, 250] width 126 height 12
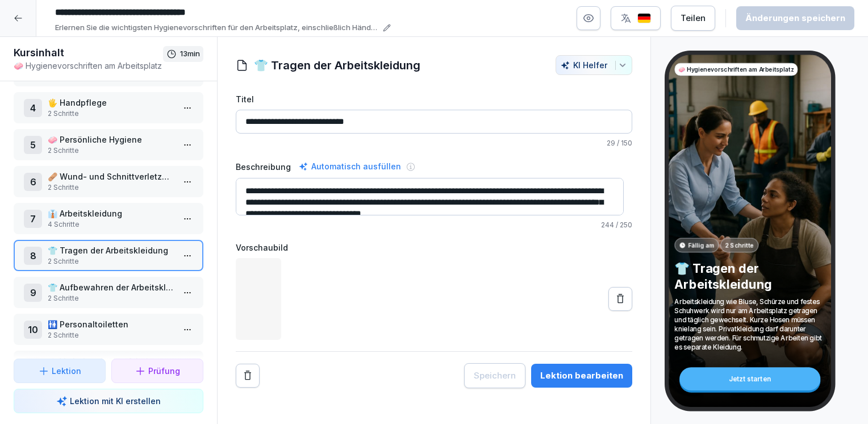
click at [97, 288] on p "👕 Aufbewahren der Arbeitskleidung" at bounding box center [111, 287] width 126 height 12
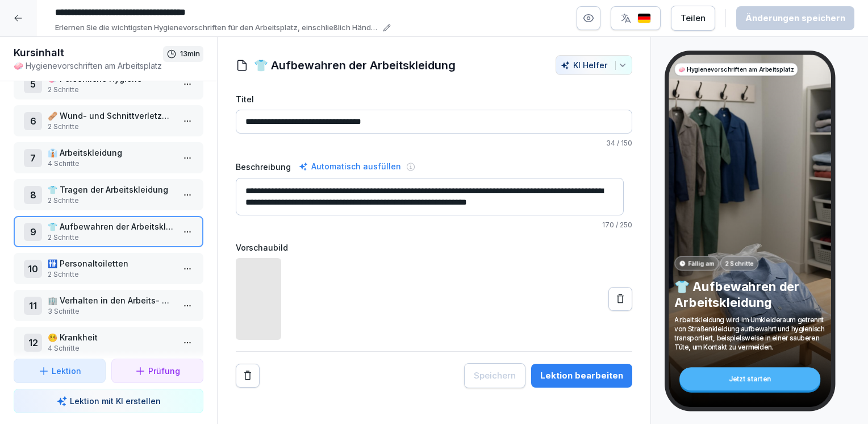
scroll to position [226, 0]
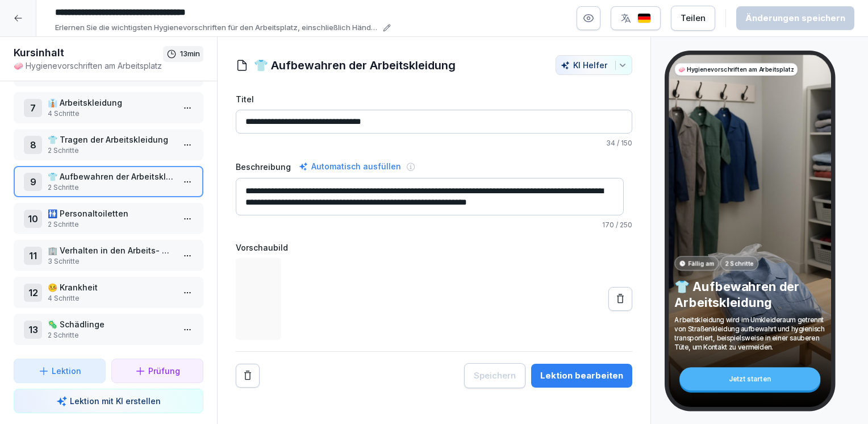
click at [99, 211] on p "🚻 Personaltoiletten" at bounding box center [111, 213] width 126 height 12
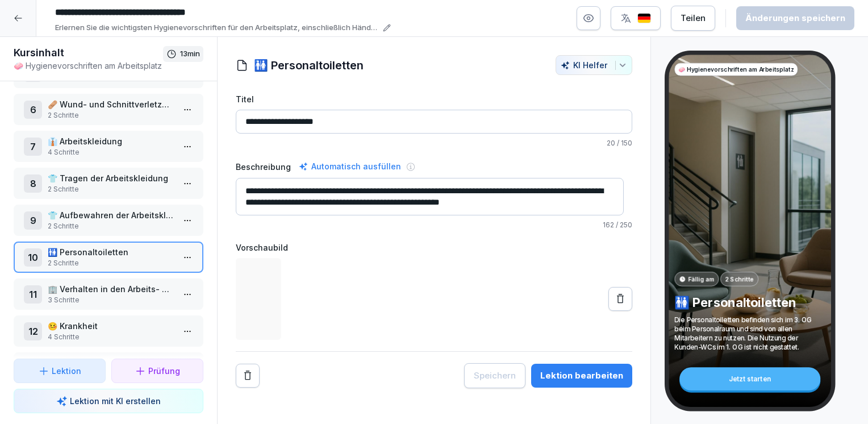
scroll to position [169, 0]
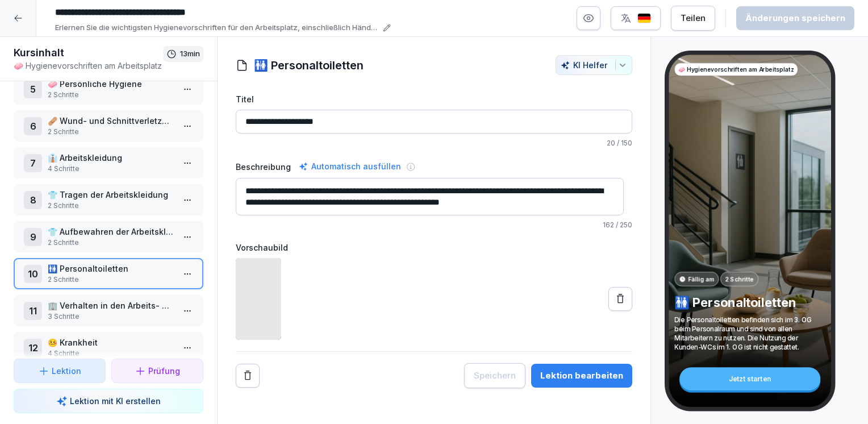
click at [102, 228] on p "👕 Aufbewahren der Arbeitskleidung" at bounding box center [111, 232] width 126 height 12
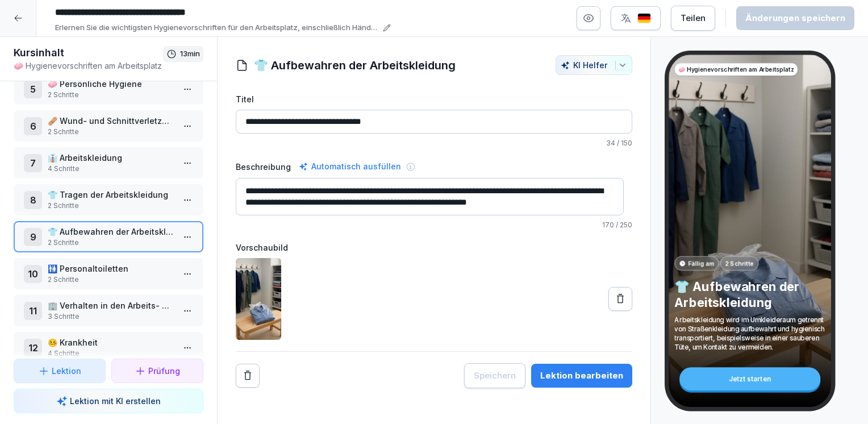
click at [180, 230] on html "**********" at bounding box center [434, 212] width 868 height 424
click at [410, 264] on html "**********" at bounding box center [434, 212] width 868 height 424
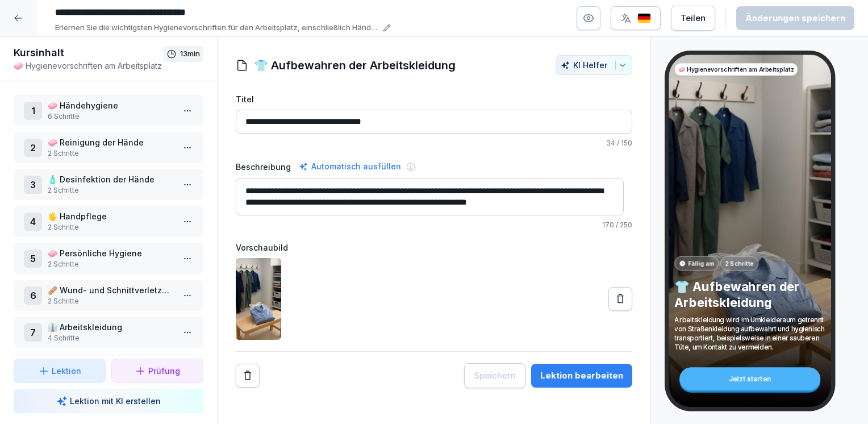
click at [111, 106] on p "🧼 Händehygiene" at bounding box center [111, 105] width 126 height 12
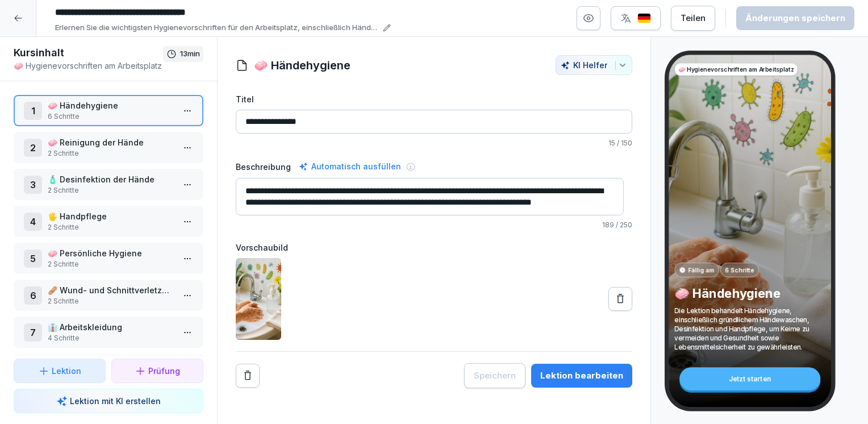
click at [16, 24] on div at bounding box center [18, 18] width 36 height 36
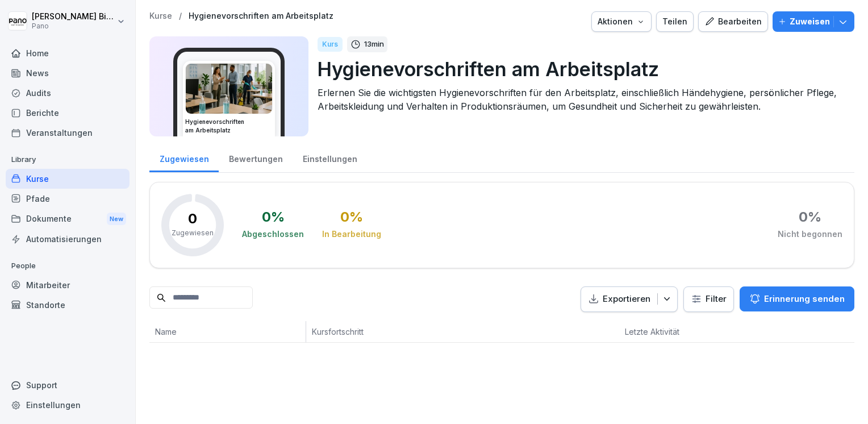
drag, startPoint x: 66, startPoint y: 199, endPoint x: 85, endPoint y: 202, distance: 18.4
click at [67, 199] on div "Pfade" at bounding box center [68, 199] width 124 height 20
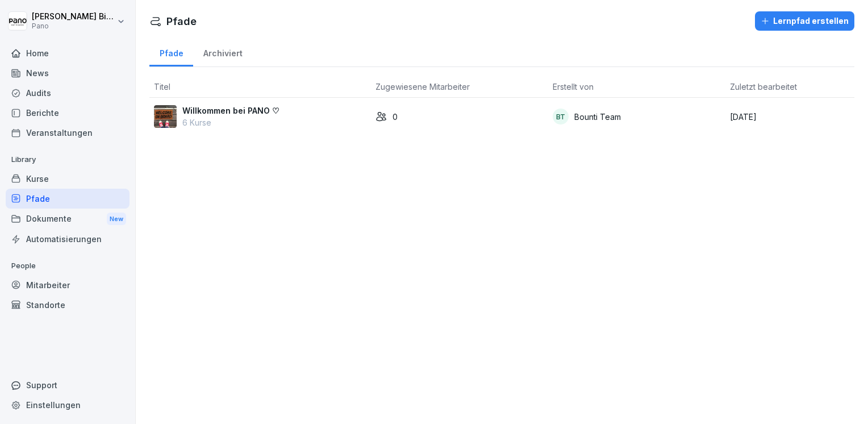
click at [243, 107] on p "Willkommen bei PANO ♡" at bounding box center [230, 111] width 97 height 12
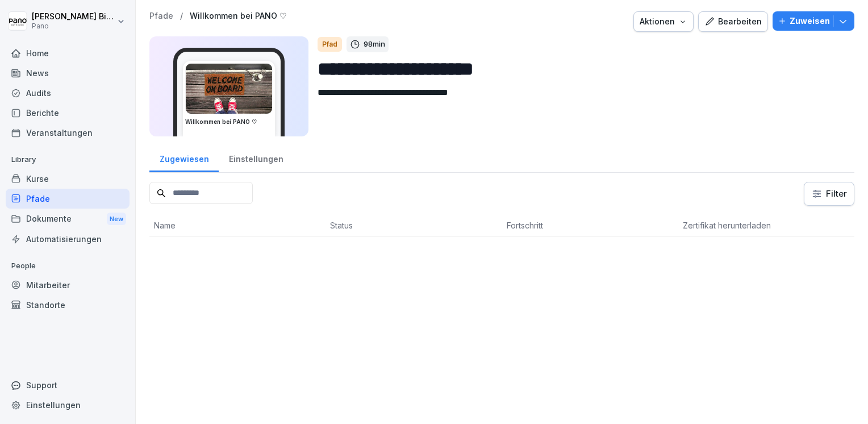
click at [735, 24] on div "Bearbeiten" at bounding box center [733, 21] width 57 height 13
click at [45, 173] on div "Kurse" at bounding box center [68, 179] width 124 height 20
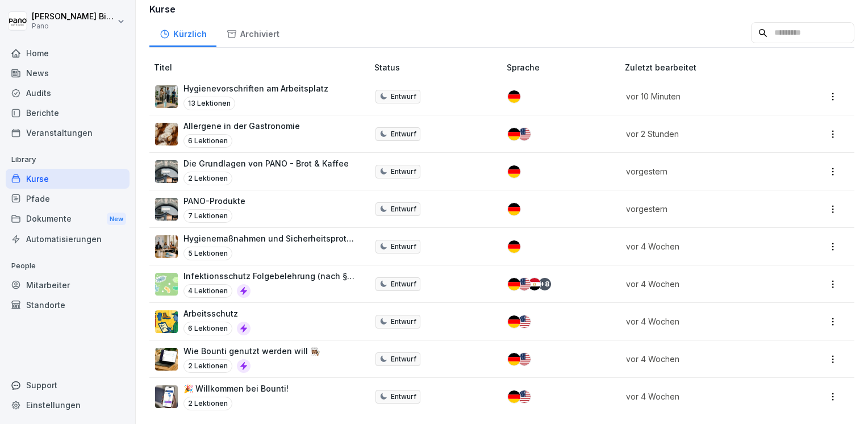
scroll to position [42, 0]
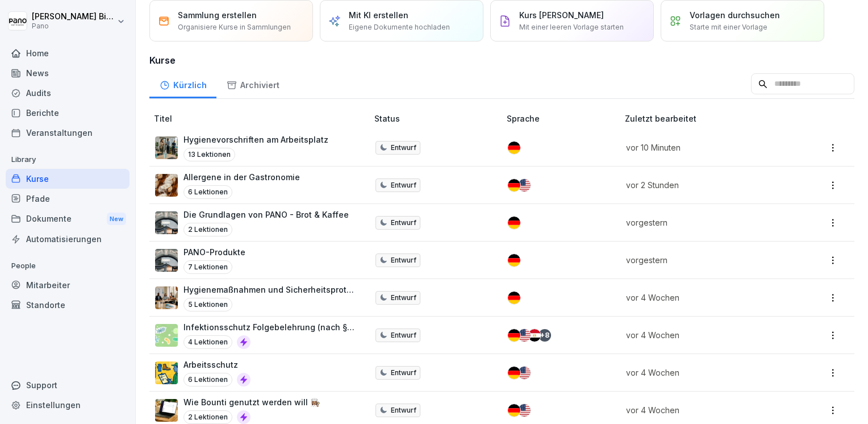
click at [64, 195] on div "Pfade" at bounding box center [68, 199] width 124 height 20
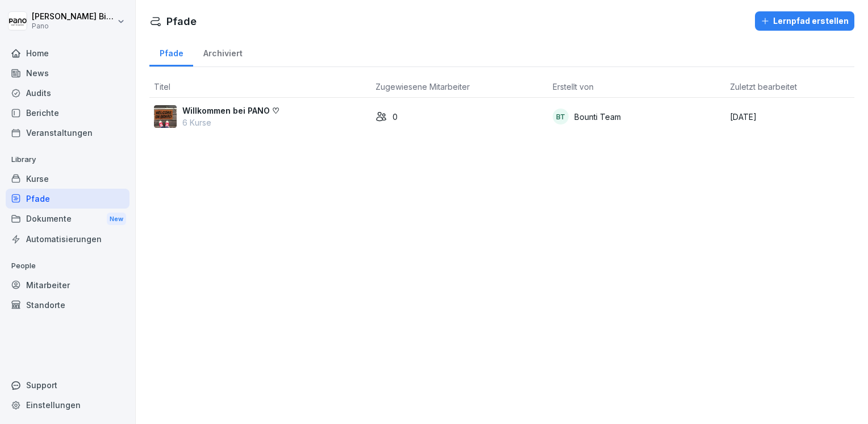
click at [245, 110] on p "Willkommen bei PANO ♡" at bounding box center [230, 111] width 97 height 12
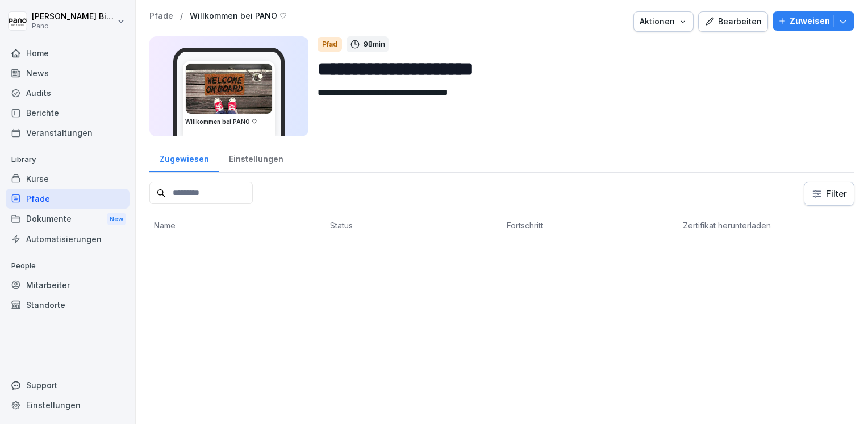
click at [725, 23] on div "Bearbeiten" at bounding box center [733, 21] width 57 height 13
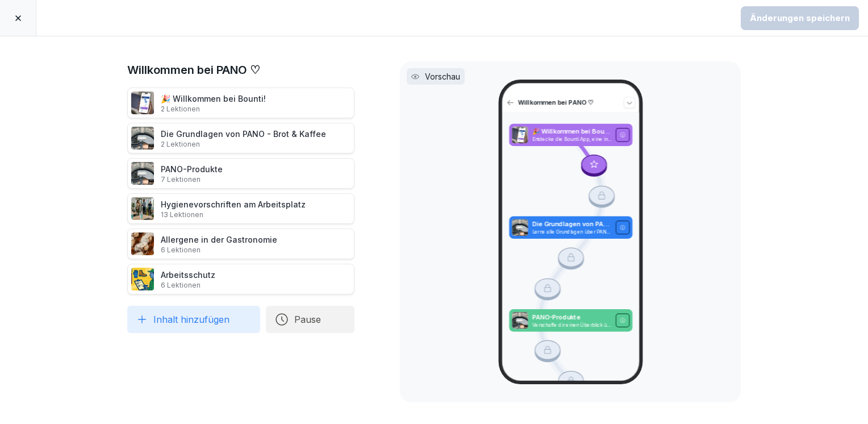
click at [218, 168] on div "PANO-Produkte 7 Lektionen" at bounding box center [240, 173] width 227 height 31
click at [23, 18] on div at bounding box center [18, 18] width 36 height 36
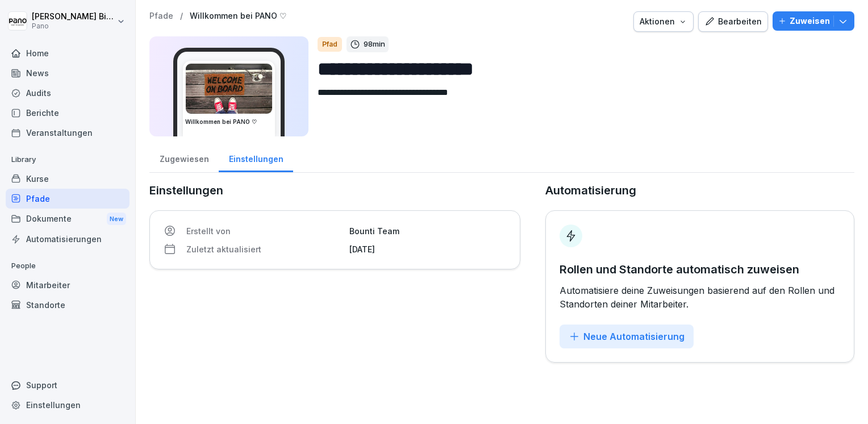
click at [44, 174] on div "Kurse" at bounding box center [68, 179] width 124 height 20
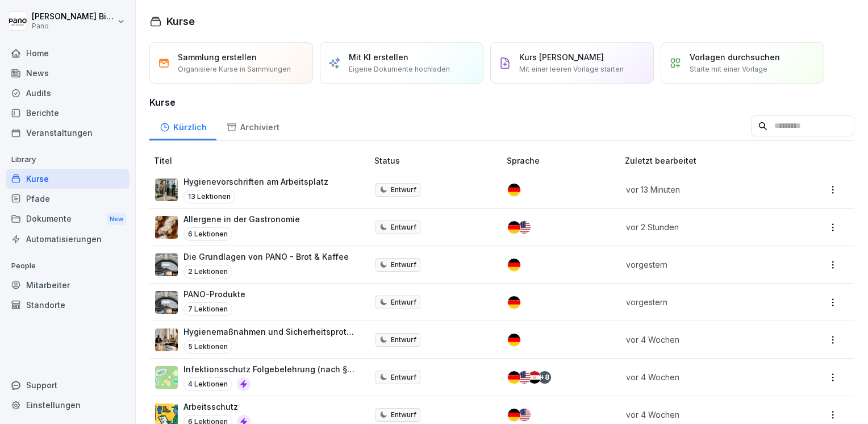
click at [284, 190] on div "13 Lektionen" at bounding box center [256, 197] width 145 height 14
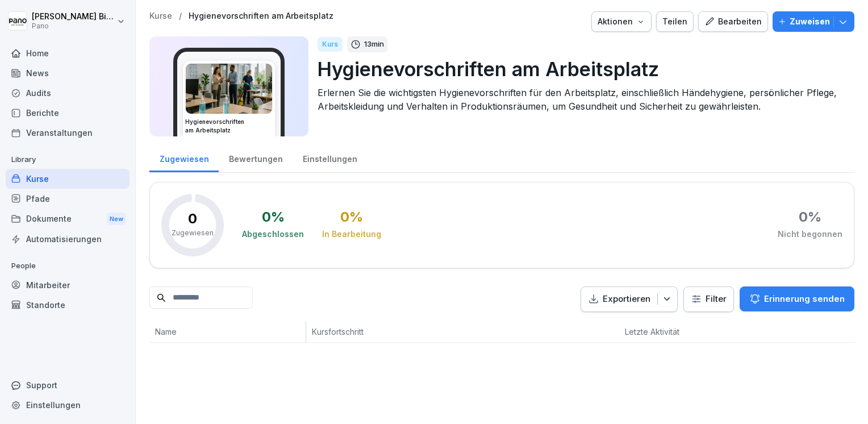
click at [745, 27] on div "Bearbeiten" at bounding box center [733, 21] width 57 height 13
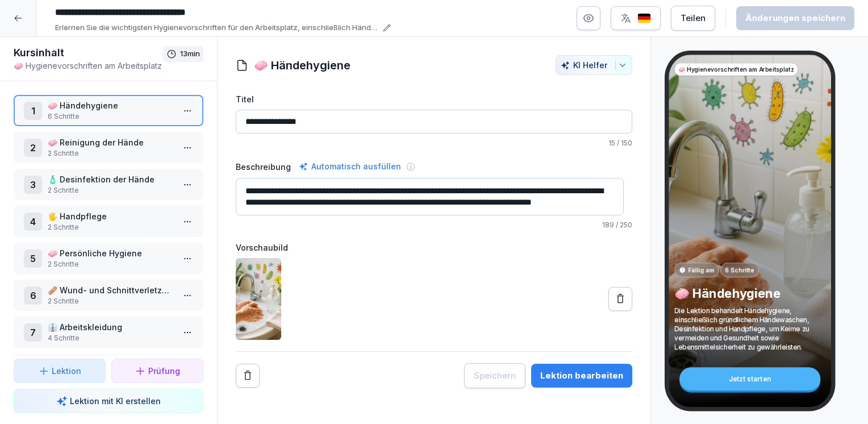
click at [180, 368] on div "Prüfung" at bounding box center [157, 371] width 73 height 12
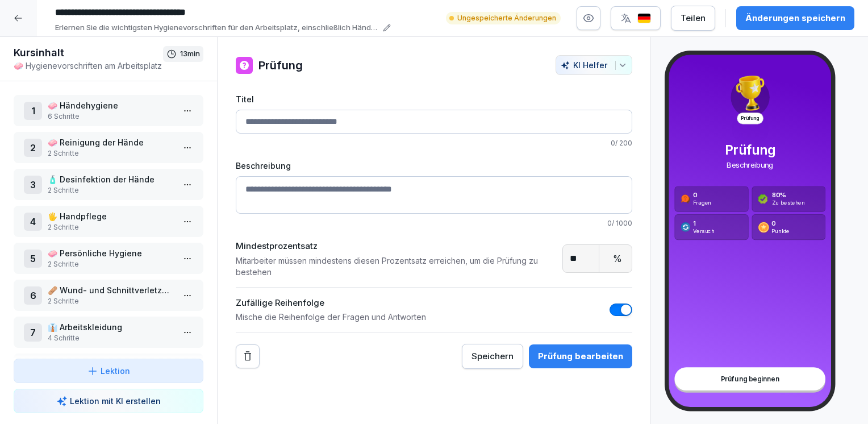
click at [582, 359] on div "Prüfung bearbeiten" at bounding box center [580, 356] width 85 height 13
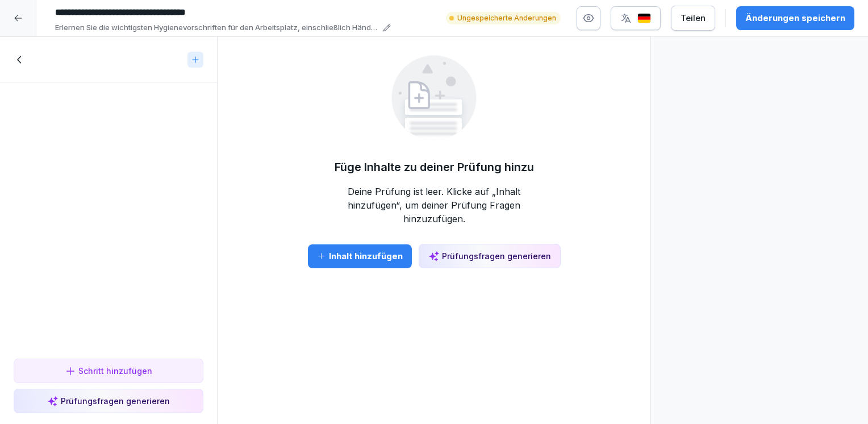
click at [480, 250] on div "Prüfungsfragen generieren" at bounding box center [490, 256] width 123 height 12
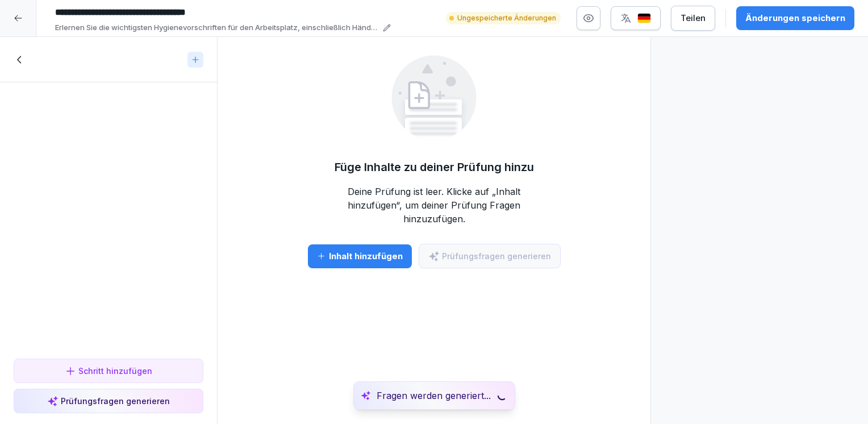
click at [95, 402] on div "Prüfungsfragen generieren" at bounding box center [108, 401] width 123 height 12
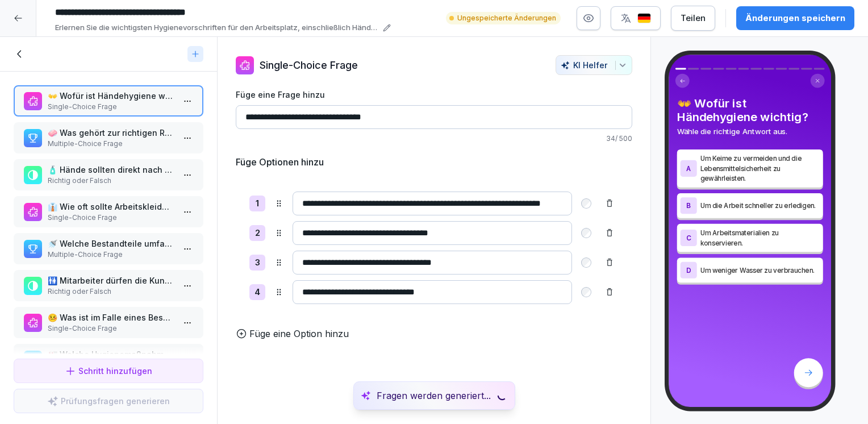
click at [184, 102] on html "**********" at bounding box center [434, 212] width 868 height 424
click at [293, 144] on html "**********" at bounding box center [434, 212] width 868 height 424
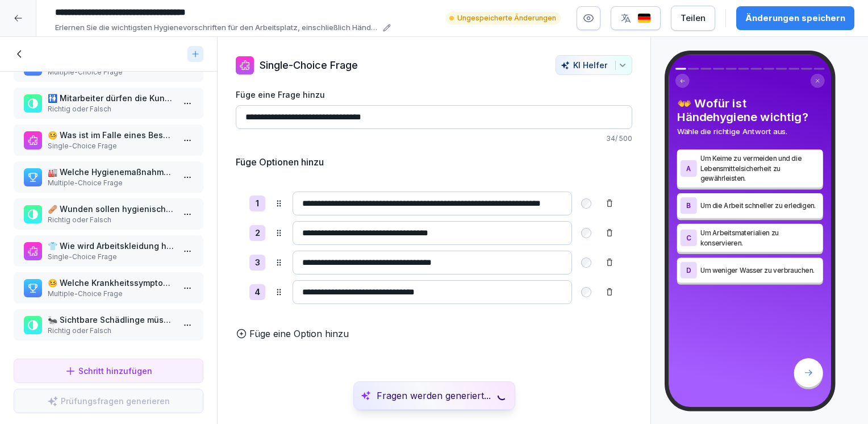
scroll to position [185, 0]
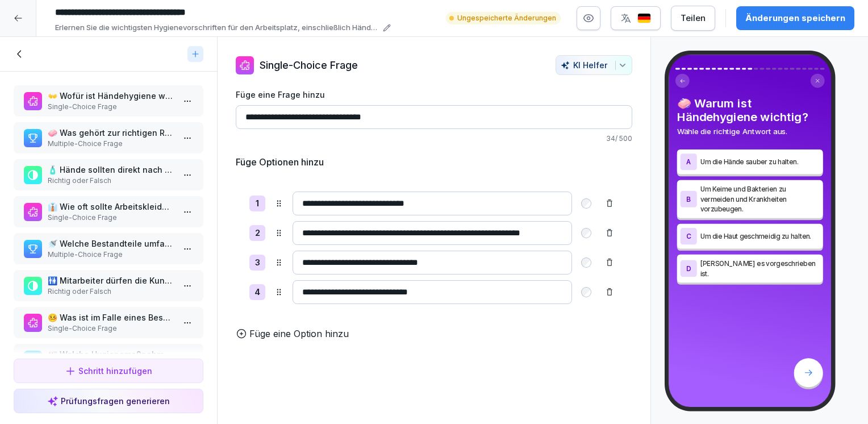
click at [18, 21] on icon at bounding box center [18, 18] width 9 height 9
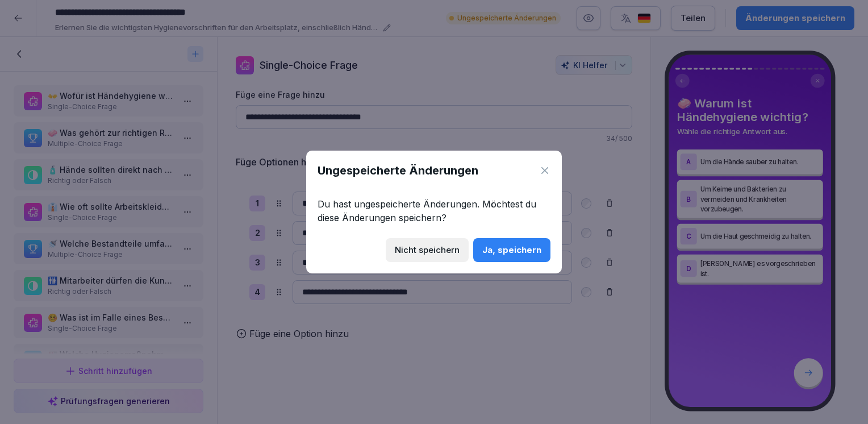
click at [422, 253] on div "Nicht speichern" at bounding box center [427, 250] width 65 height 13
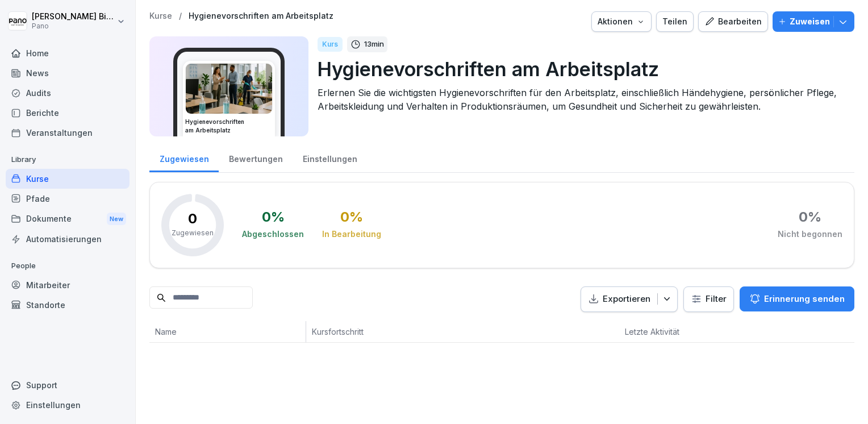
click at [64, 183] on div "Kurse" at bounding box center [68, 179] width 124 height 20
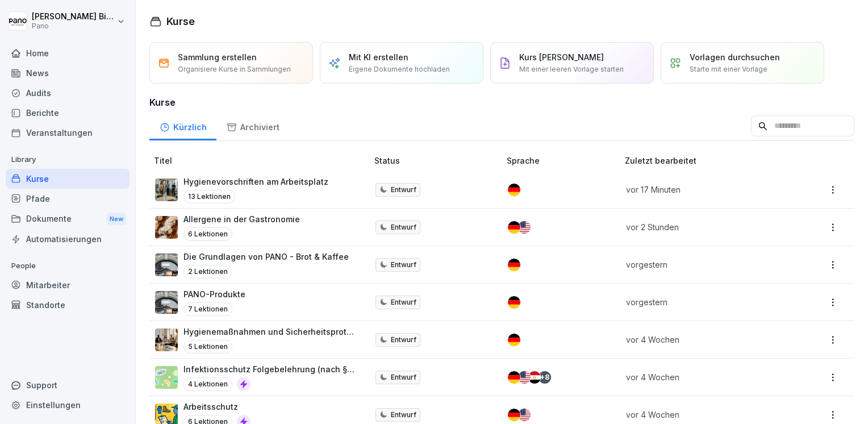
click at [214, 297] on p "PANO-Produkte" at bounding box center [215, 294] width 62 height 12
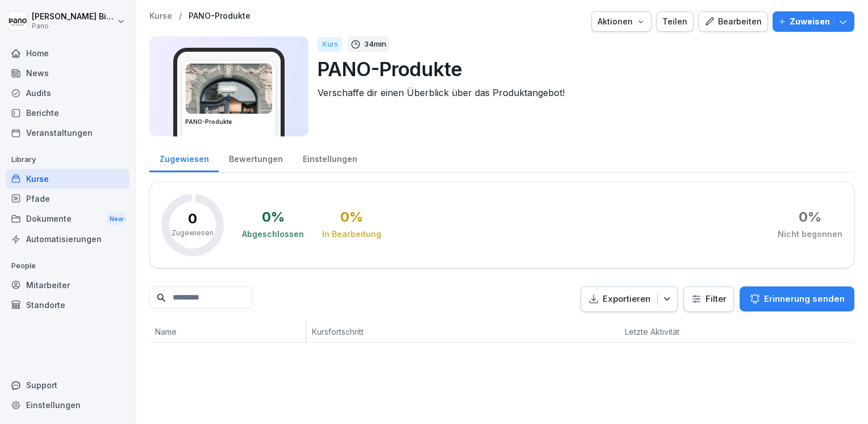
click at [715, 25] on div "Bearbeiten" at bounding box center [733, 21] width 57 height 13
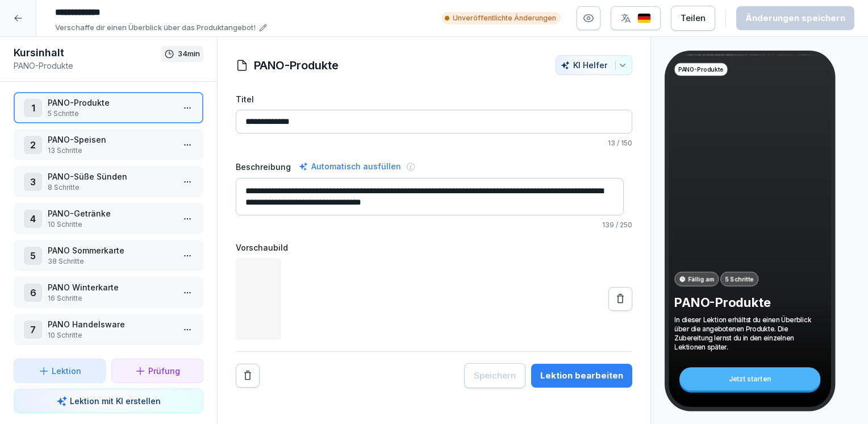
scroll to position [7, 0]
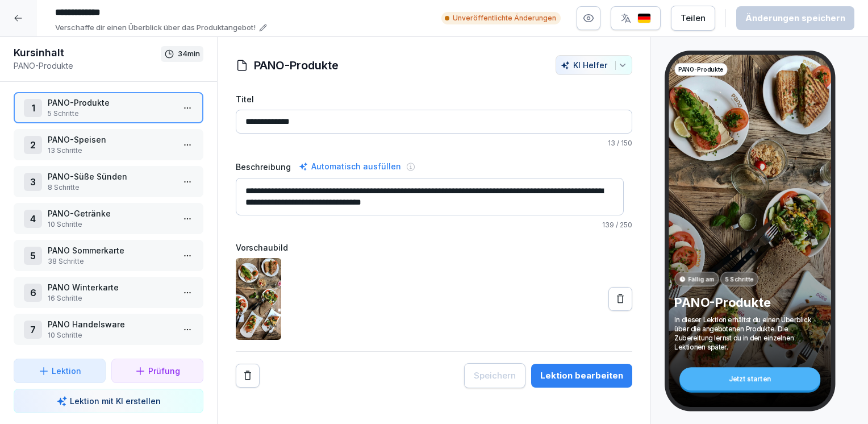
click at [104, 139] on p "PANO-Speisen" at bounding box center [111, 140] width 126 height 12
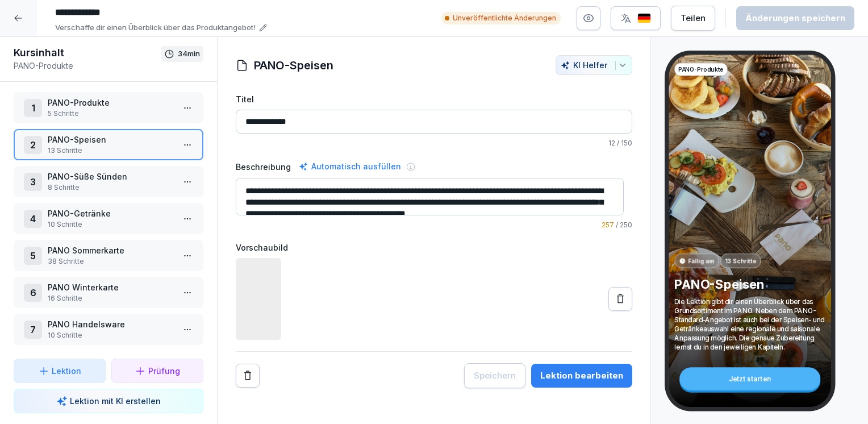
click at [175, 140] on html "**********" at bounding box center [434, 212] width 868 height 424
click at [147, 159] on div "Schritte bearbeiten" at bounding box center [136, 162] width 87 height 12
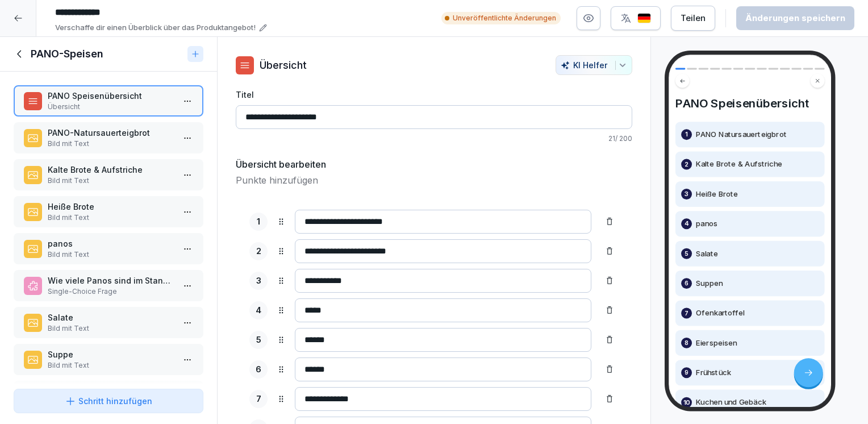
drag, startPoint x: 20, startPoint y: 56, endPoint x: 32, endPoint y: 61, distance: 13.0
click at [20, 56] on icon at bounding box center [20, 54] width 13 height 13
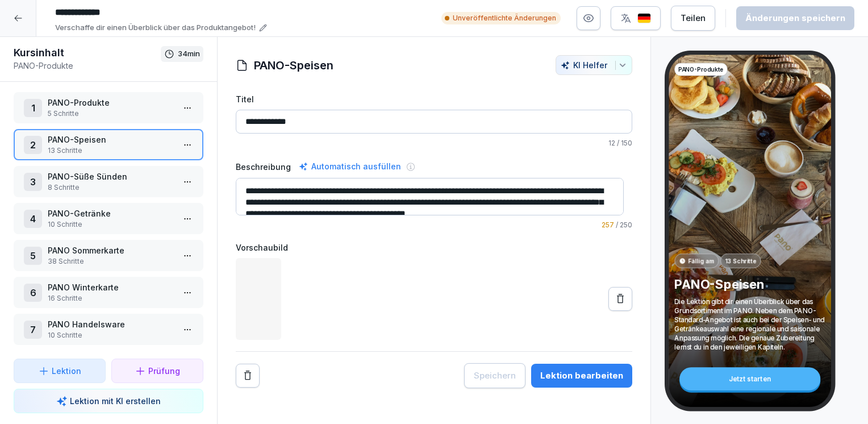
click at [174, 208] on html "**********" at bounding box center [434, 212] width 868 height 424
click at [151, 232] on div "Schritte bearbeiten" at bounding box center [136, 235] width 87 height 12
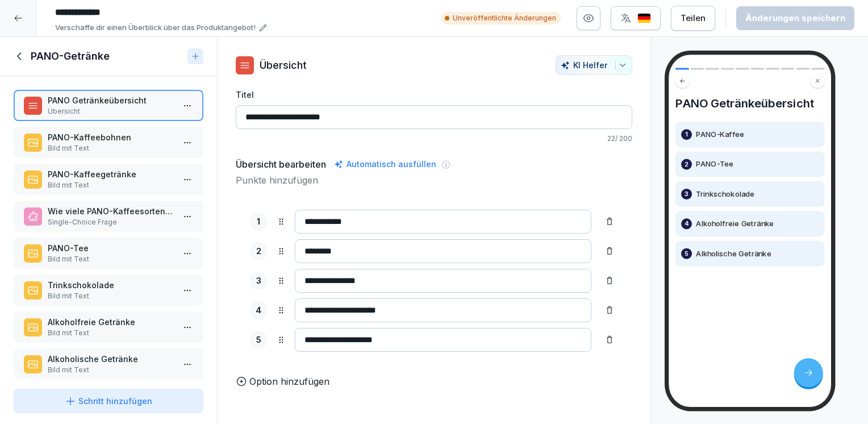
click at [111, 217] on p "Single-Choice Frage" at bounding box center [111, 222] width 126 height 10
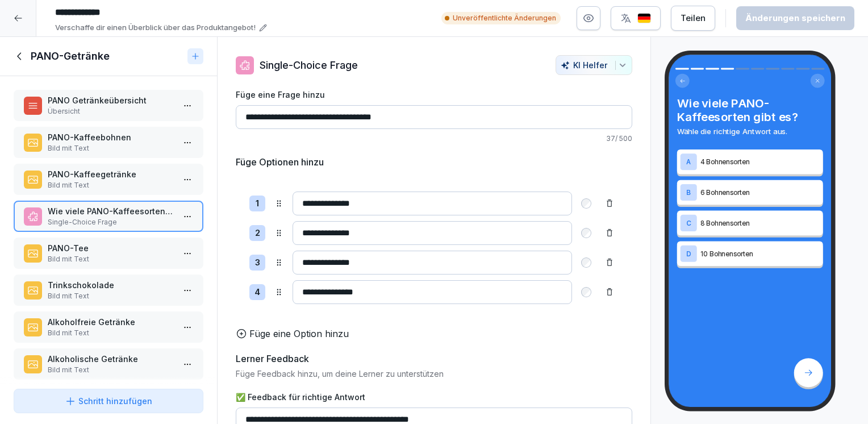
click at [102, 183] on p "Bild mit Text" at bounding box center [111, 185] width 126 height 10
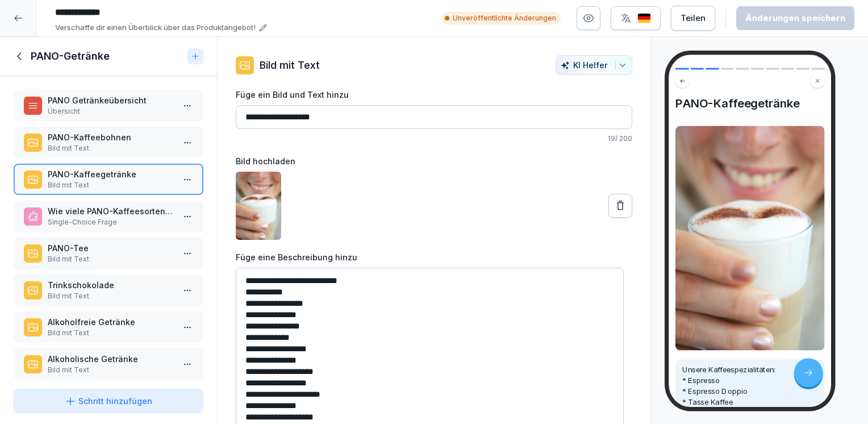
click at [22, 56] on icon at bounding box center [20, 56] width 13 height 13
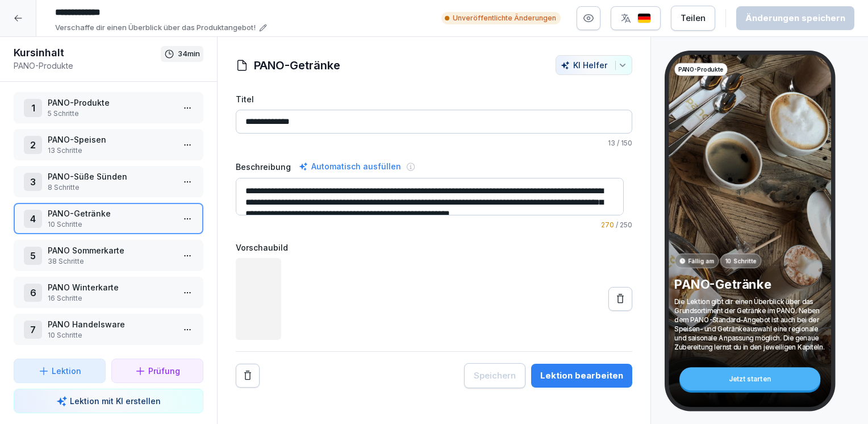
click at [177, 174] on html "**********" at bounding box center [434, 212] width 868 height 424
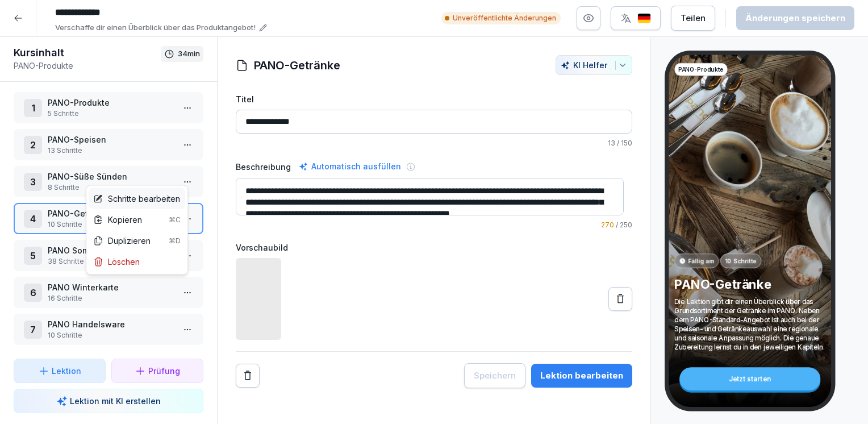
click at [150, 197] on div "Schritte bearbeiten" at bounding box center [136, 199] width 87 height 12
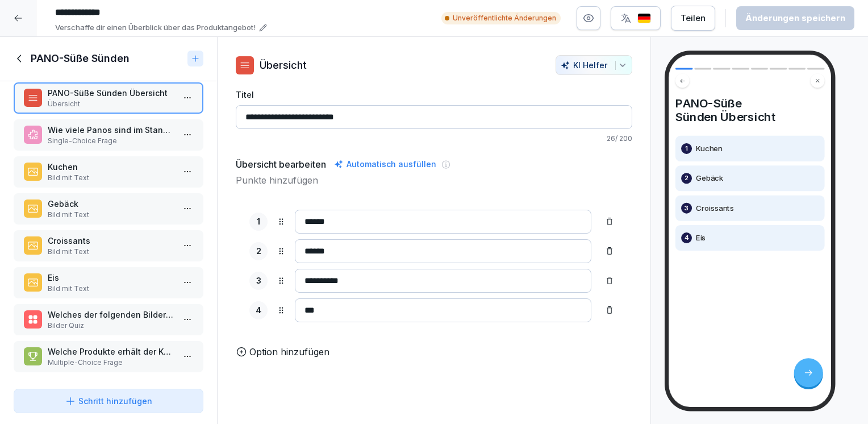
scroll to position [18, 0]
drag, startPoint x: 21, startPoint y: 55, endPoint x: 90, endPoint y: 147, distance: 114.9
click at [20, 55] on icon at bounding box center [20, 58] width 13 height 13
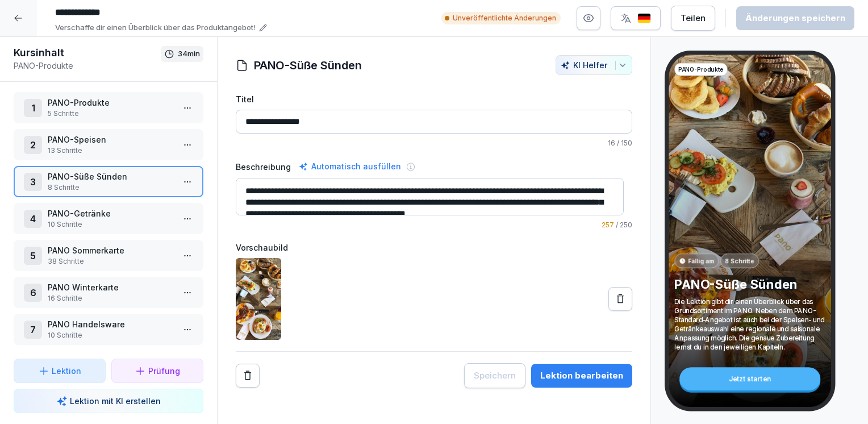
click at [265, 281] on img at bounding box center [258, 299] width 45 height 82
click at [177, 244] on html "**********" at bounding box center [434, 212] width 868 height 424
click at [144, 269] on div "Schritte bearbeiten" at bounding box center [136, 271] width 87 height 12
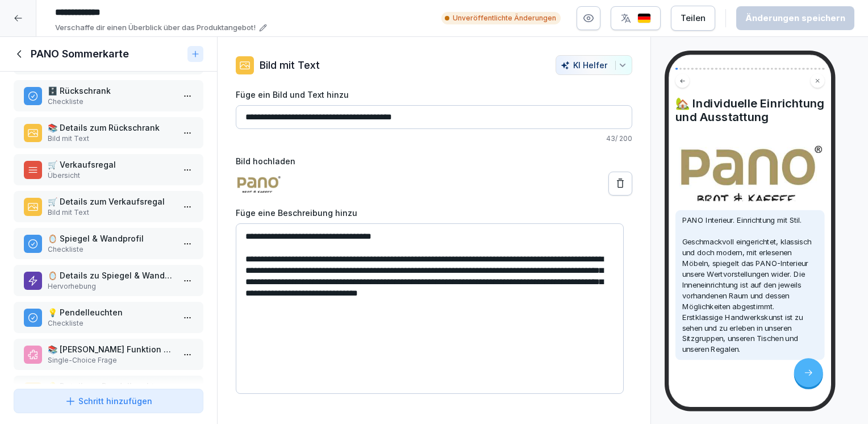
scroll to position [512, 0]
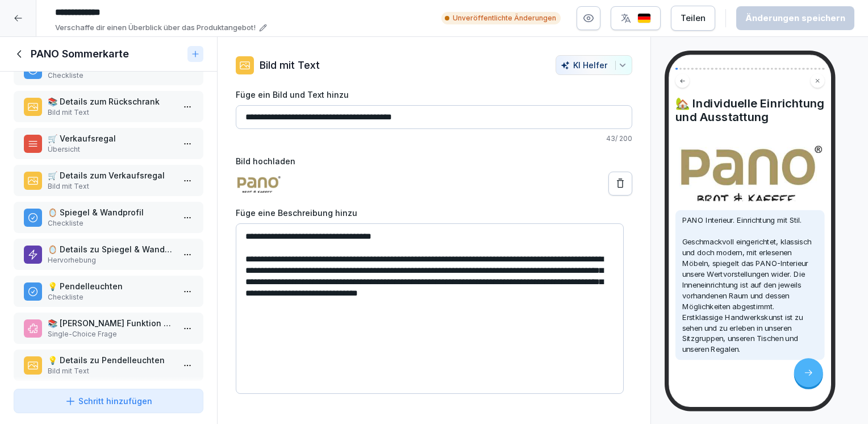
click at [100, 255] on p "Hervorhebung" at bounding box center [111, 260] width 126 height 10
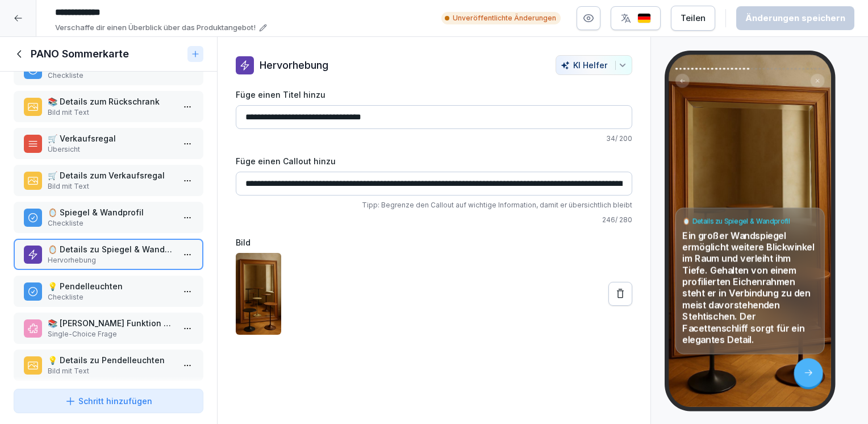
click at [268, 292] on img at bounding box center [258, 294] width 45 height 82
click at [20, 54] on icon at bounding box center [20, 54] width 13 height 13
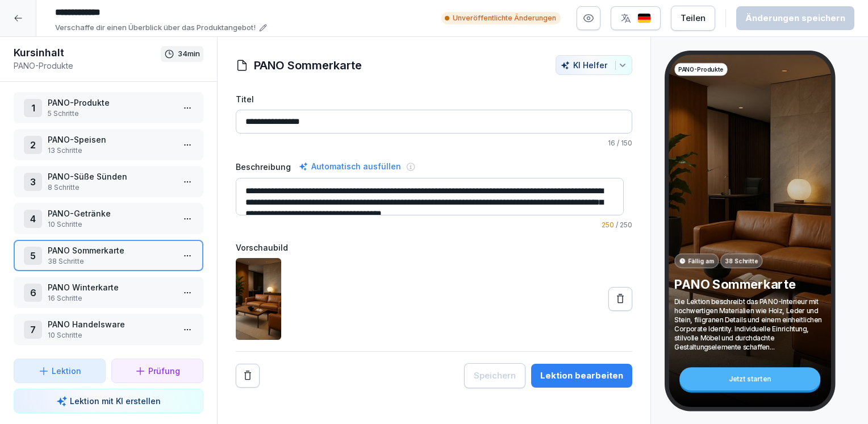
click at [15, 15] on icon at bounding box center [18, 18] width 9 height 9
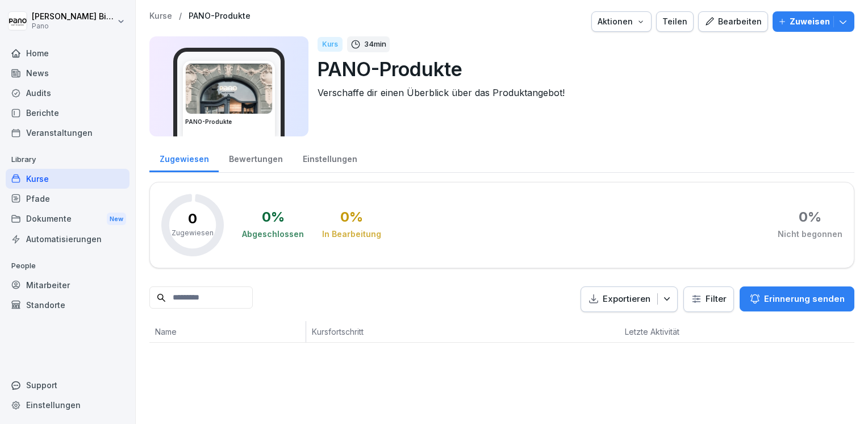
click at [90, 197] on div "Pfade" at bounding box center [68, 199] width 124 height 20
